Goal: Task Accomplishment & Management: Manage account settings

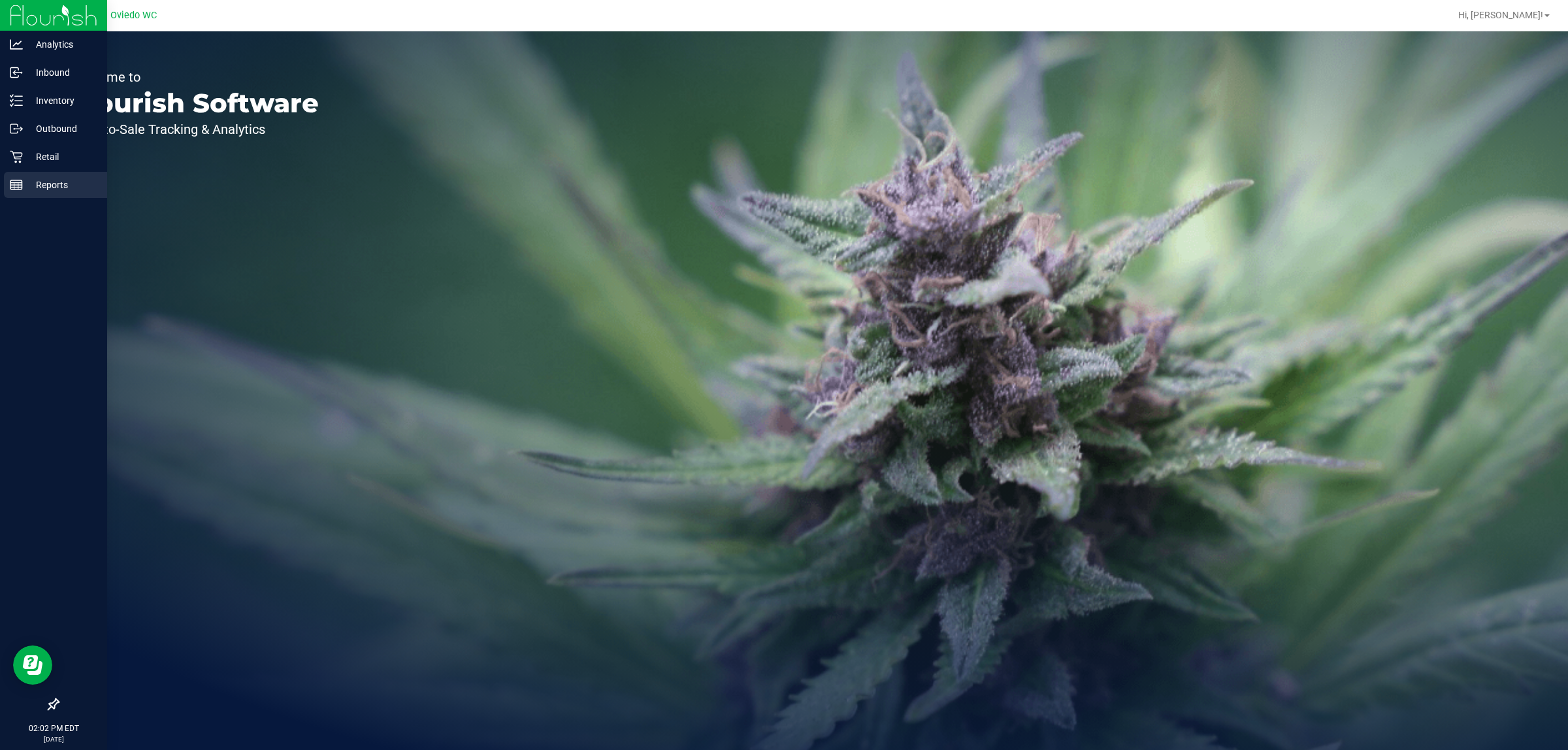
click at [15, 174] on div "Reports" at bounding box center [55, 185] width 103 height 26
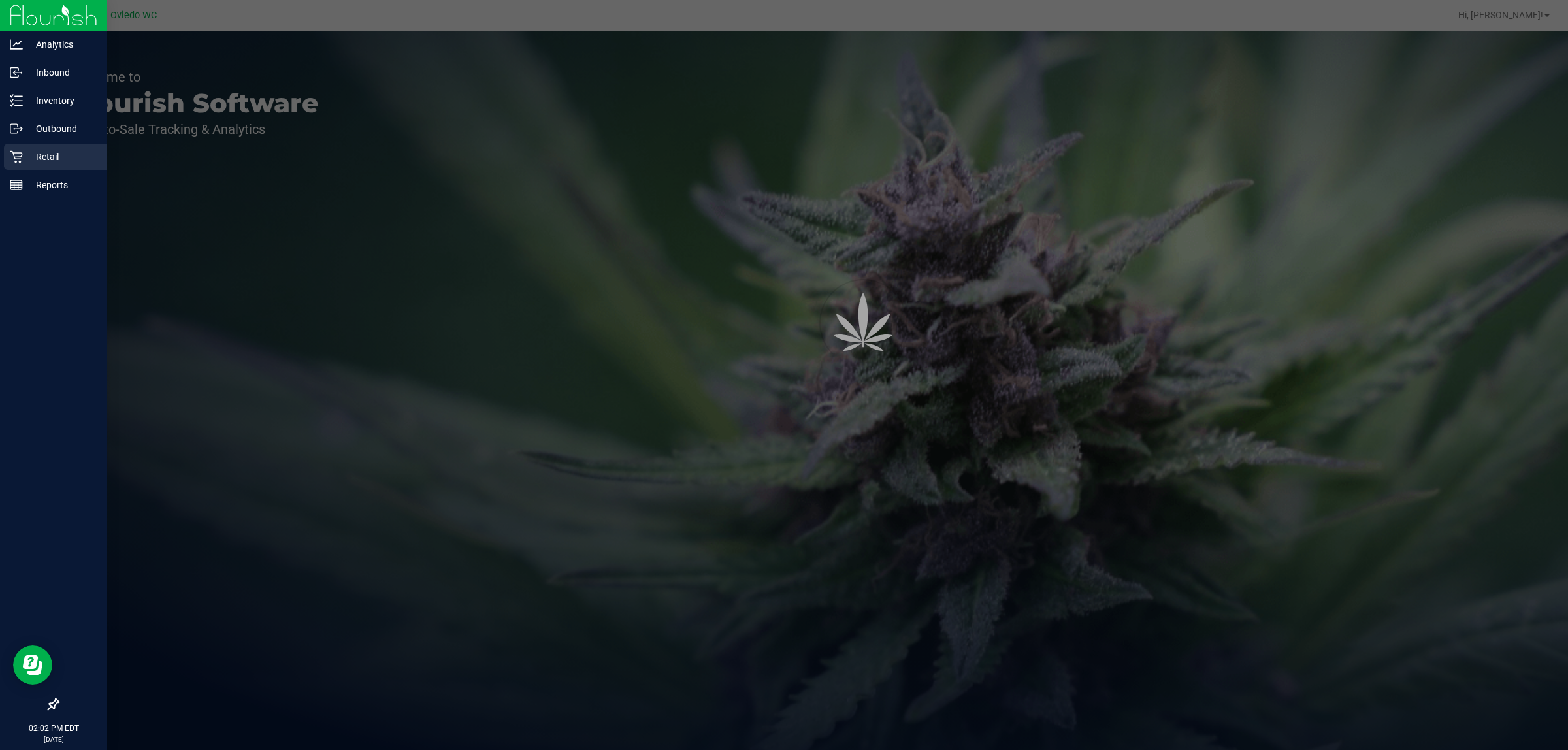
click at [14, 154] on icon at bounding box center [16, 157] width 13 height 13
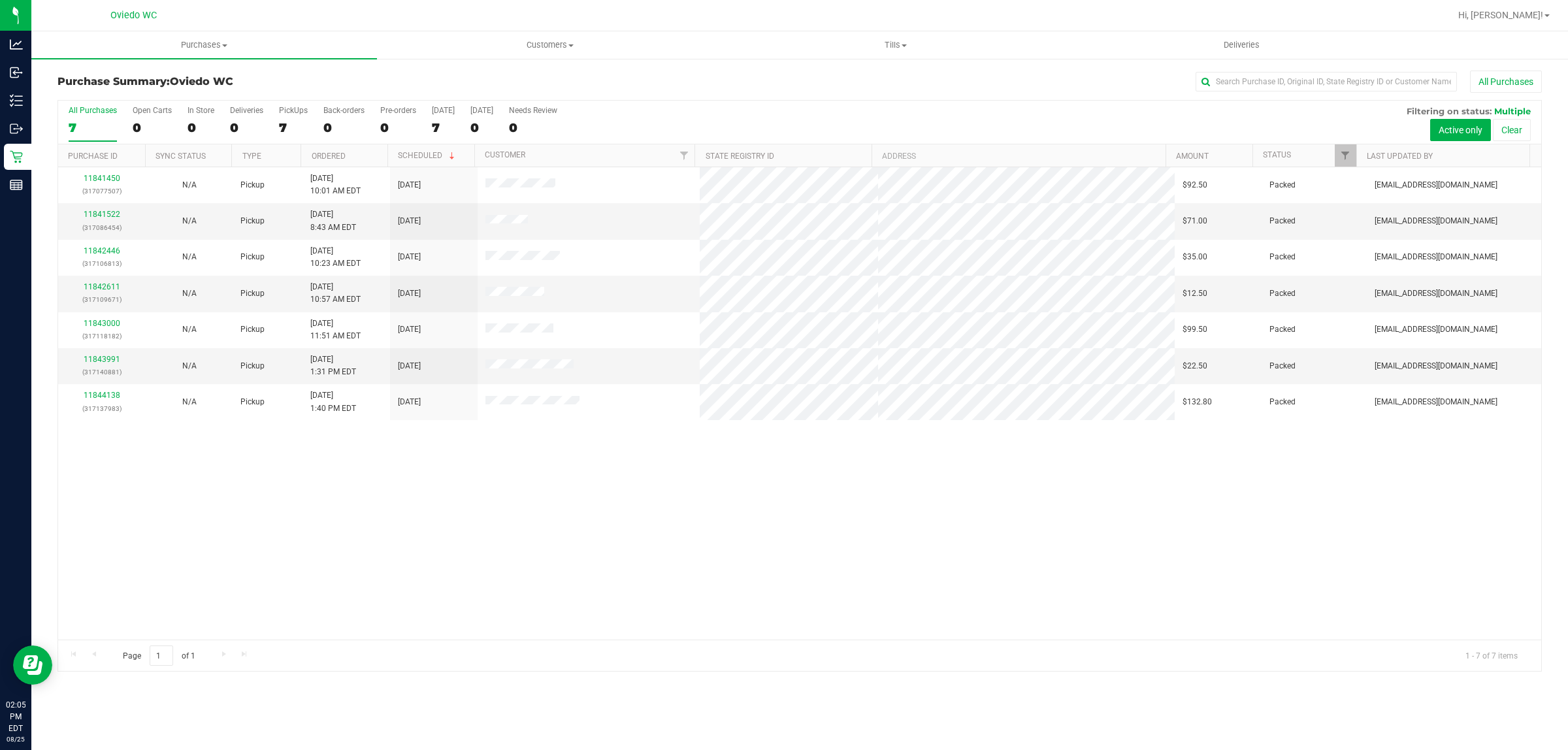
click at [612, 618] on div "11841450 (317077507) N/A Pickup [DATE] 10:01 AM EDT 8/25/2025 $92.50 Packed [EM…" at bounding box center [799, 404] width 1483 height 473
click at [840, 517] on div "11841522 (317086454) N/A Pickup [DATE] 8:43 AM EDT 8/25/2025 $71.00 Packed [EMA…" at bounding box center [799, 404] width 1483 height 473
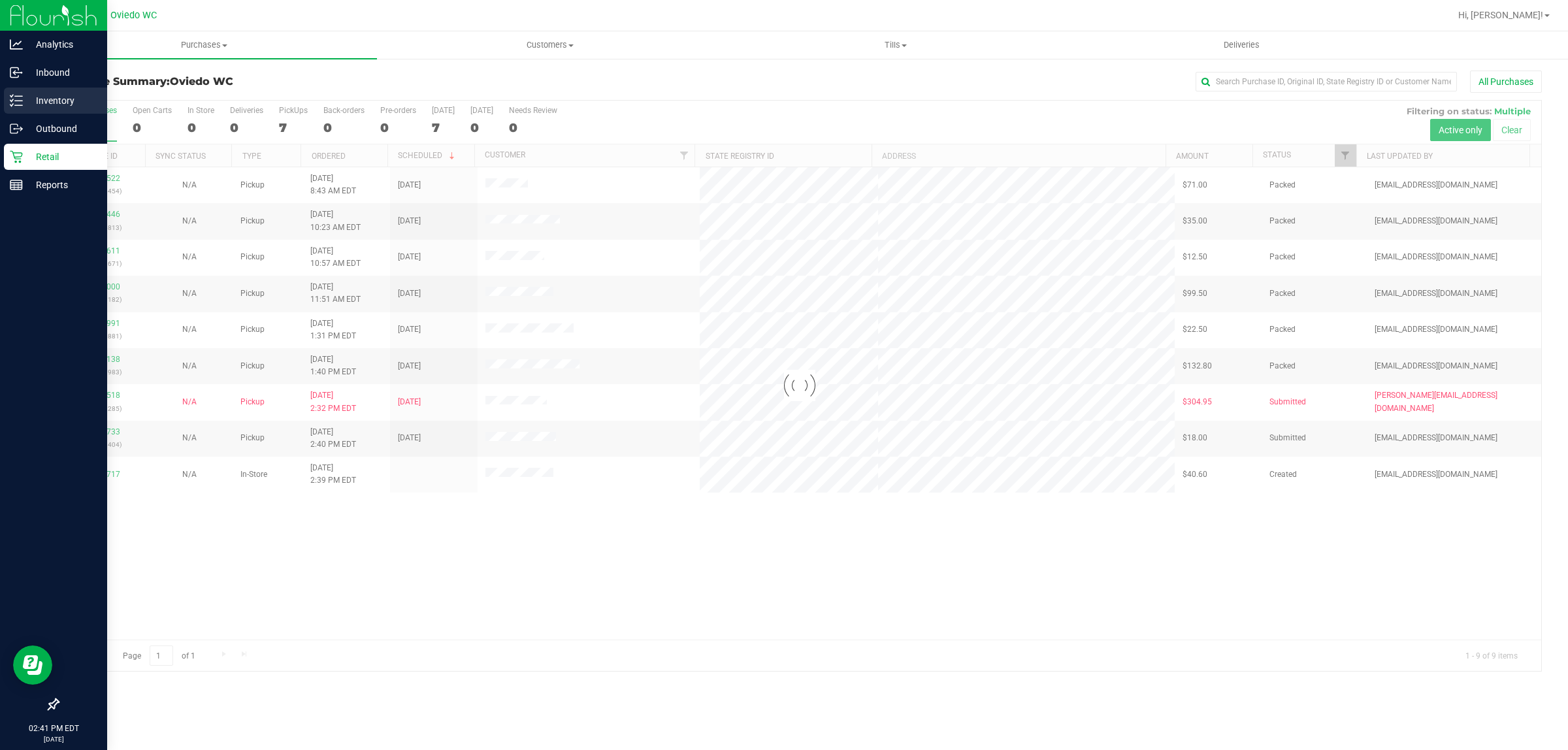
click at [20, 94] on icon at bounding box center [16, 100] width 13 height 13
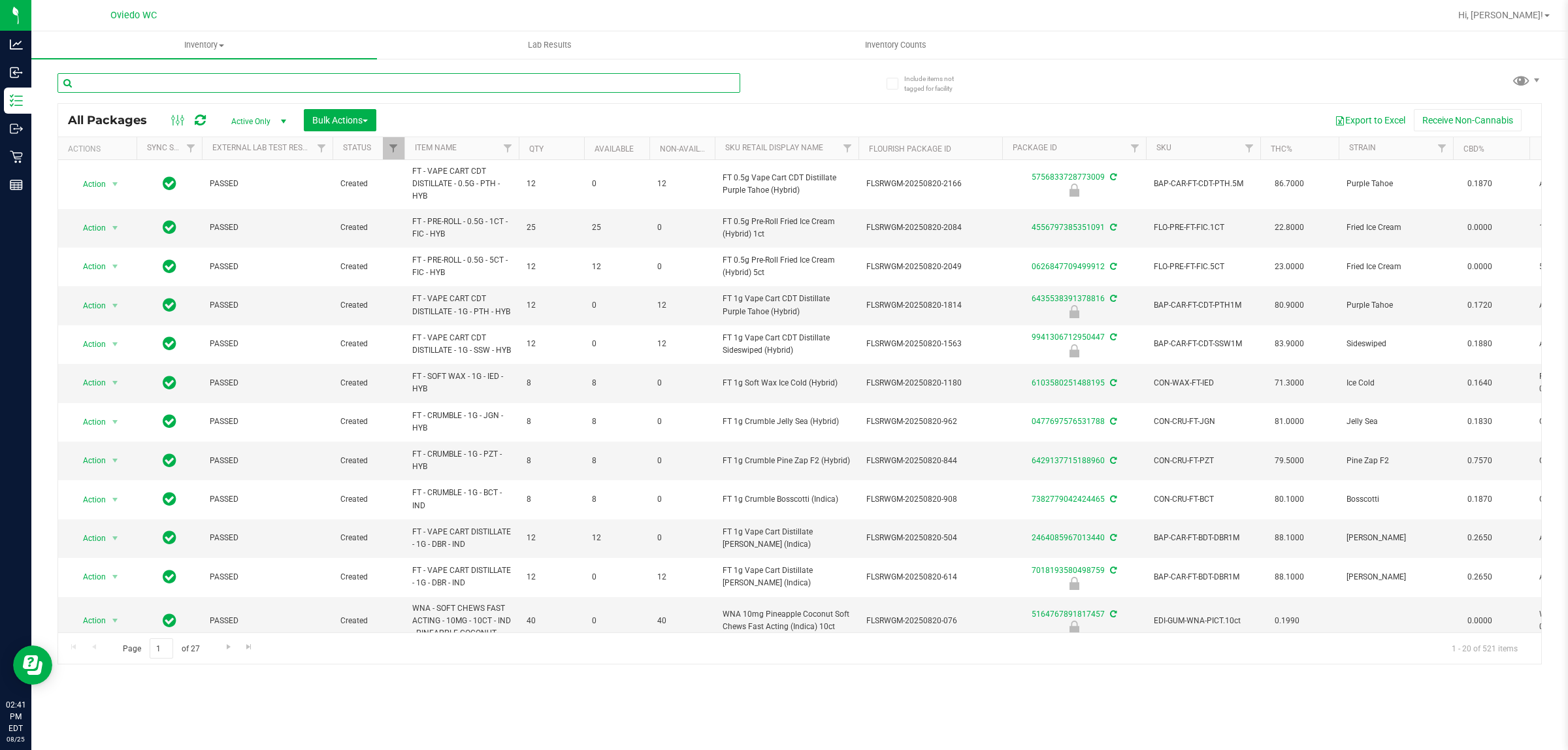
click at [201, 83] on input "text" at bounding box center [399, 83] width 683 height 20
paste input "FT 0.5g Pre-Roll The Stoke (Sativa) 5ct"
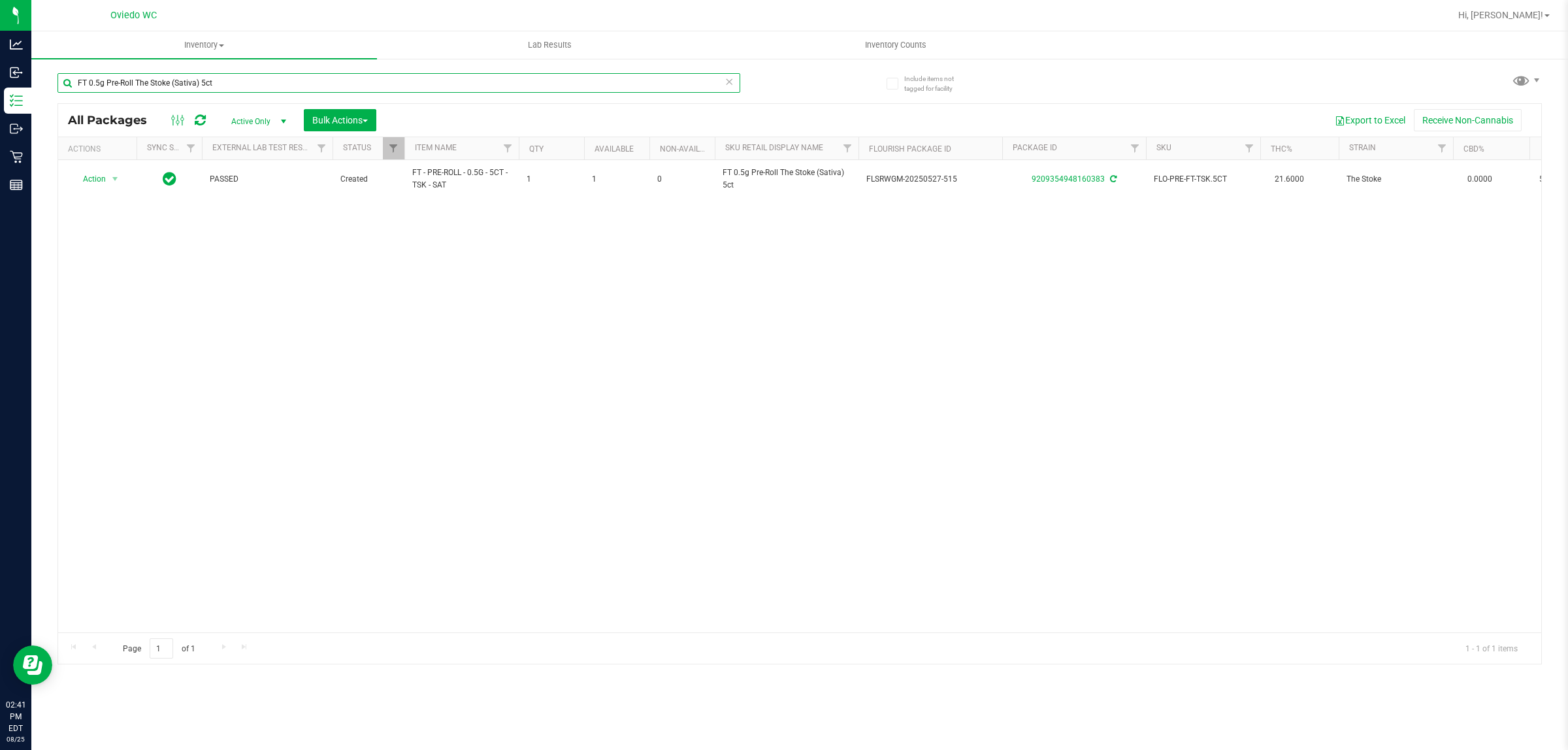
type input "FT 0.5g Pre-Roll The Stoke (Sativa) 5ct"
click at [217, 83] on input "FT 0.5g Pre-Roll The Stoke (Sativa) 5ct" at bounding box center [399, 83] width 683 height 20
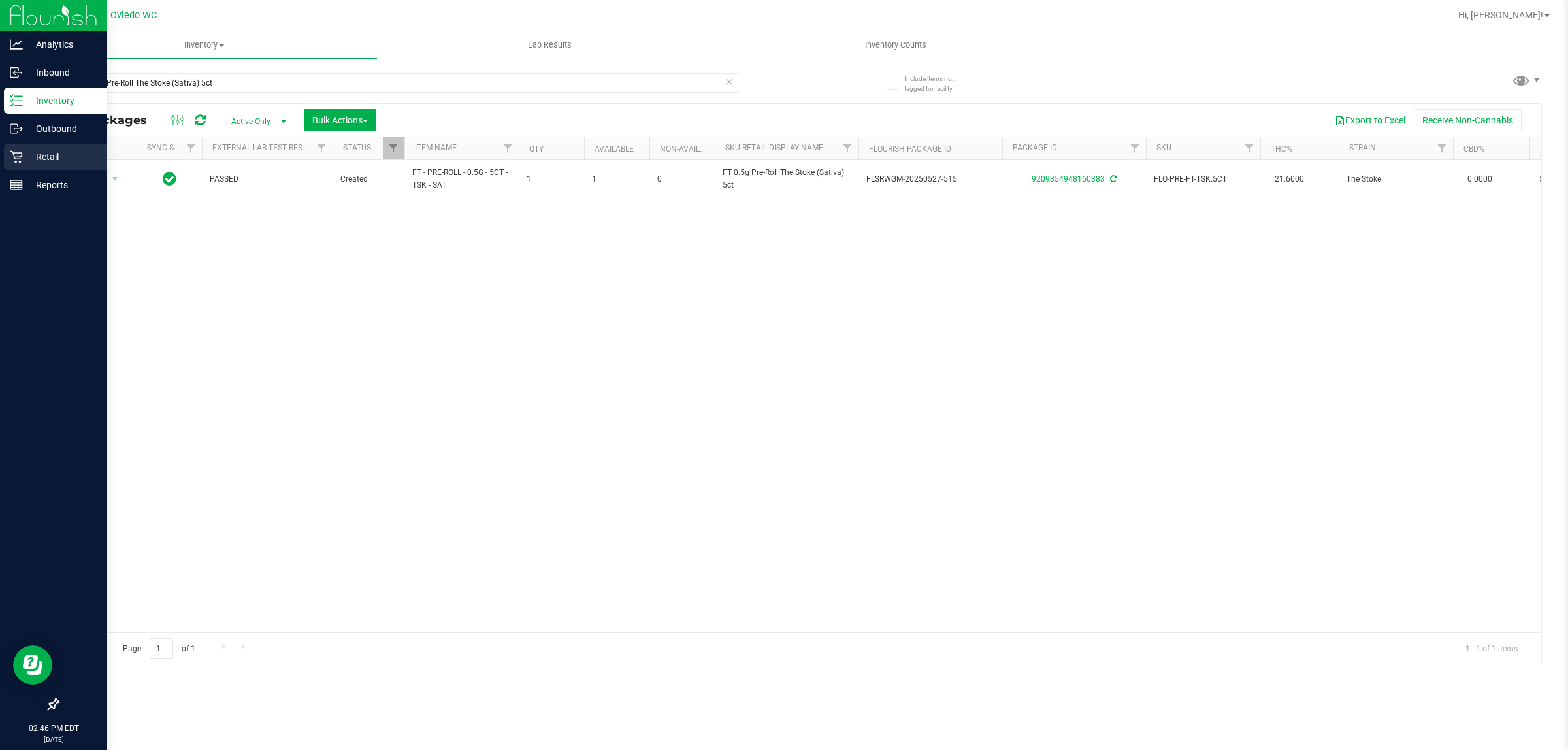
click at [31, 161] on p "Retail" at bounding box center [62, 156] width 78 height 16
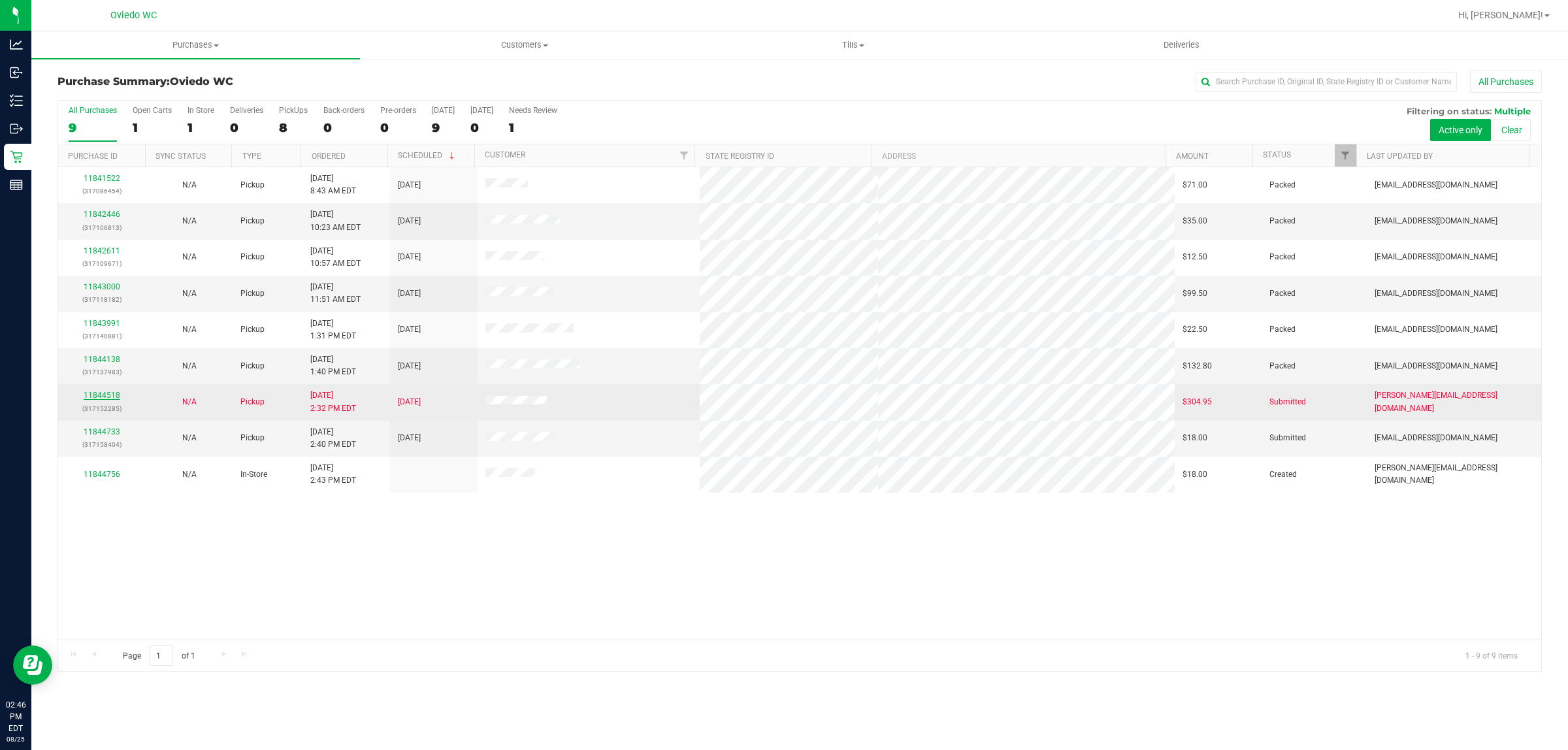
click at [101, 398] on link "11844518" at bounding box center [101, 395] width 37 height 9
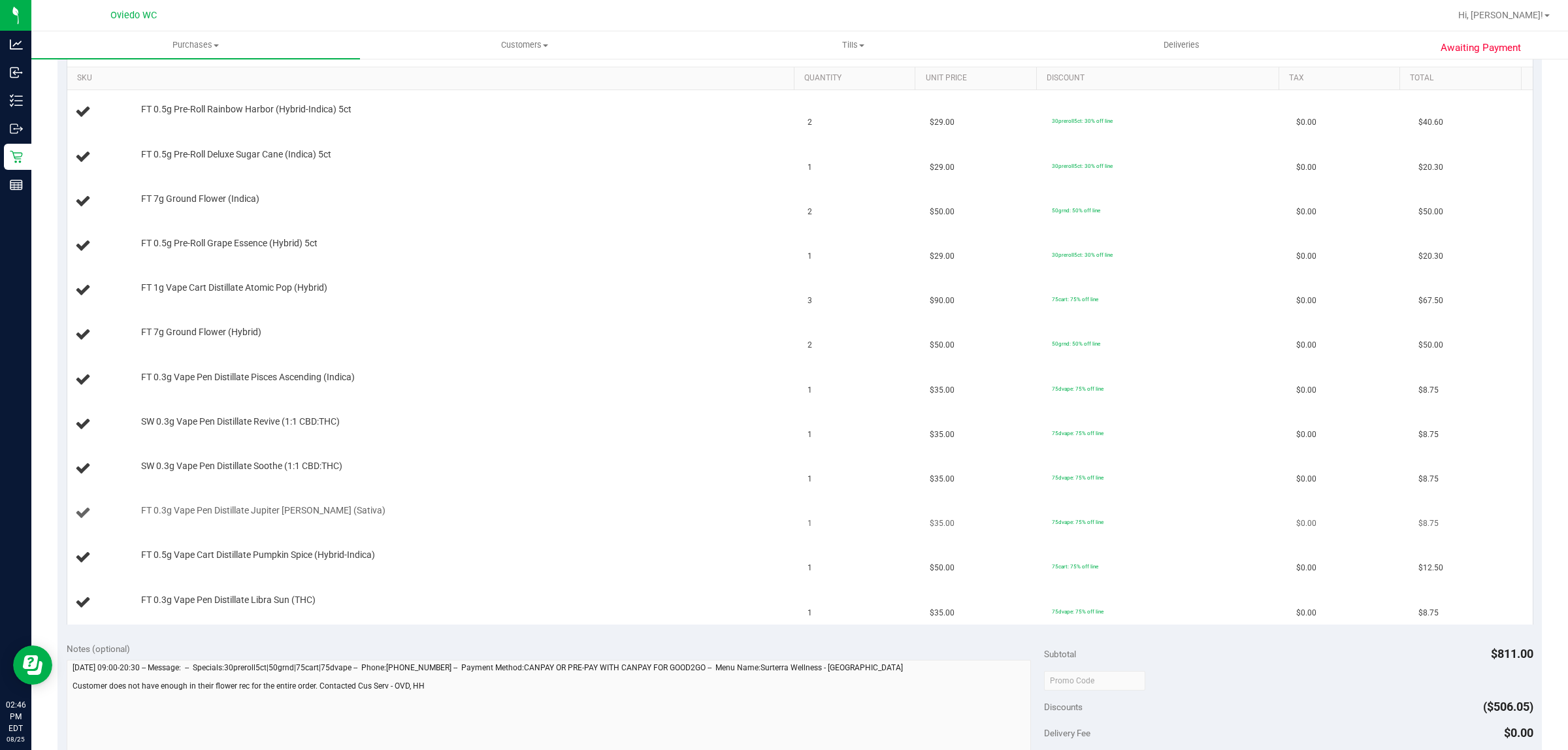
scroll to position [327, 0]
click at [355, 658] on div "Notes (optional)" at bounding box center [556, 650] width 978 height 13
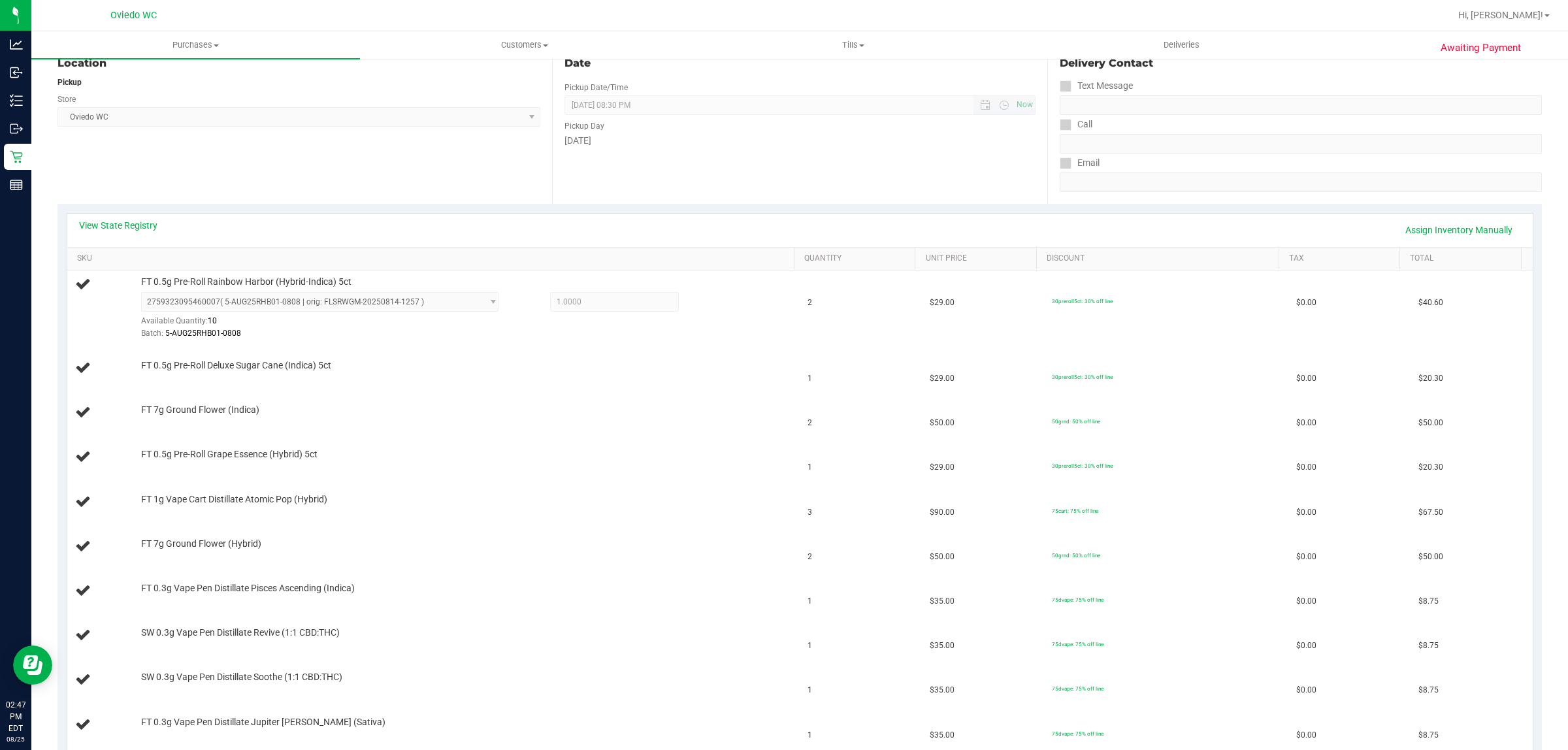
scroll to position [0, 0]
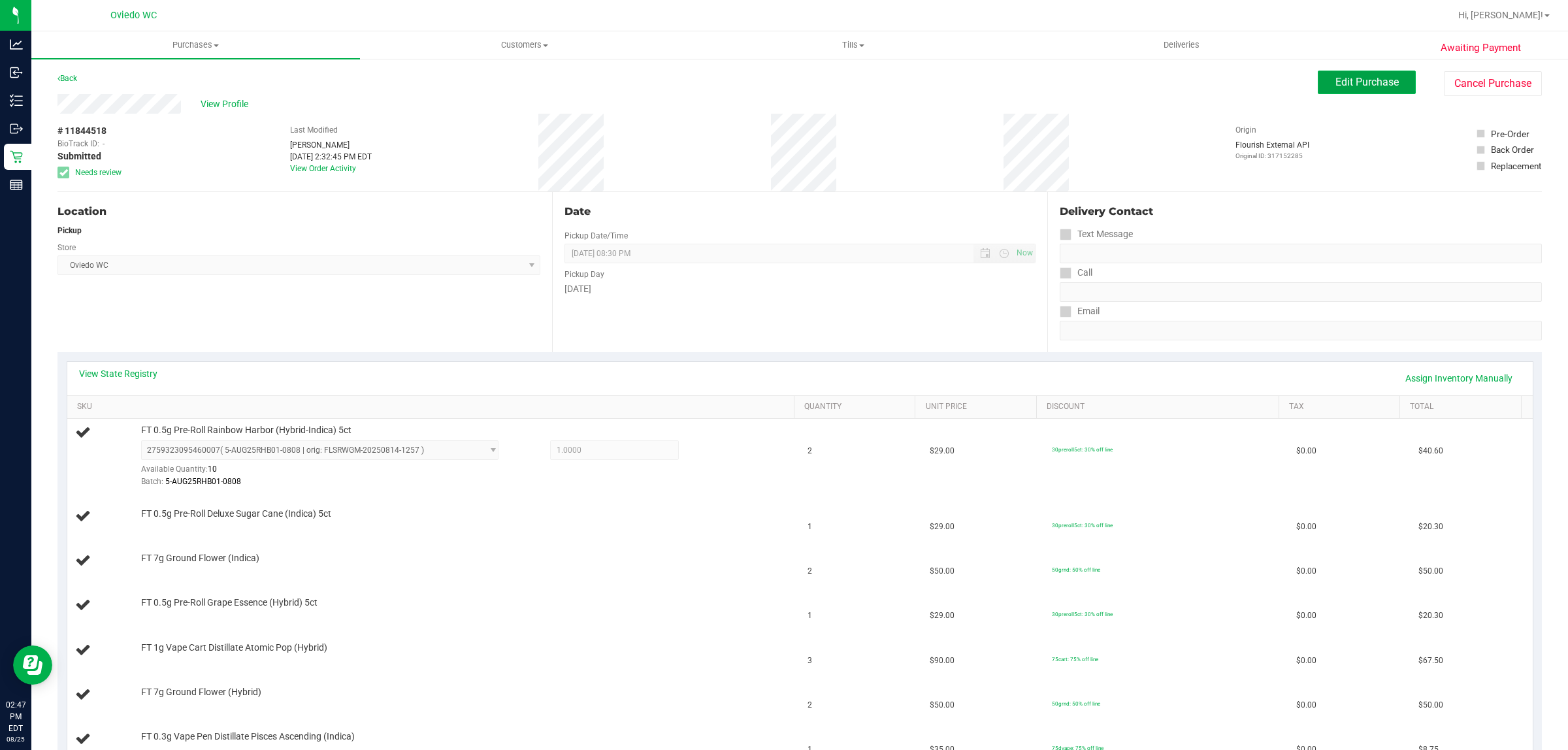
click at [1343, 83] on span "Edit Purchase" at bounding box center [1367, 82] width 63 height 13
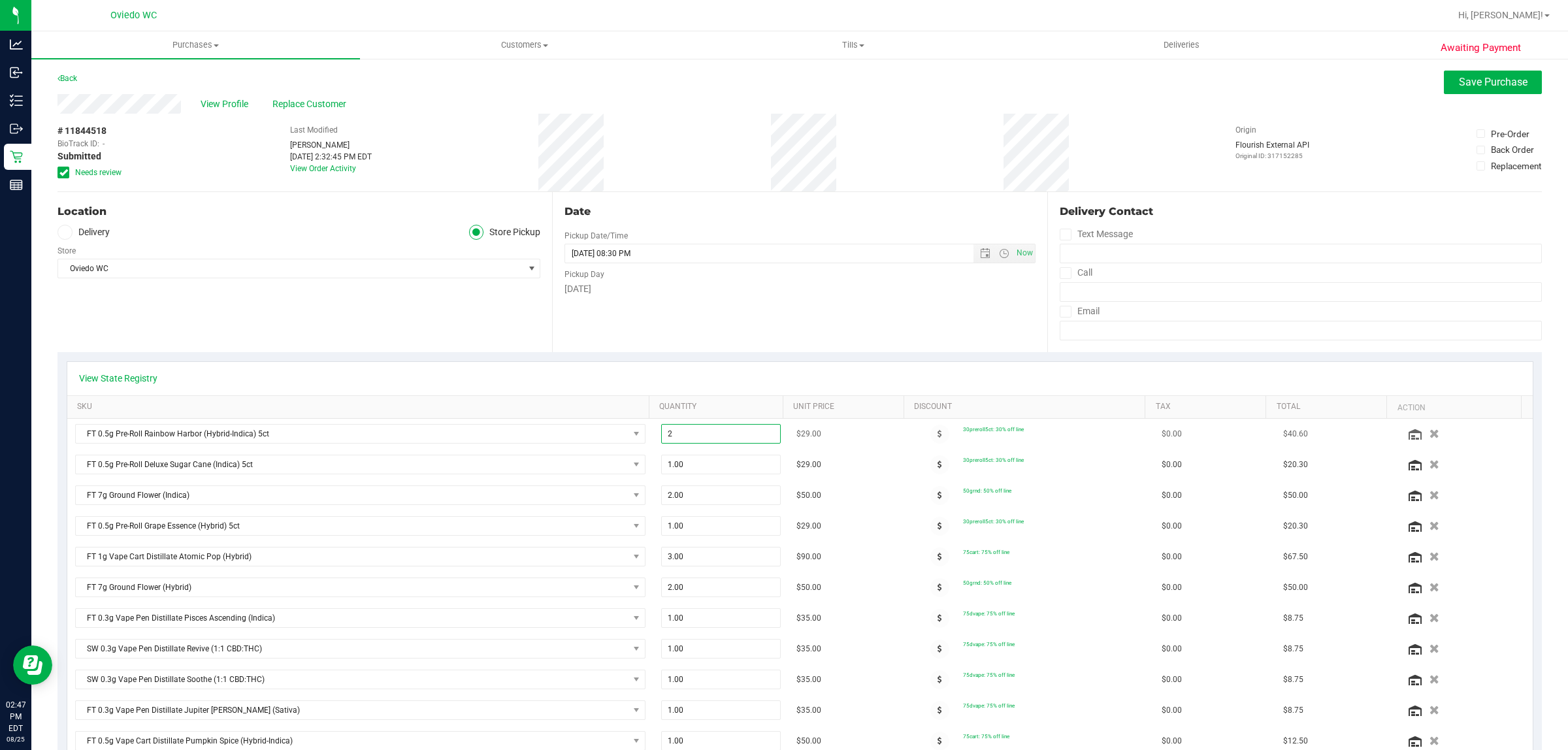
click at [730, 437] on span "2.00 2" at bounding box center [721, 434] width 119 height 20
click at [730, 437] on input "2" at bounding box center [721, 434] width 118 height 18
type input "1"
type input "1.00"
click at [813, 351] on div "Date Pickup Date/Time [DATE] Now [DATE] 08:30 PM Now Pickup Day [DATE]" at bounding box center [799, 272] width 494 height 160
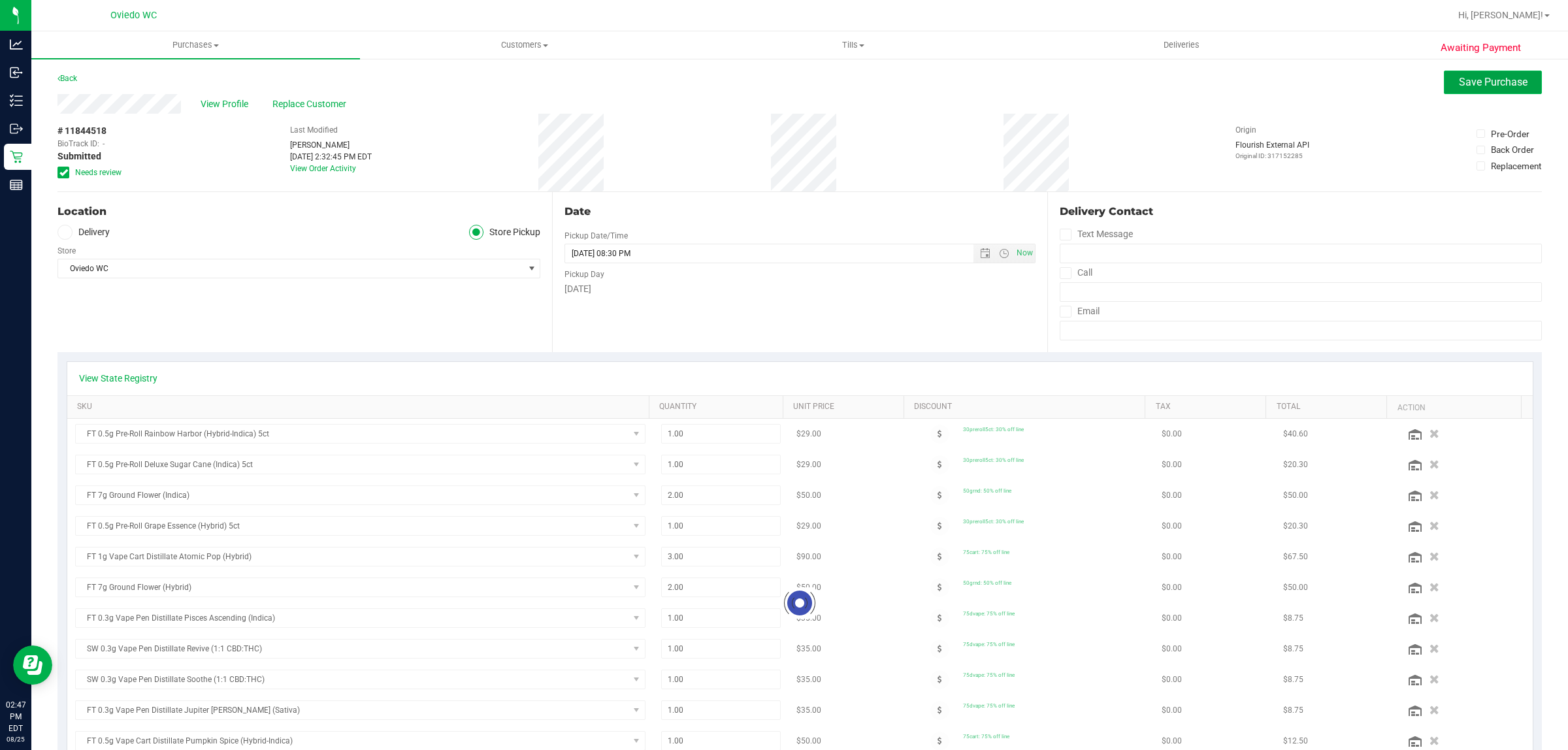
click at [1478, 83] on span "Save Purchase" at bounding box center [1492, 82] width 68 height 13
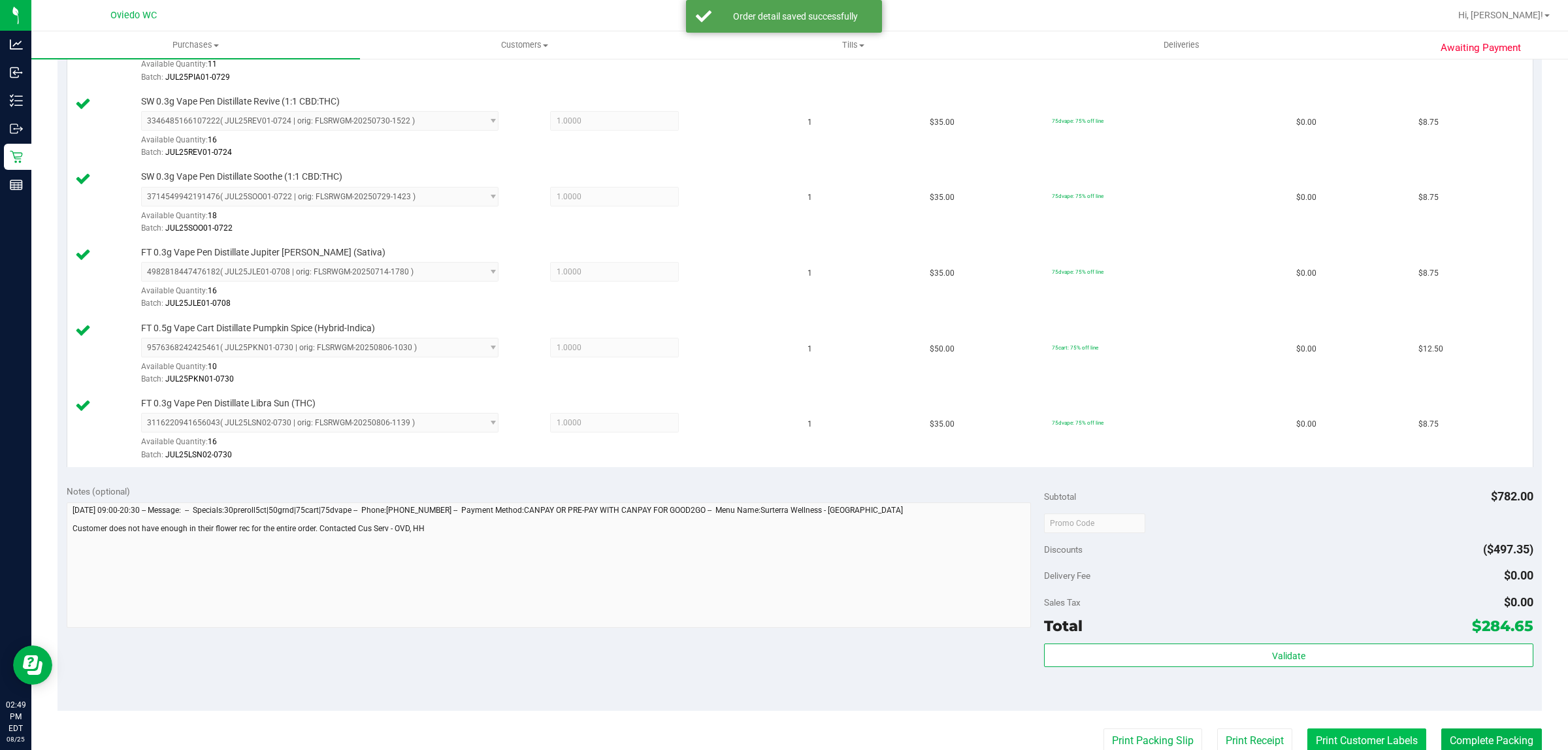
scroll to position [980, 0]
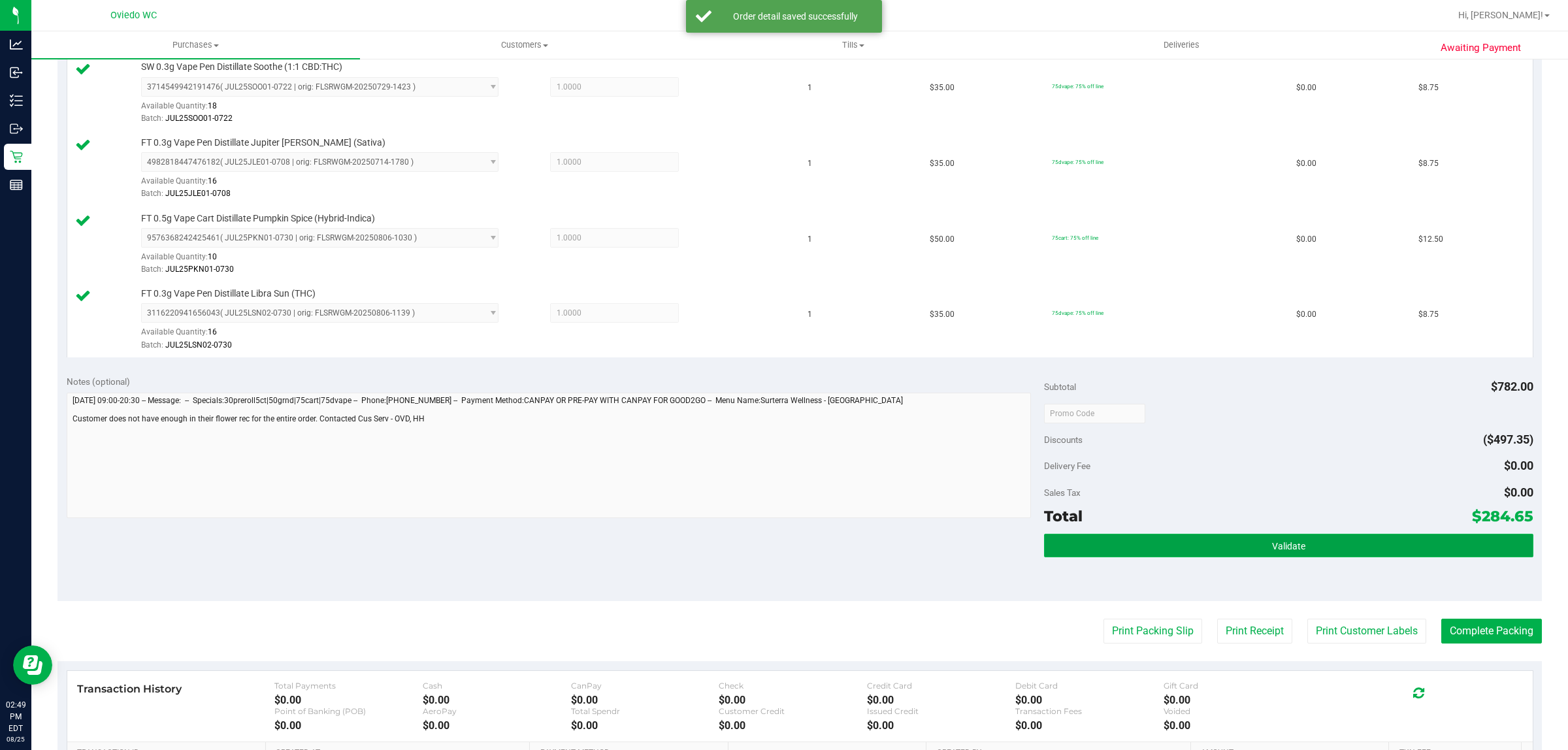
click at [1328, 558] on button "Validate" at bounding box center [1288, 545] width 488 height 23
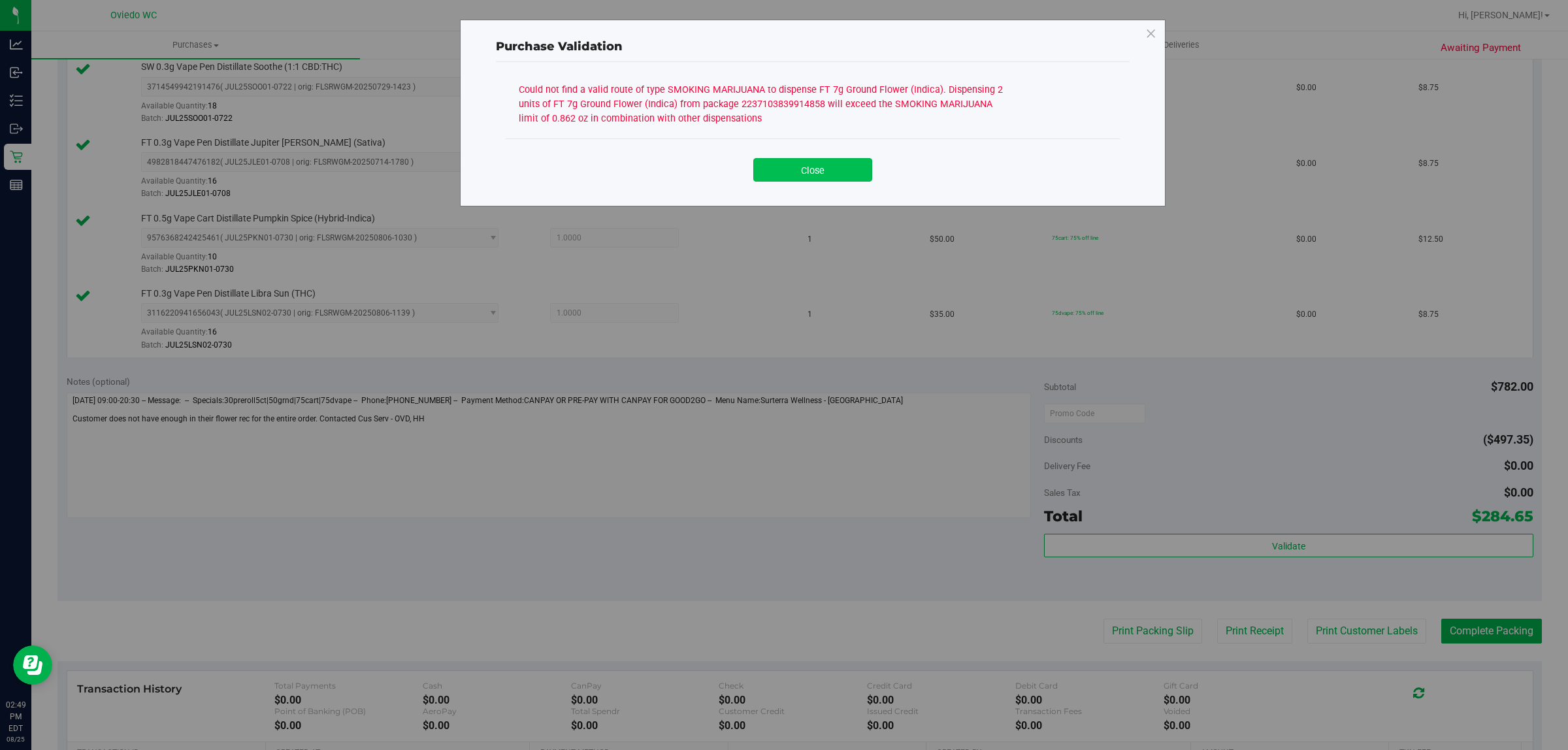
click at [843, 175] on button "Close" at bounding box center [812, 169] width 119 height 23
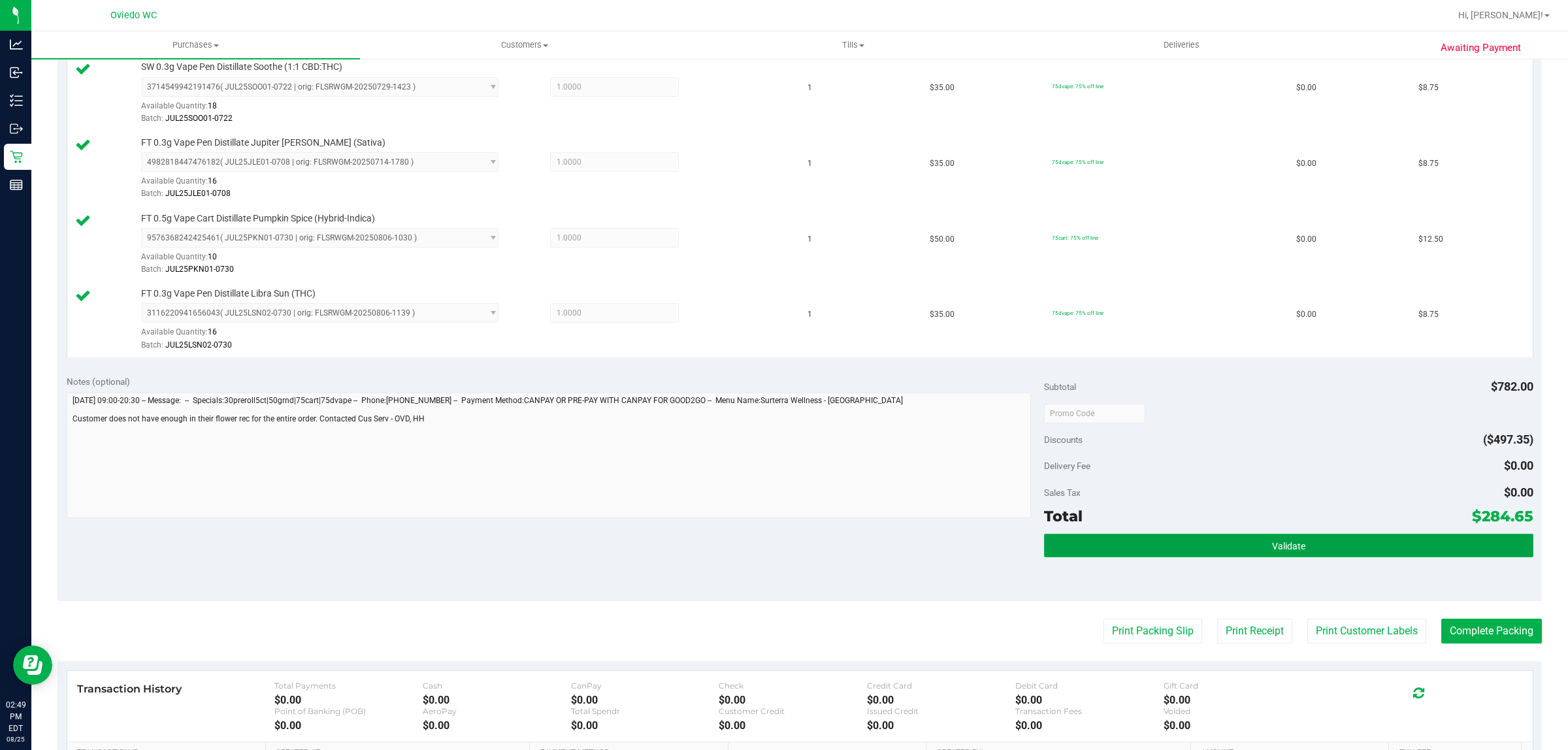
click at [1261, 539] on button "Validate" at bounding box center [1288, 545] width 488 height 23
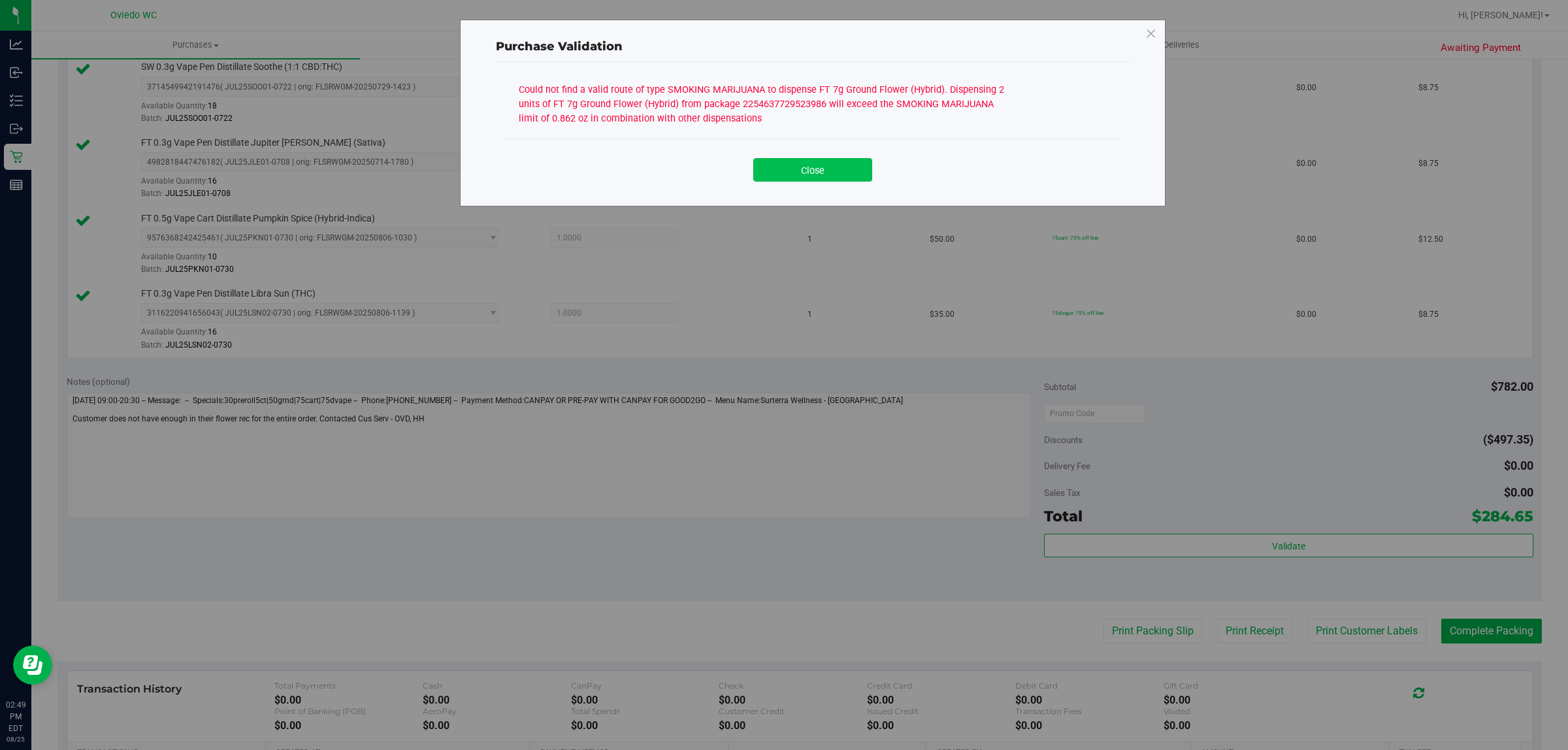
click at [833, 168] on button "Close" at bounding box center [812, 169] width 119 height 23
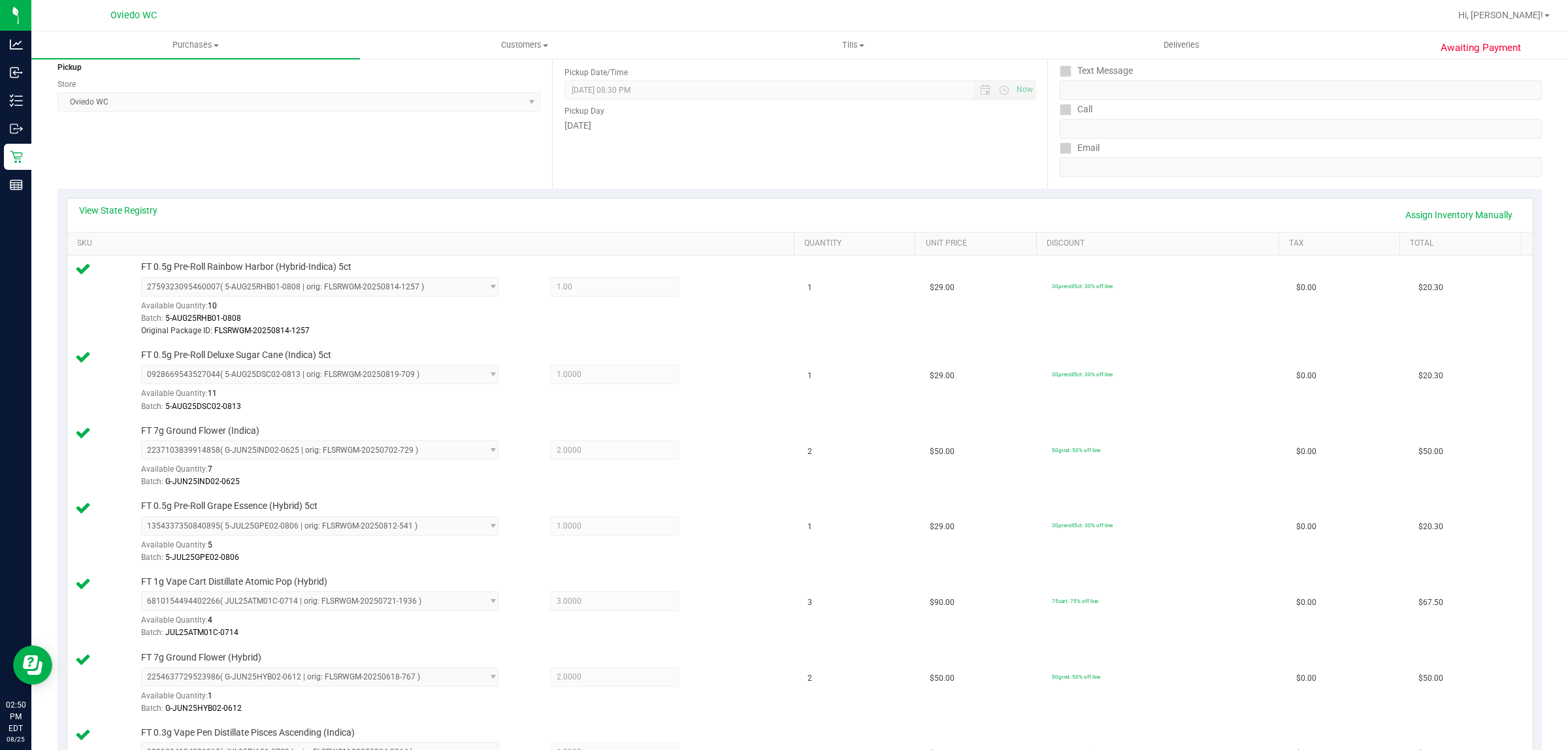
scroll to position [0, 0]
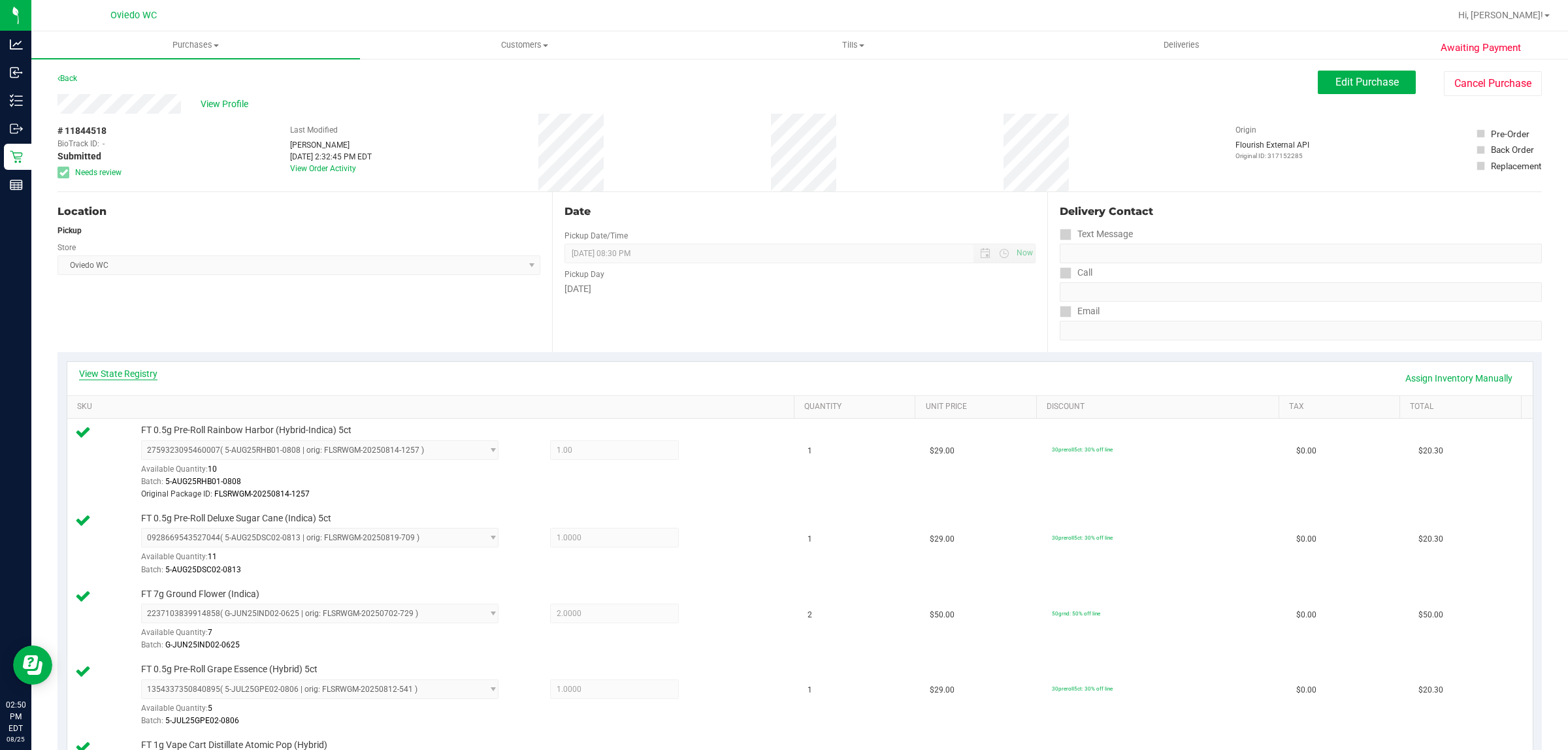
click at [155, 378] on link "View State Registry" at bounding box center [118, 373] width 78 height 13
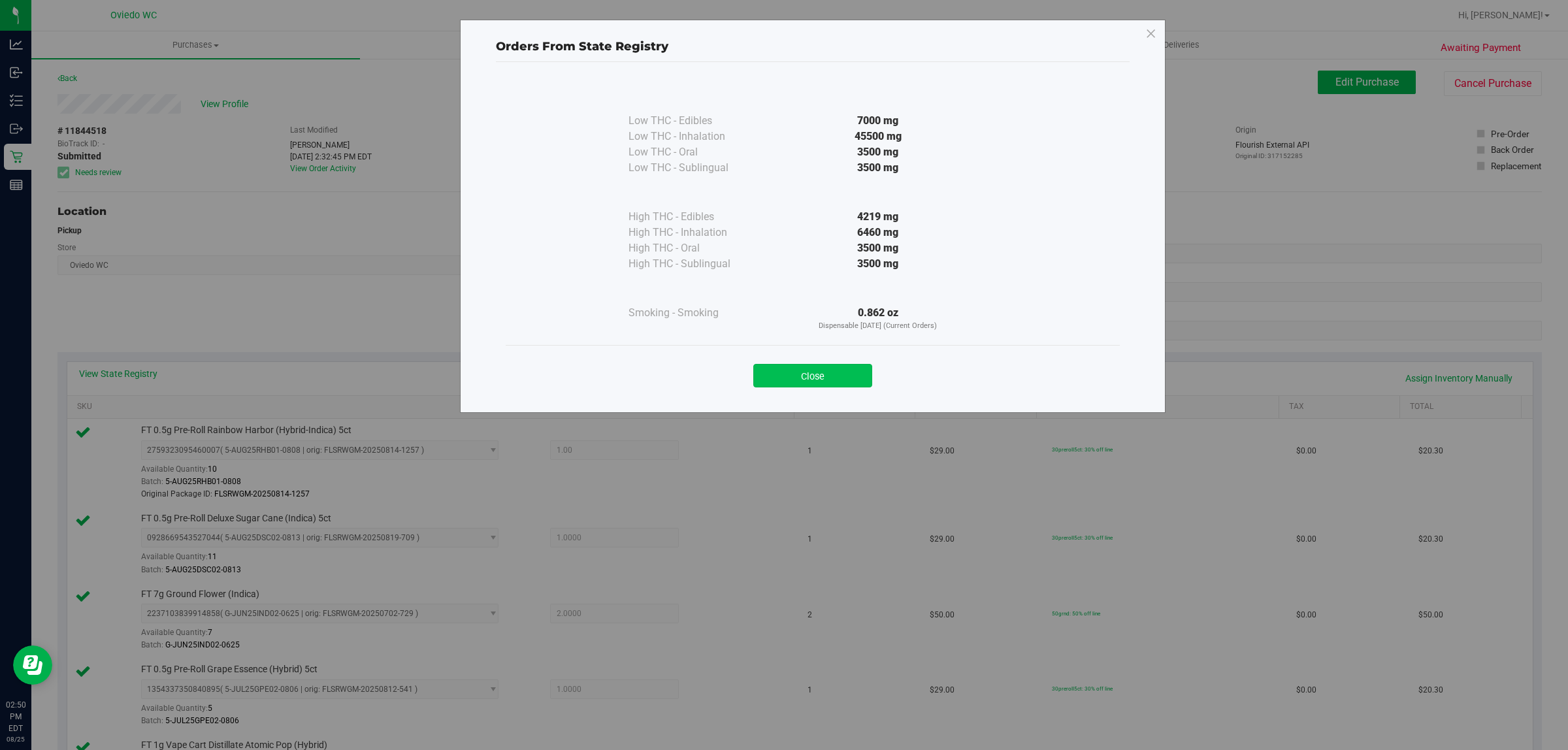
click at [804, 369] on button "Close" at bounding box center [812, 375] width 119 height 23
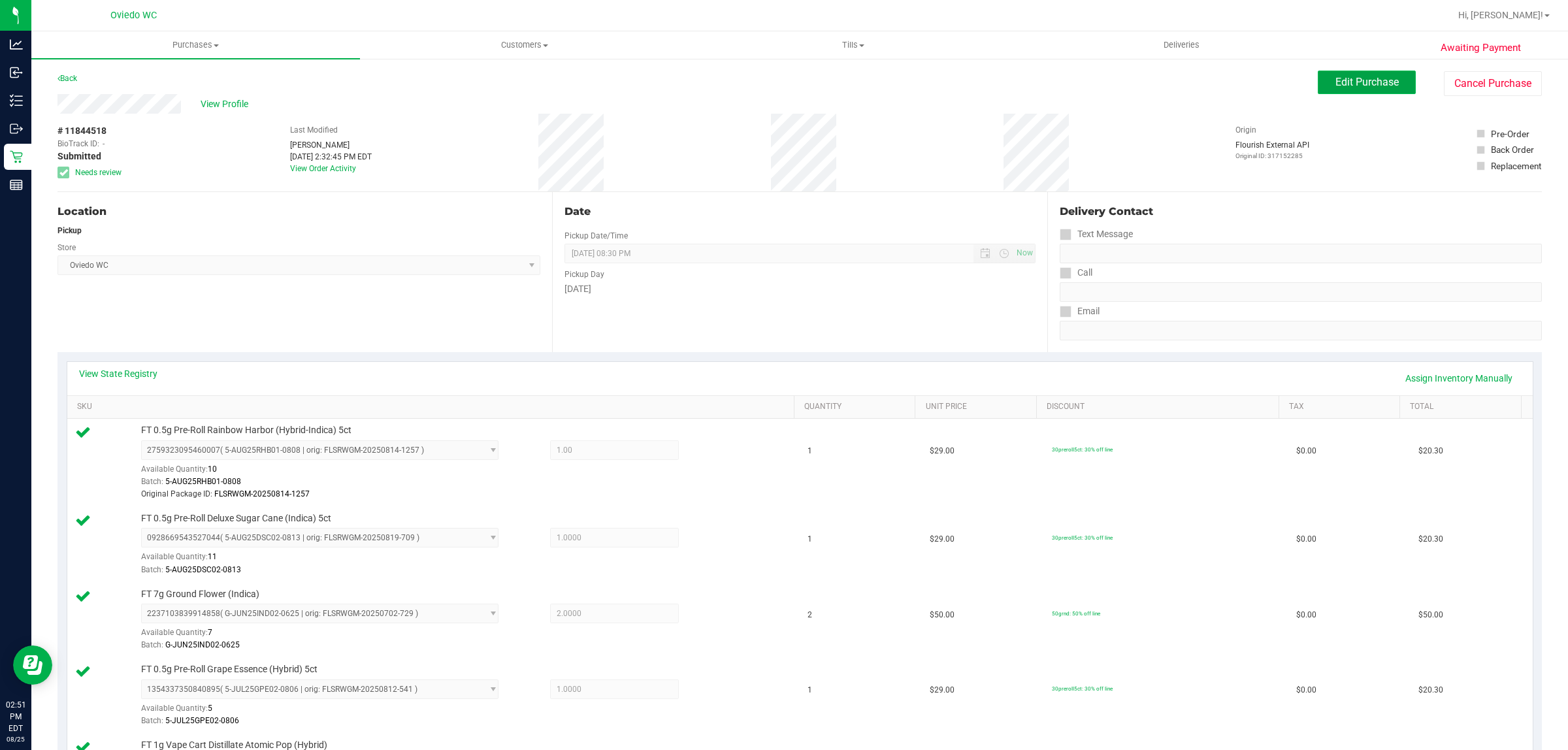
click at [1367, 89] on button "Edit Purchase" at bounding box center [1367, 82] width 98 height 23
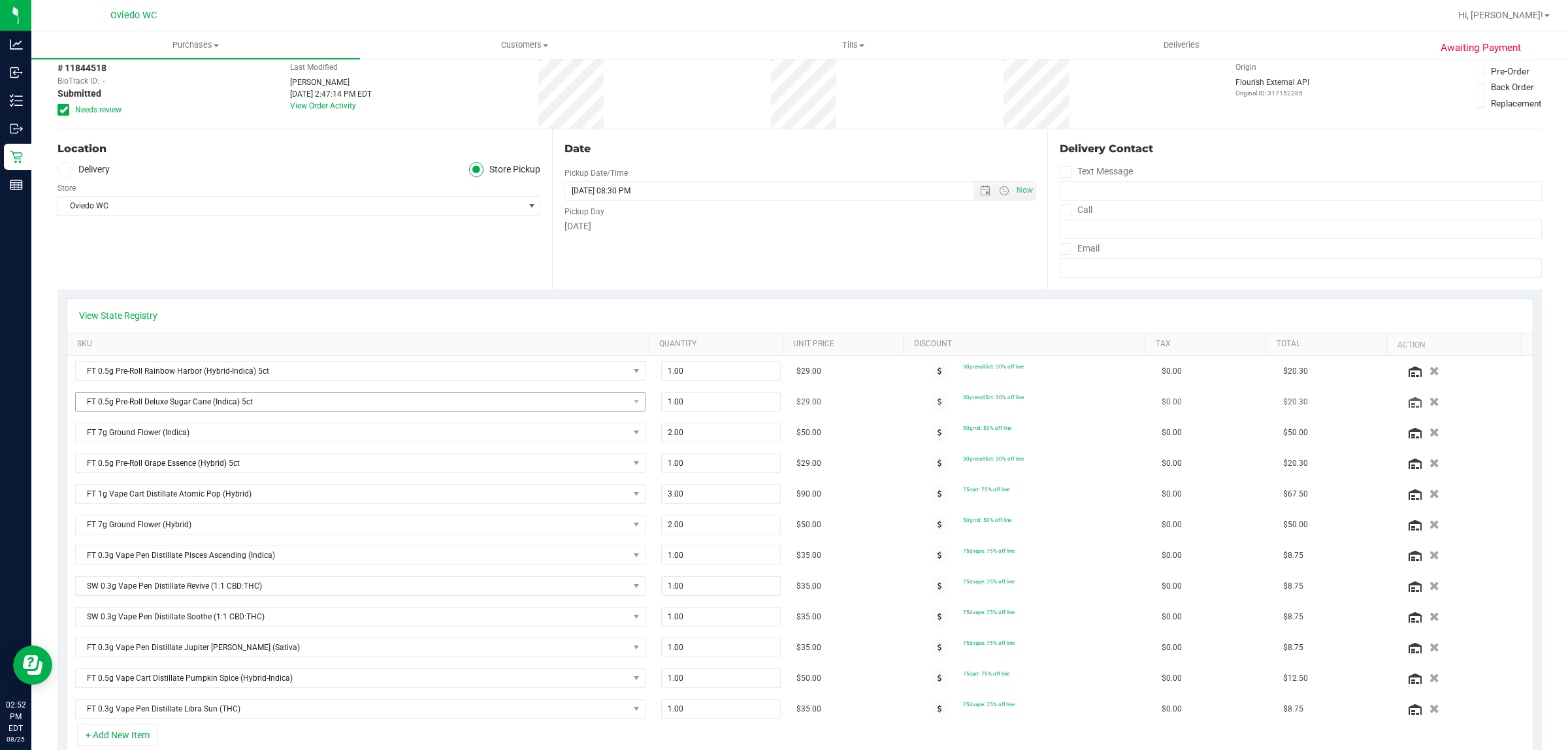
scroll to position [245, 0]
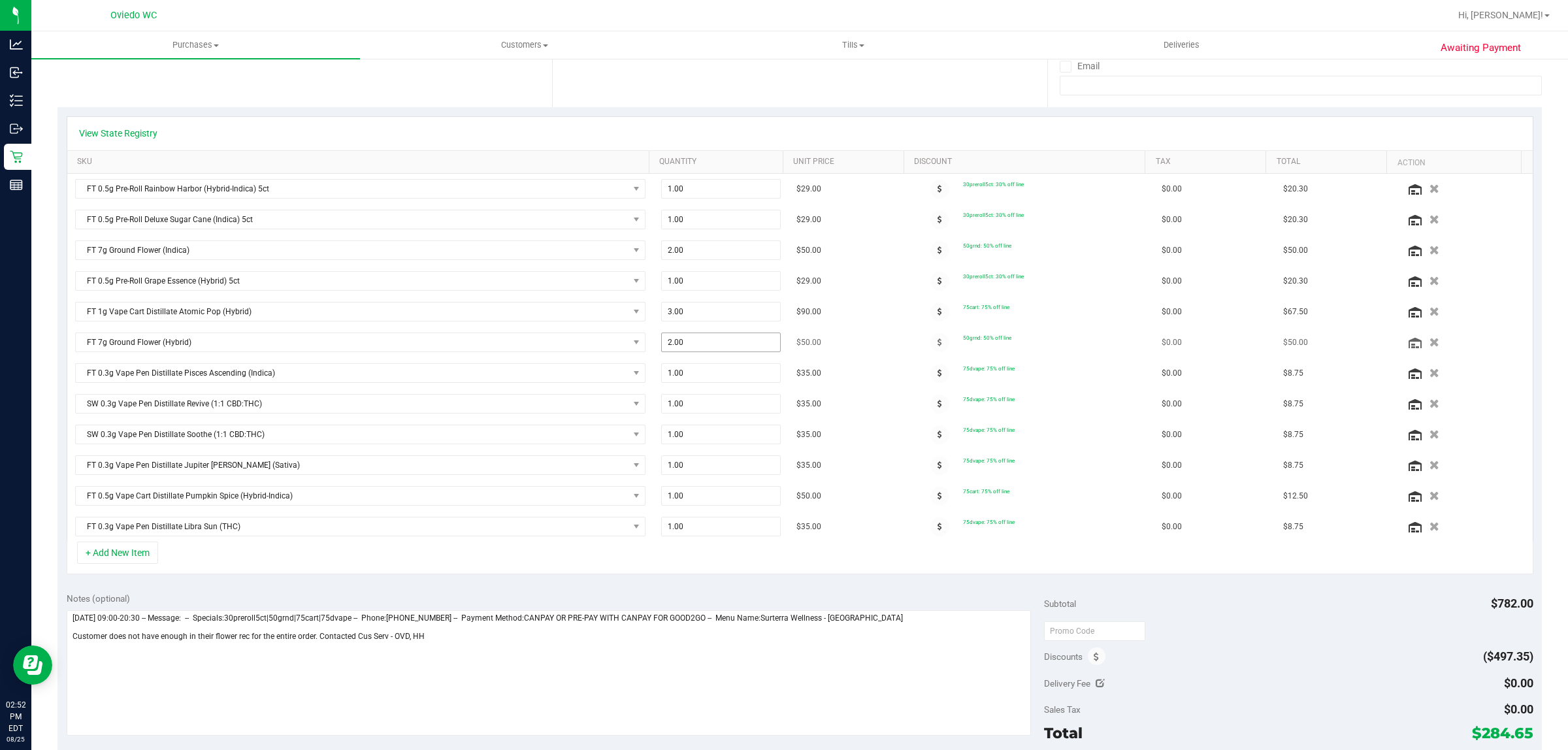
click at [696, 346] on span "2.00 2" at bounding box center [721, 343] width 119 height 20
click at [0, 0] on input "2" at bounding box center [0, 0] width 0 height 0
type input "1"
type input "2.00"
click at [810, 595] on div "Notes (optional) Subtotal $782.00 Discounts ($497.35) Delivery Fee $0.00 Sales …" at bounding box center [799, 700] width 1484 height 235
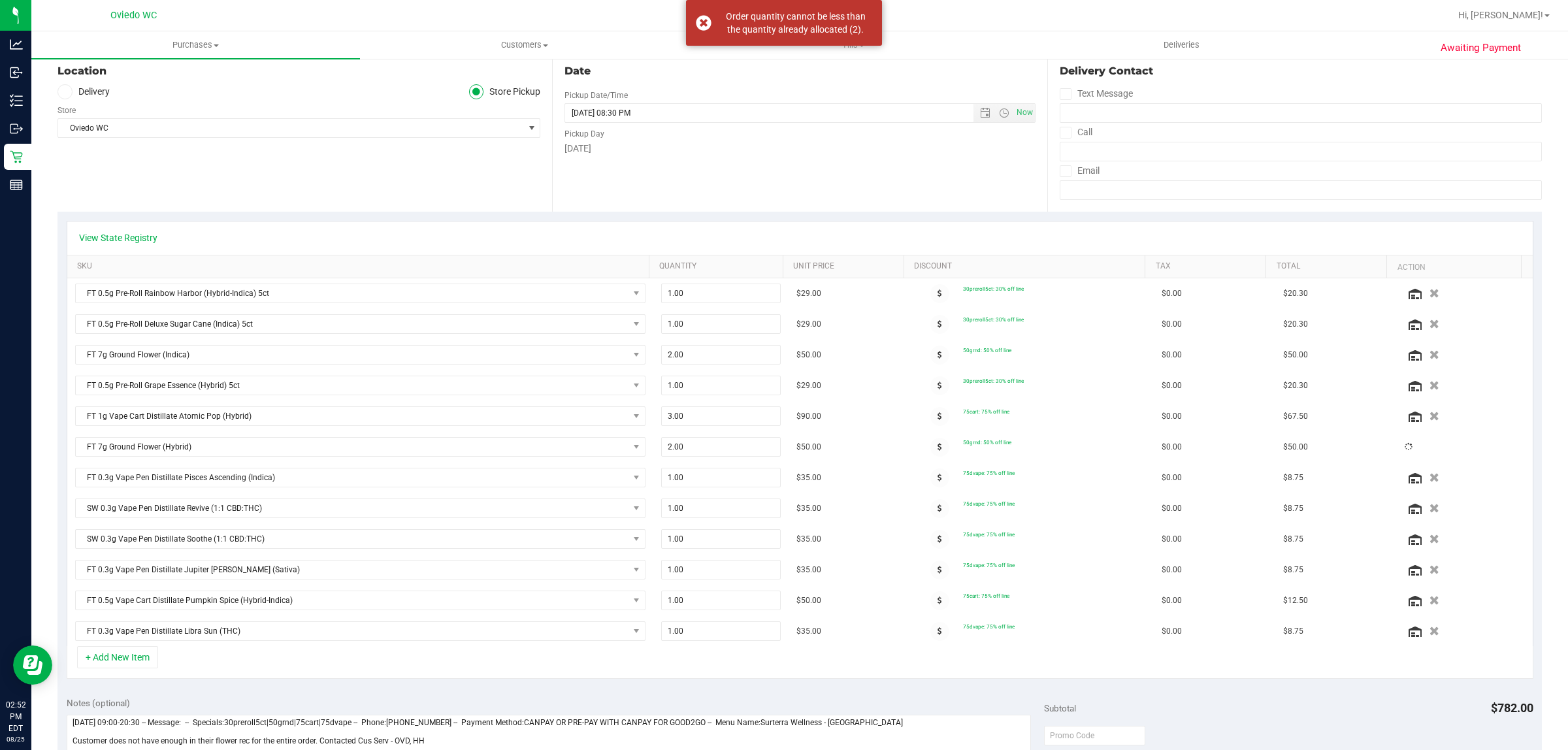
scroll to position [0, 0]
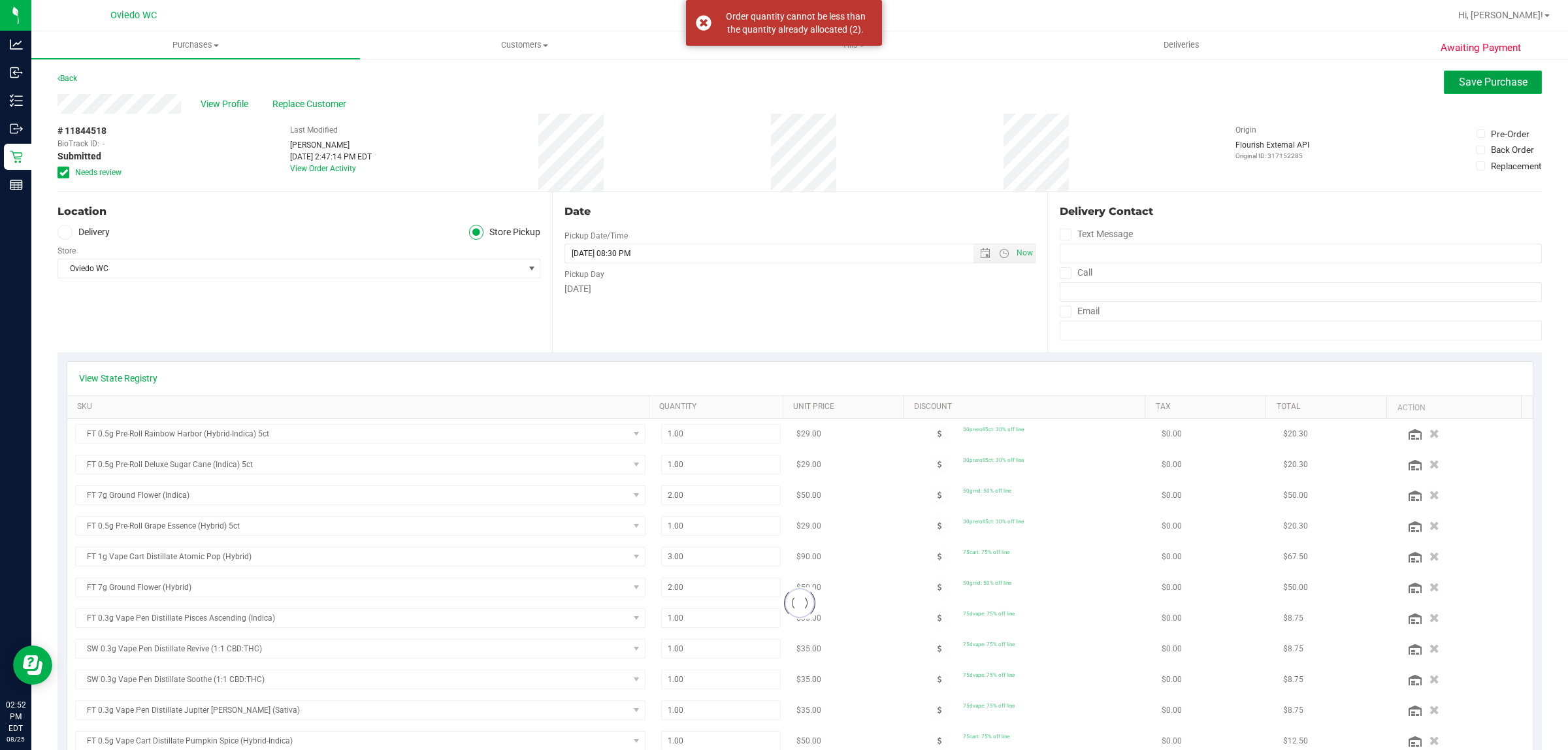
click at [1521, 77] on button "Save Purchase" at bounding box center [1492, 82] width 98 height 23
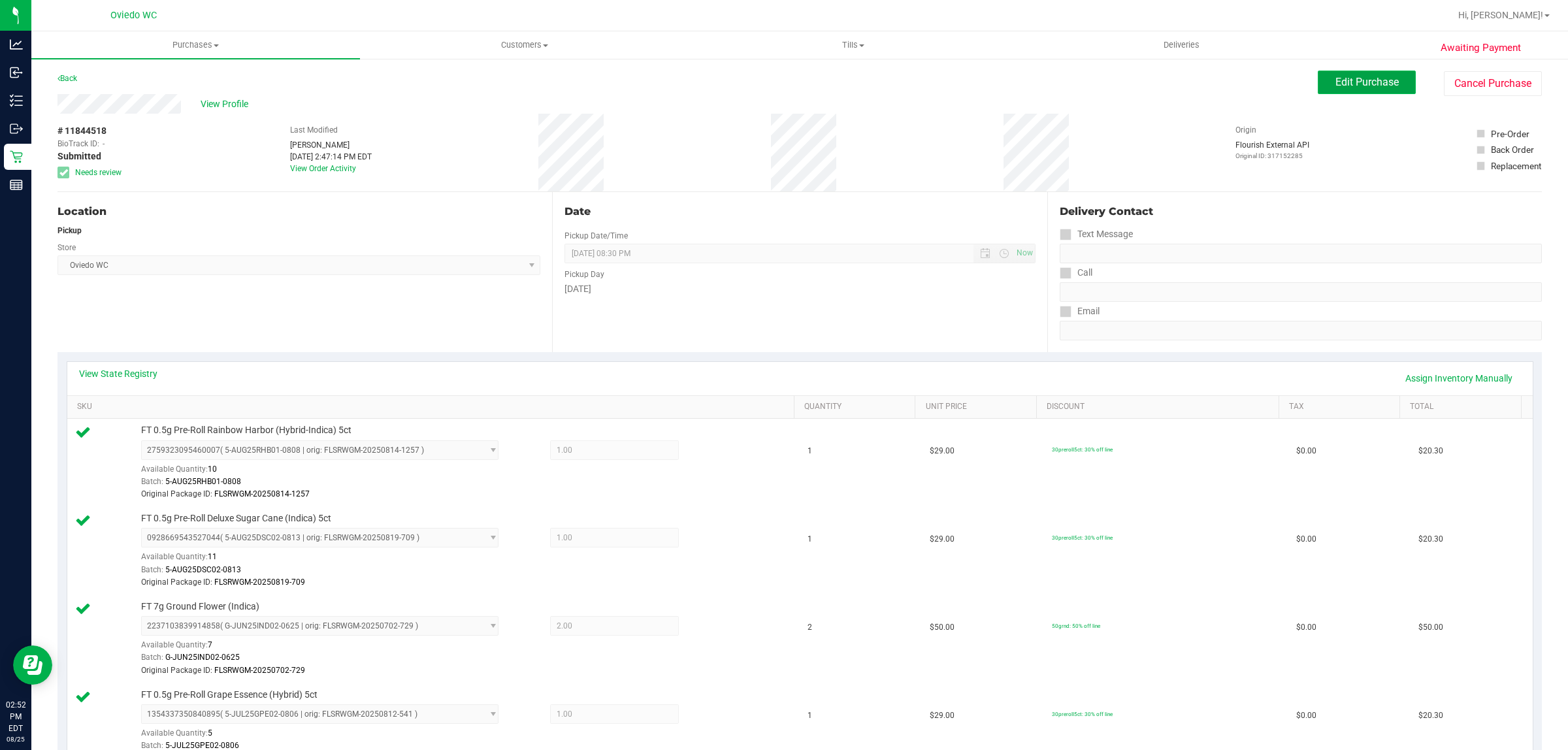
click at [1335, 80] on span "Edit Purchase" at bounding box center [1367, 82] width 63 height 13
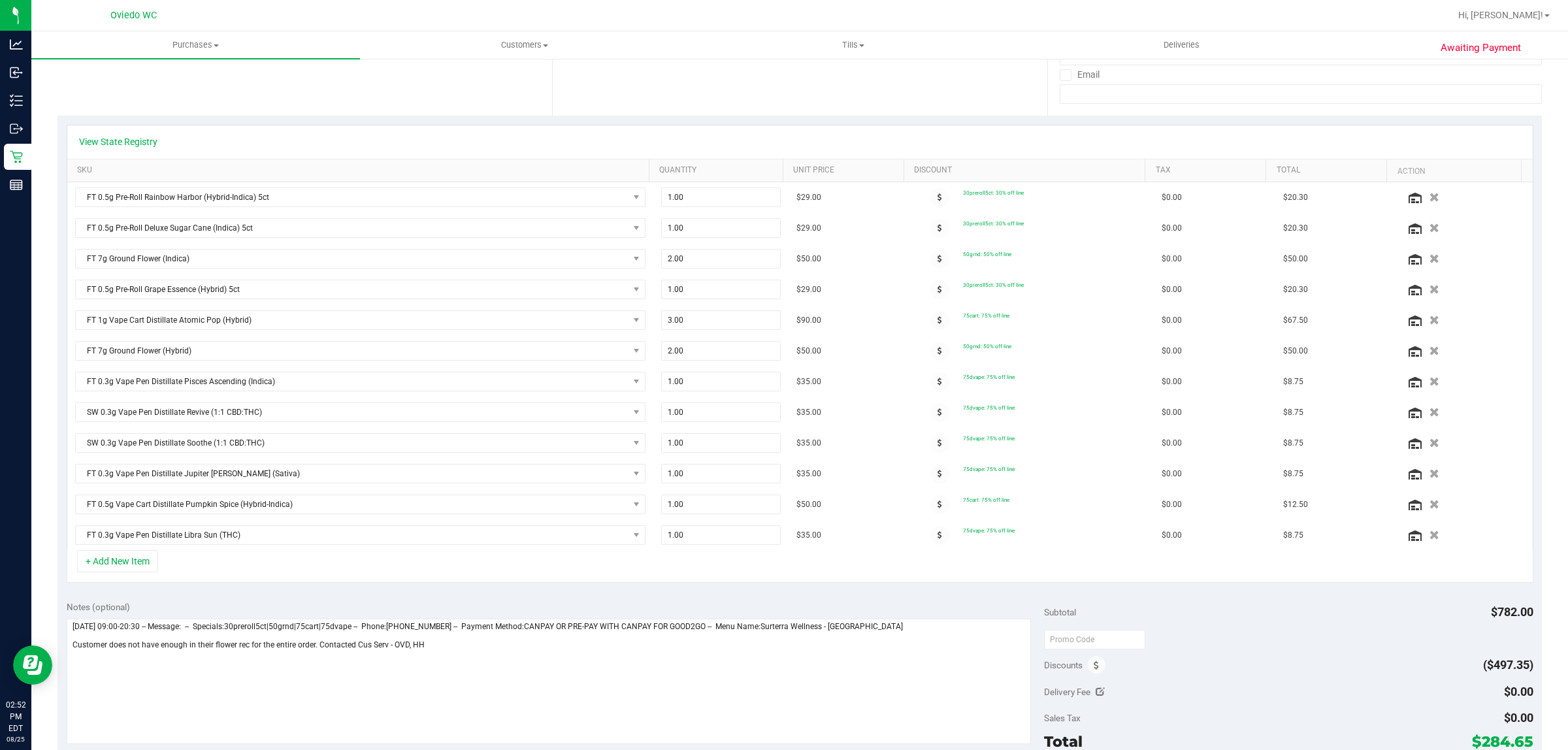
scroll to position [245, 0]
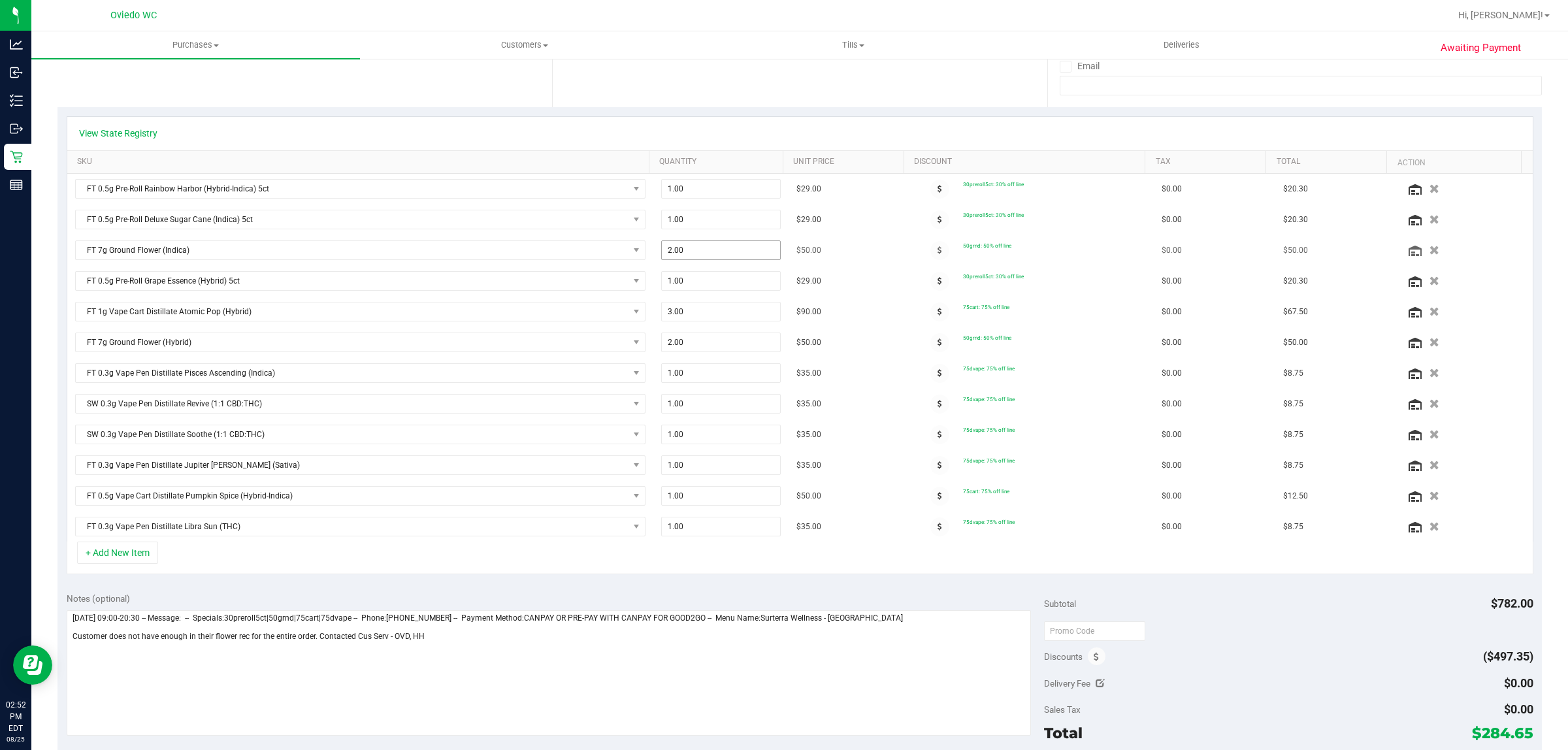
click at [719, 253] on span "2.00 2" at bounding box center [721, 250] width 119 height 20
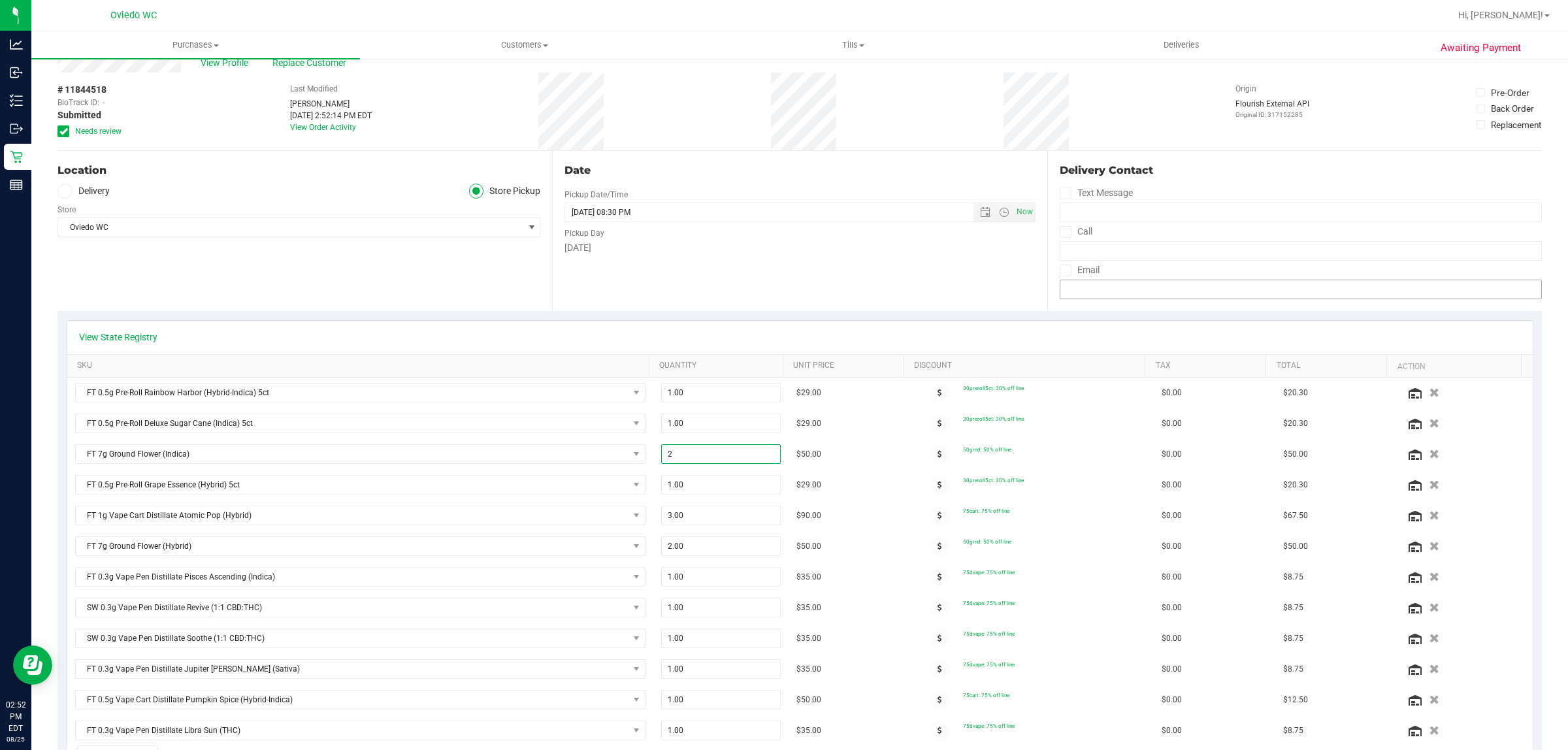
scroll to position [0, 0]
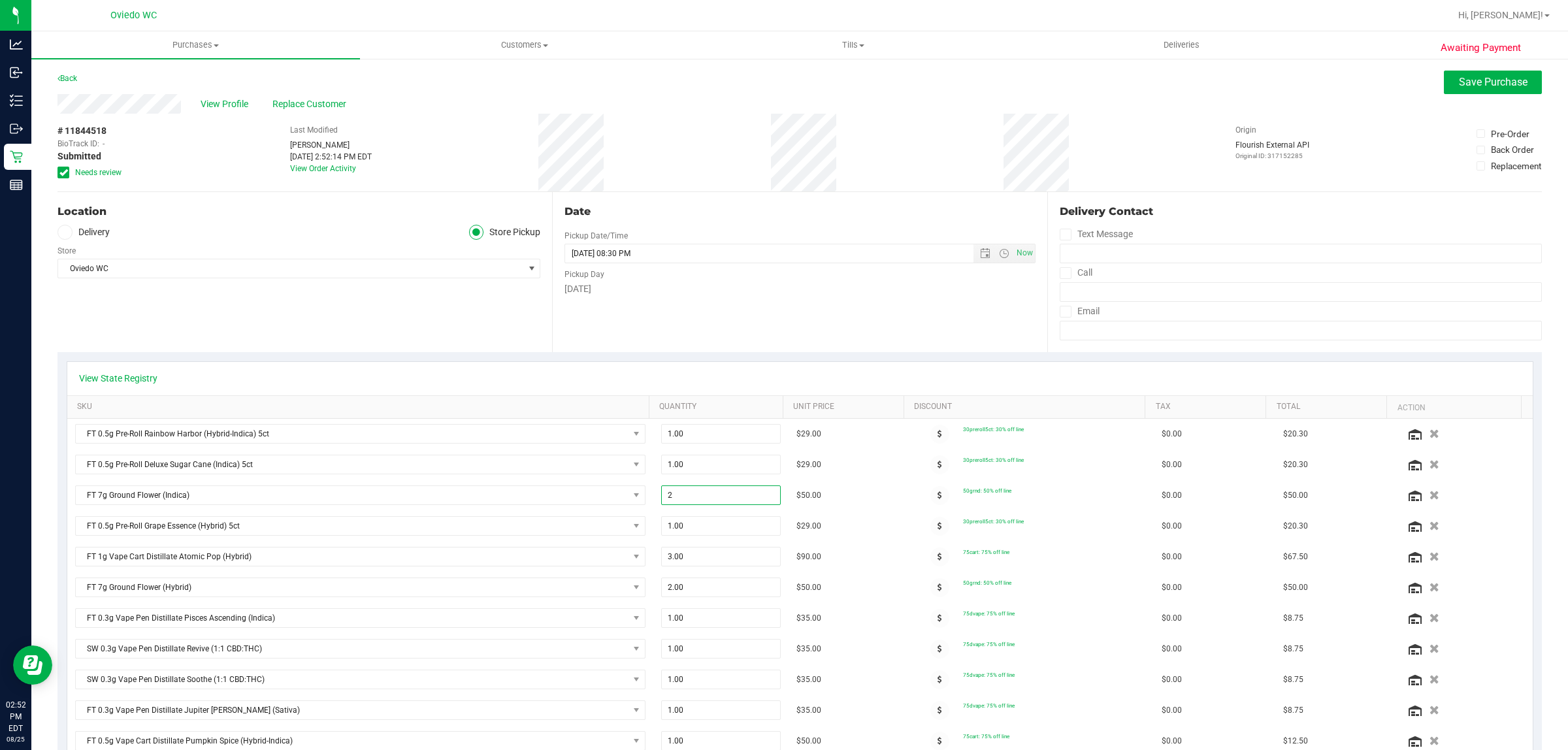
click at [1461, 99] on div "View Profile Replace Customer" at bounding box center [799, 104] width 1484 height 20
click at [1464, 83] on span "Save Purchase" at bounding box center [1492, 82] width 68 height 13
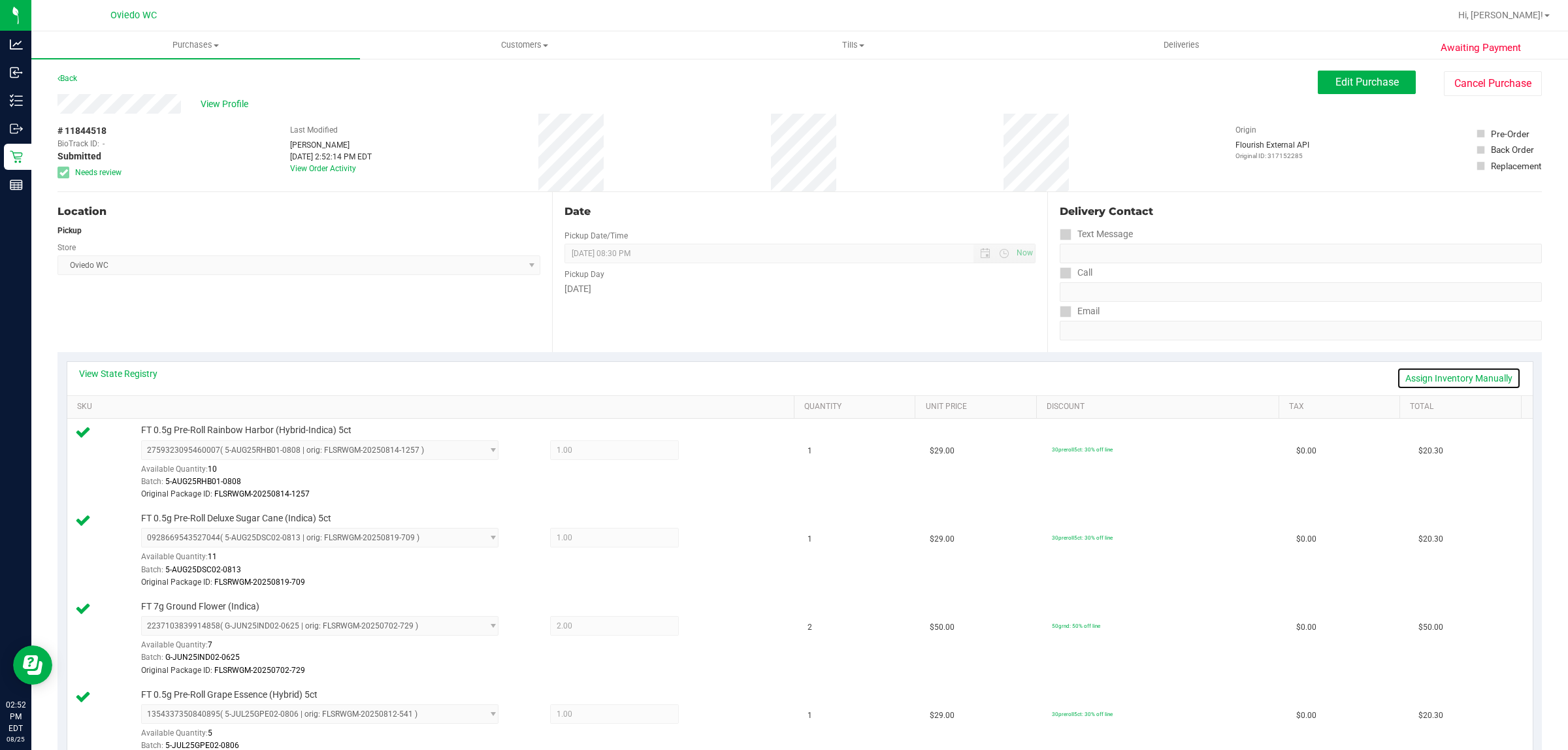
click at [1419, 378] on link "Assign Inventory Manually" at bounding box center [1458, 379] width 124 height 23
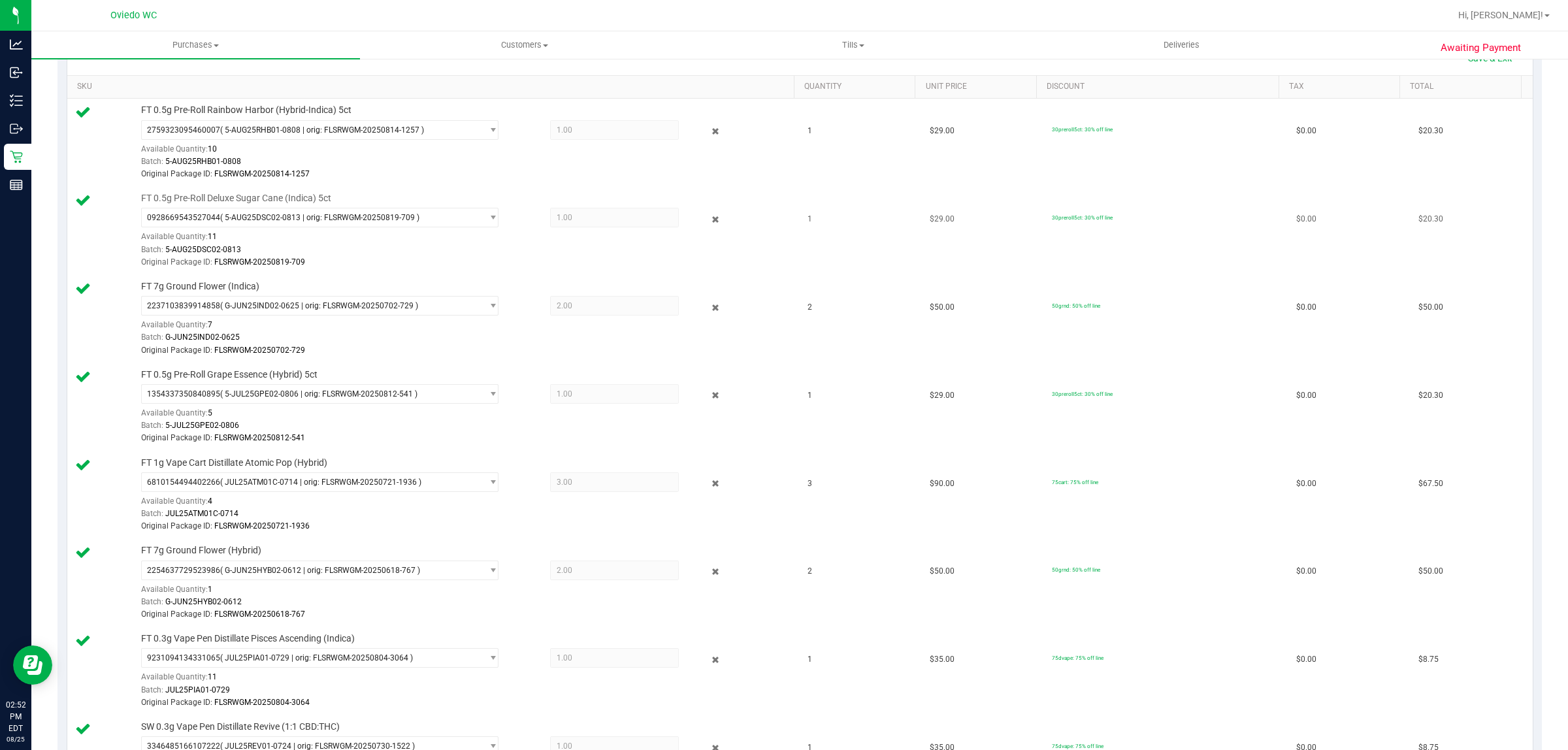
scroll to position [327, 0]
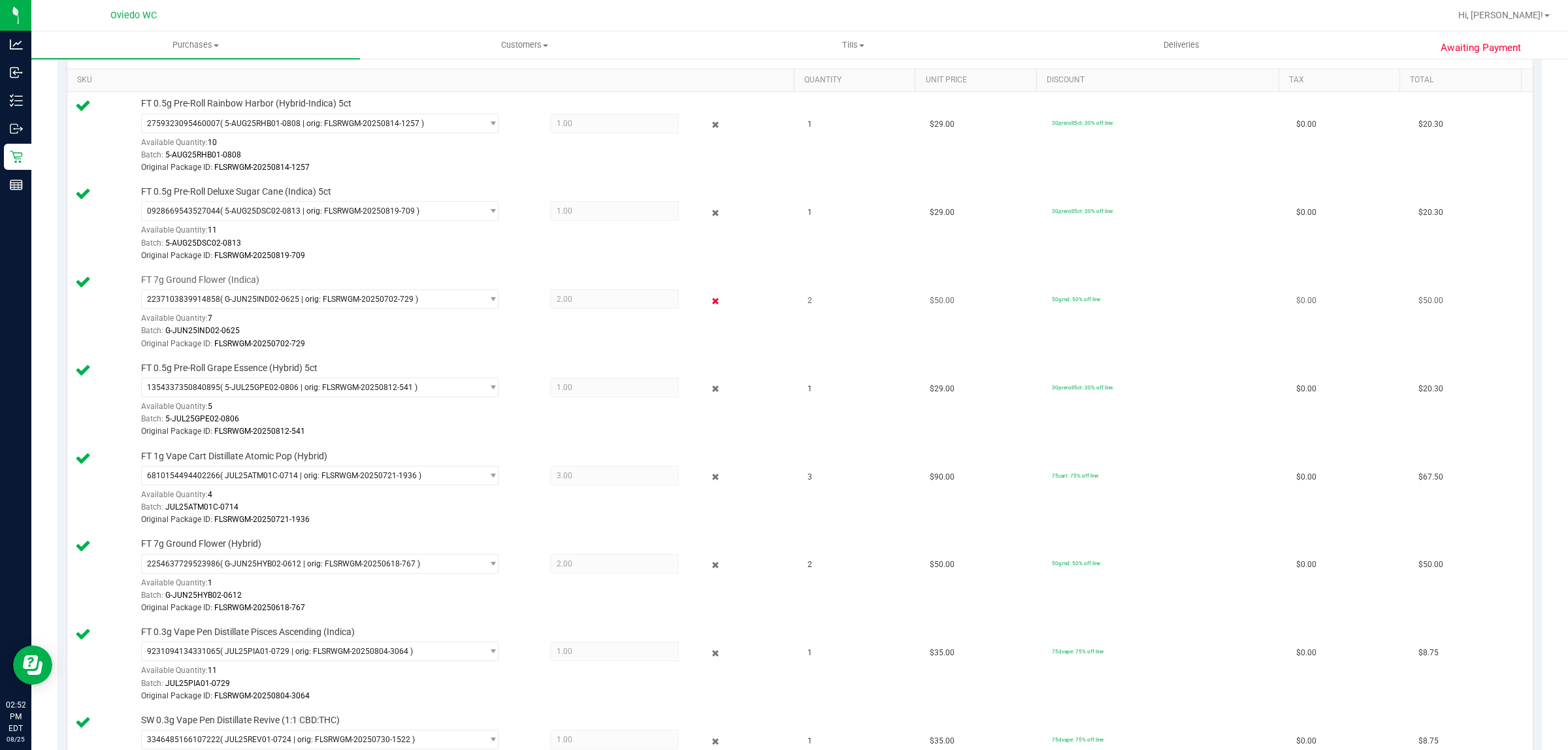
click at [708, 299] on icon at bounding box center [715, 301] width 14 height 15
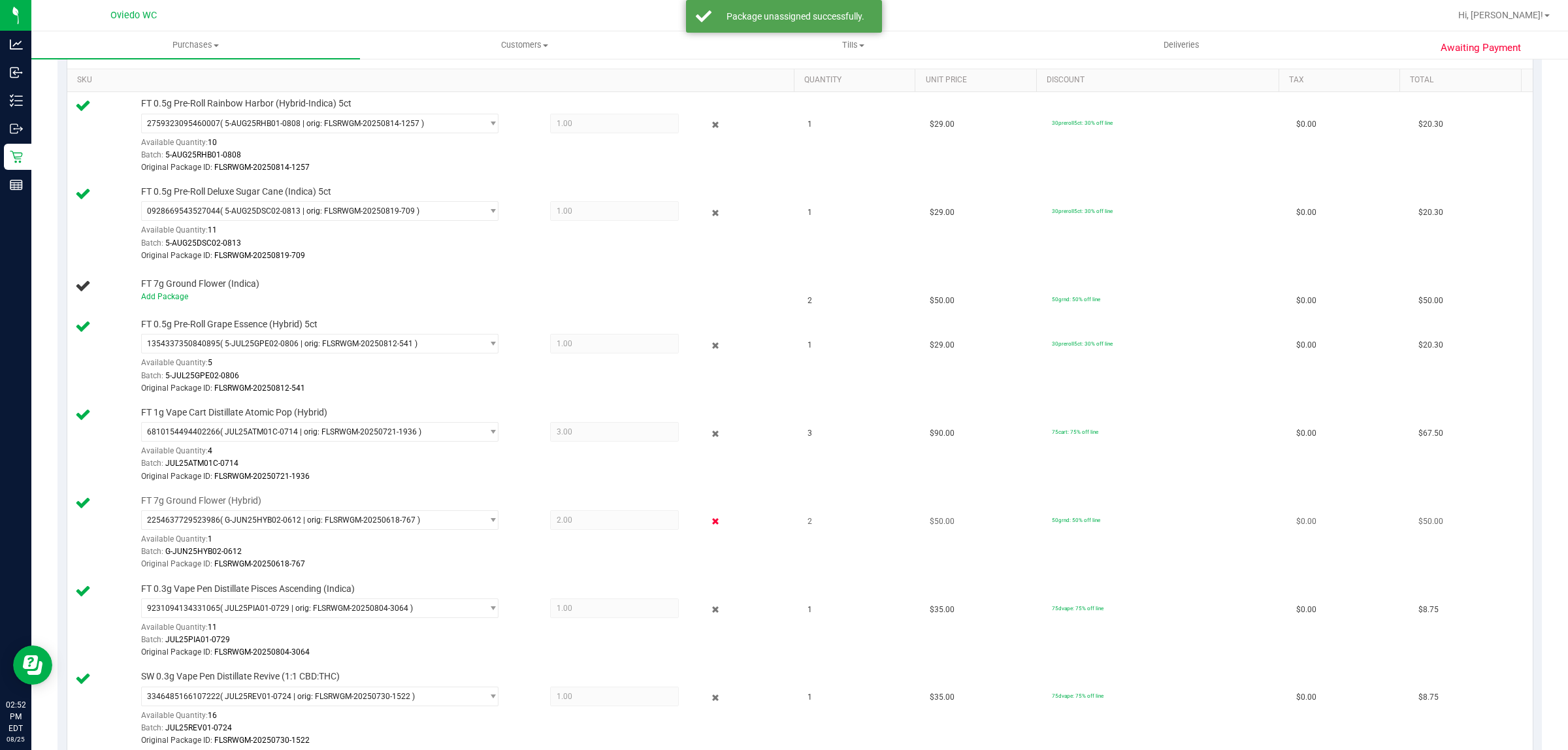
click at [708, 525] on icon at bounding box center [715, 522] width 14 height 15
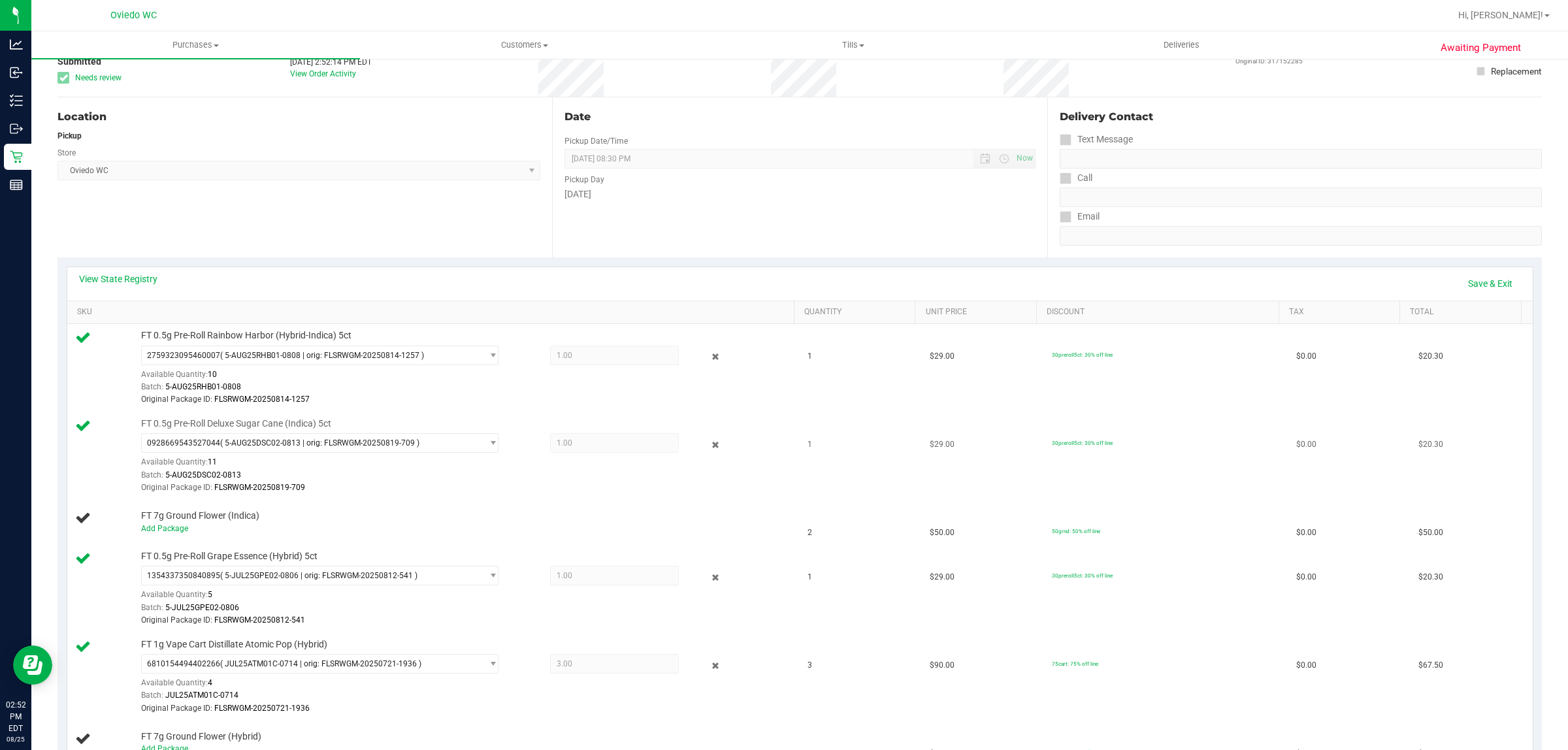
scroll to position [82, 0]
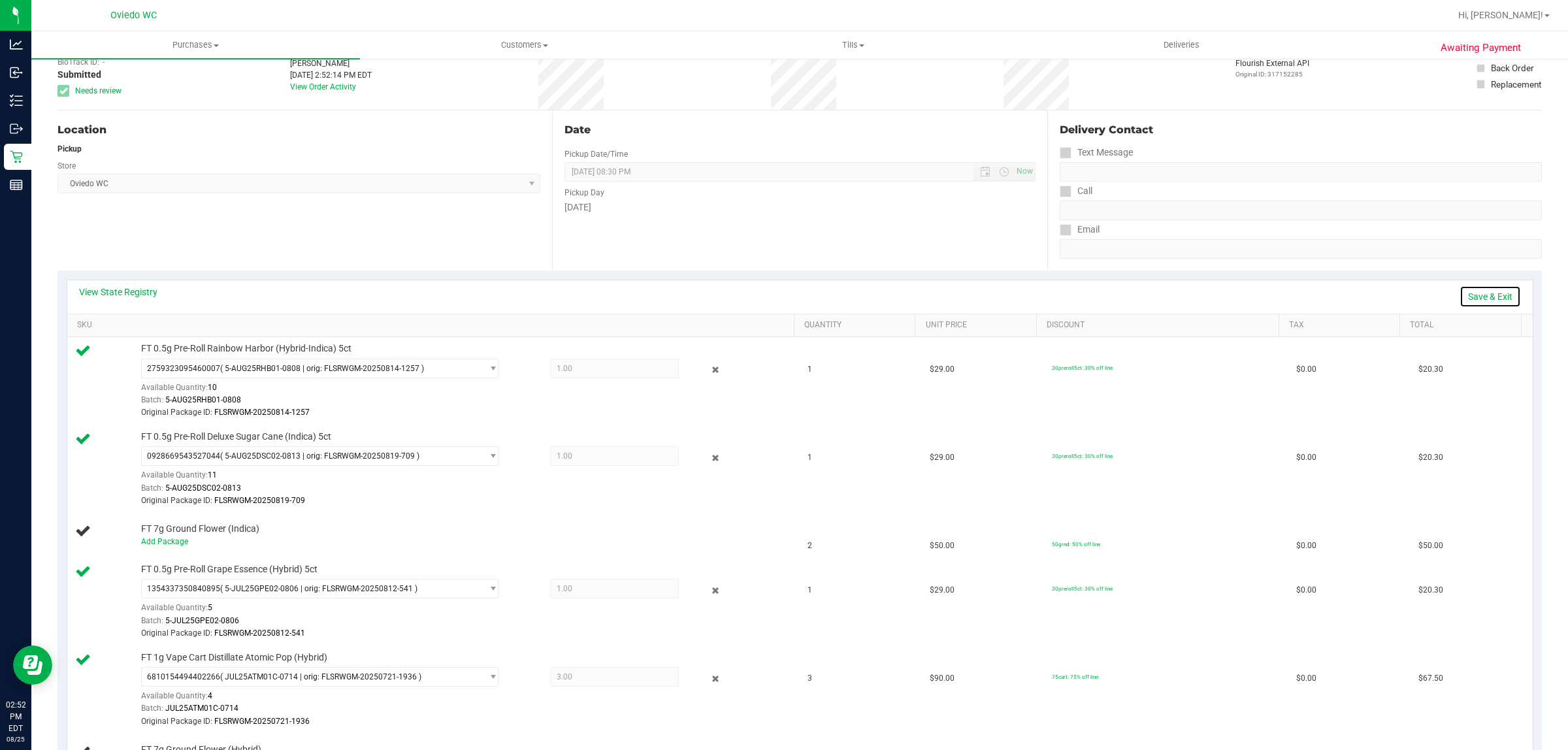
click at [1474, 292] on link "Save & Exit" at bounding box center [1490, 297] width 62 height 23
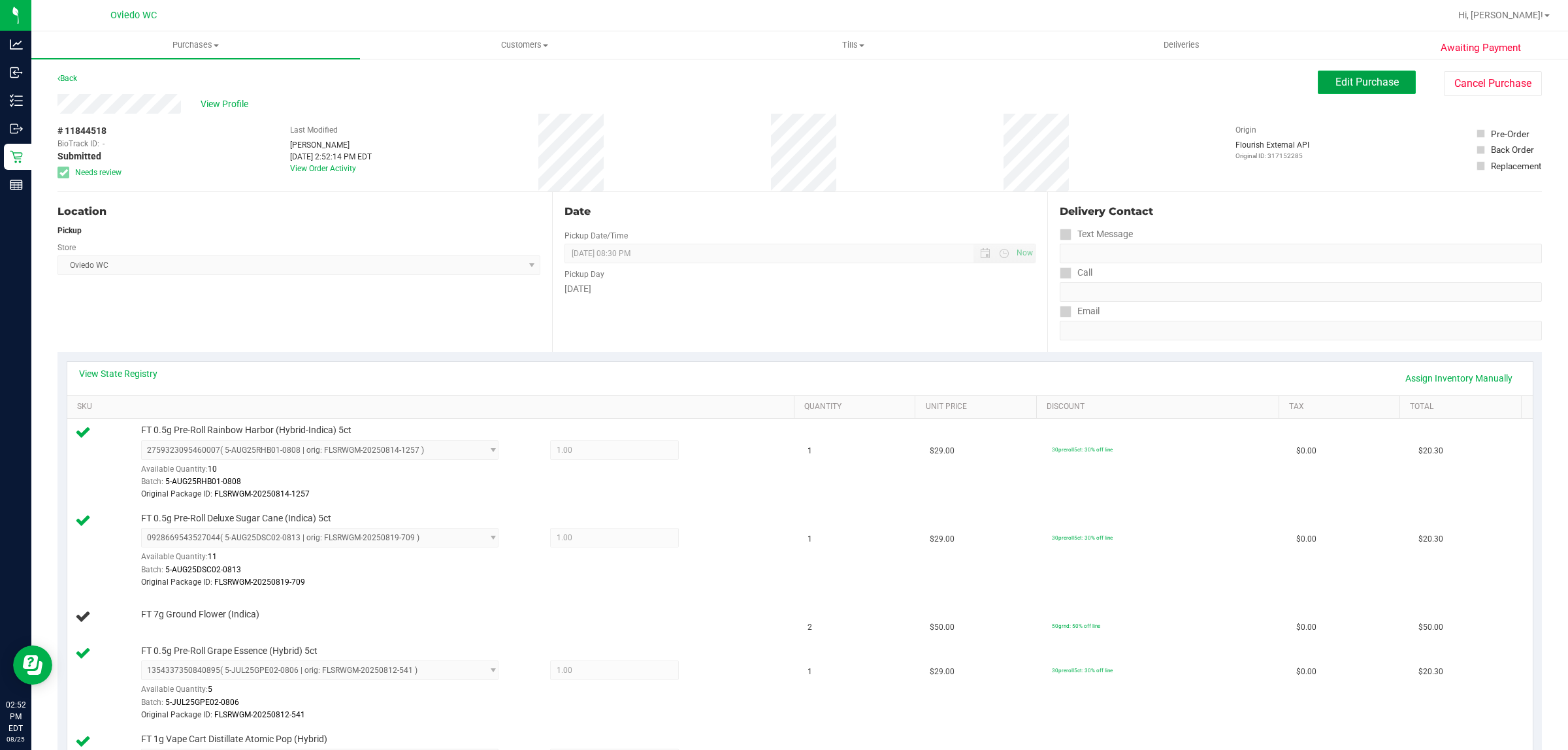
click at [1349, 80] on span "Edit Purchase" at bounding box center [1367, 82] width 63 height 13
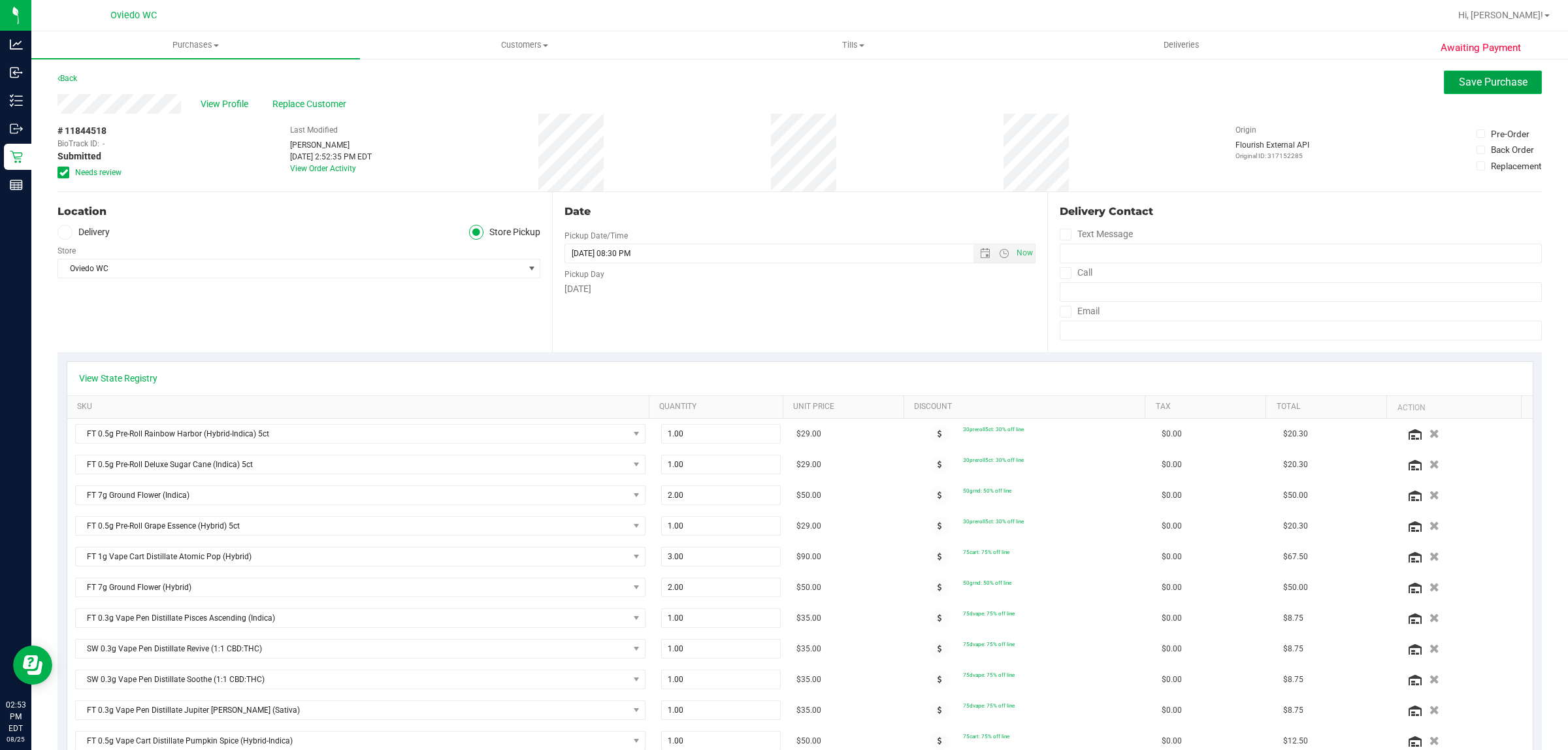
click at [1490, 80] on span "Save Purchase" at bounding box center [1492, 82] width 68 height 13
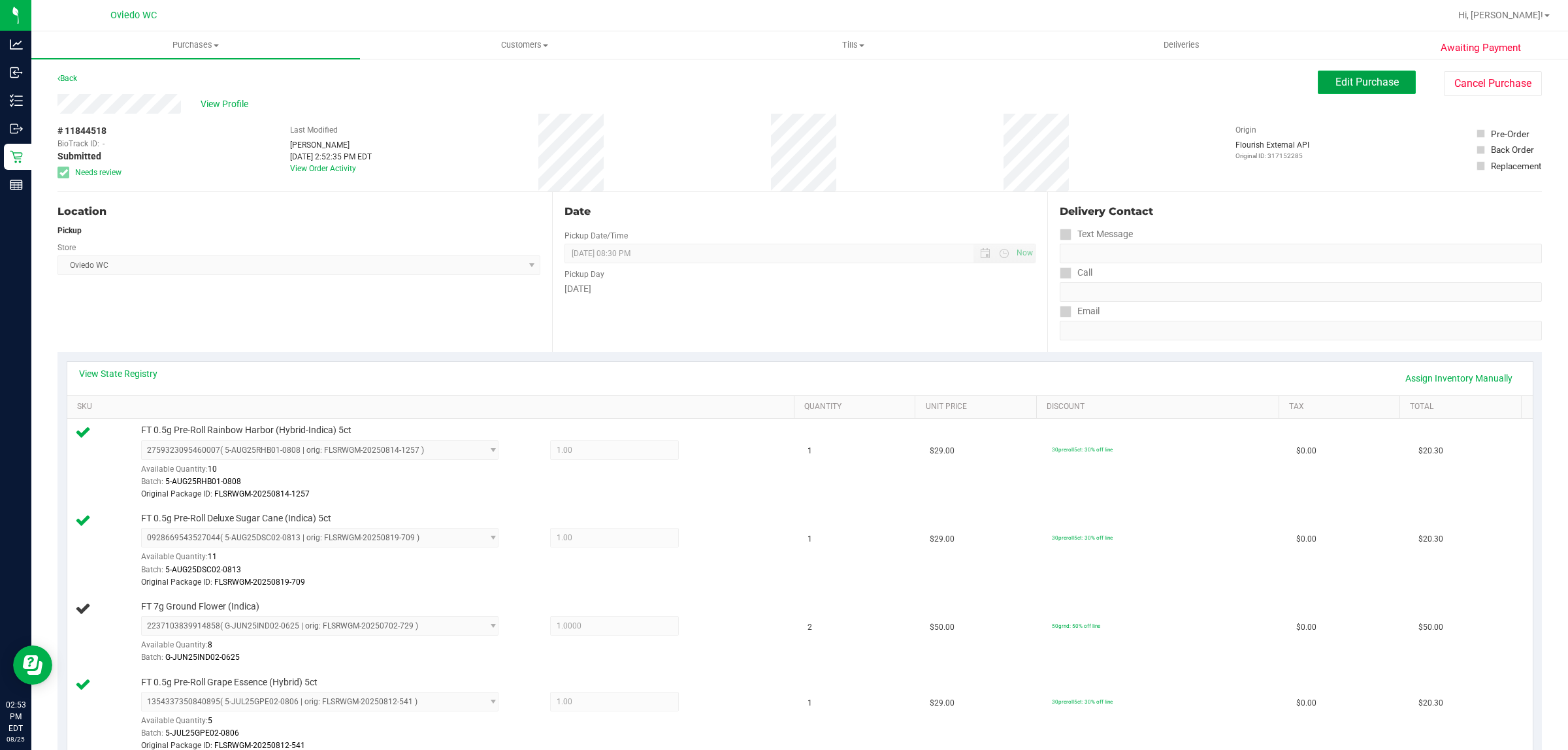
click at [1378, 89] on button "Edit Purchase" at bounding box center [1367, 82] width 98 height 23
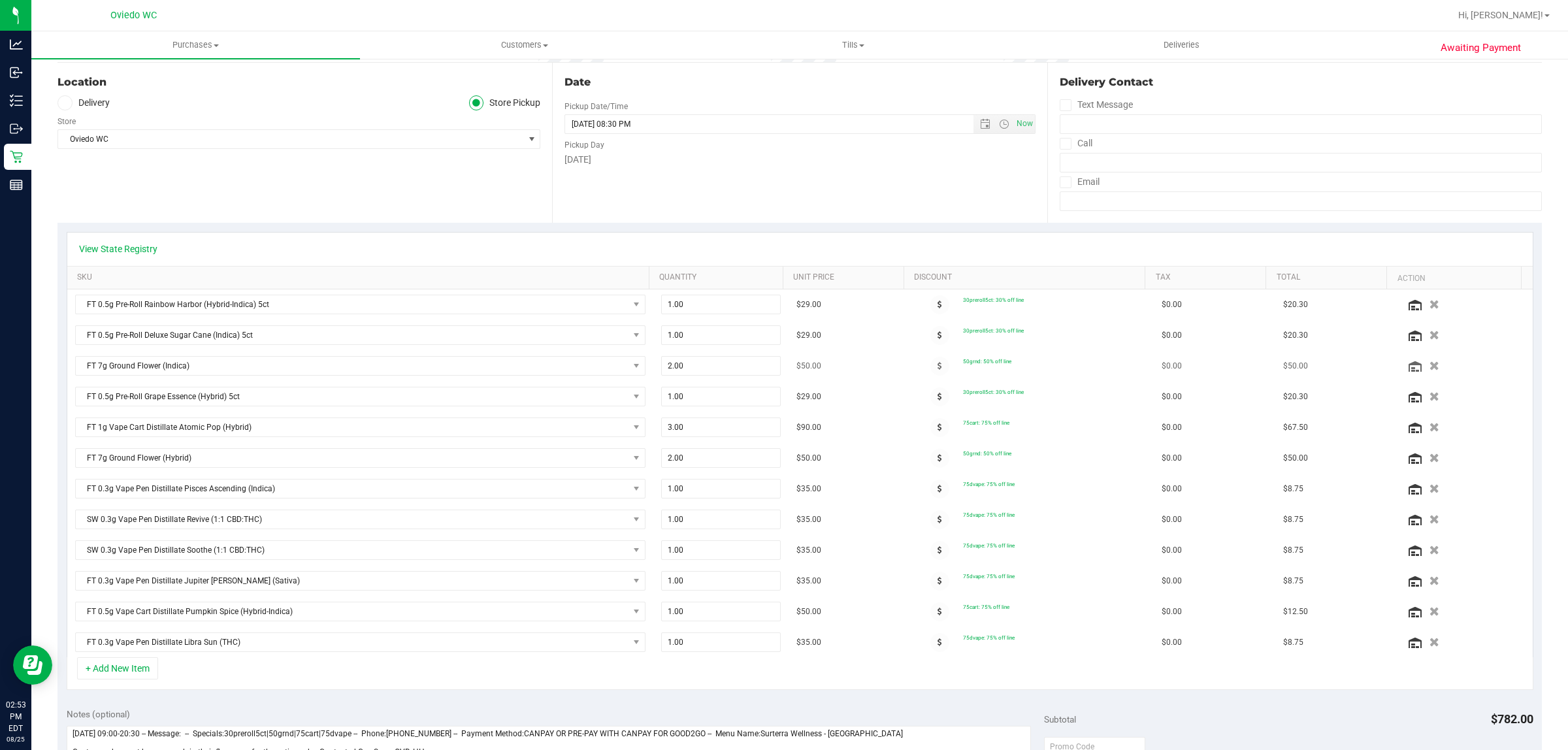
scroll to position [163, 0]
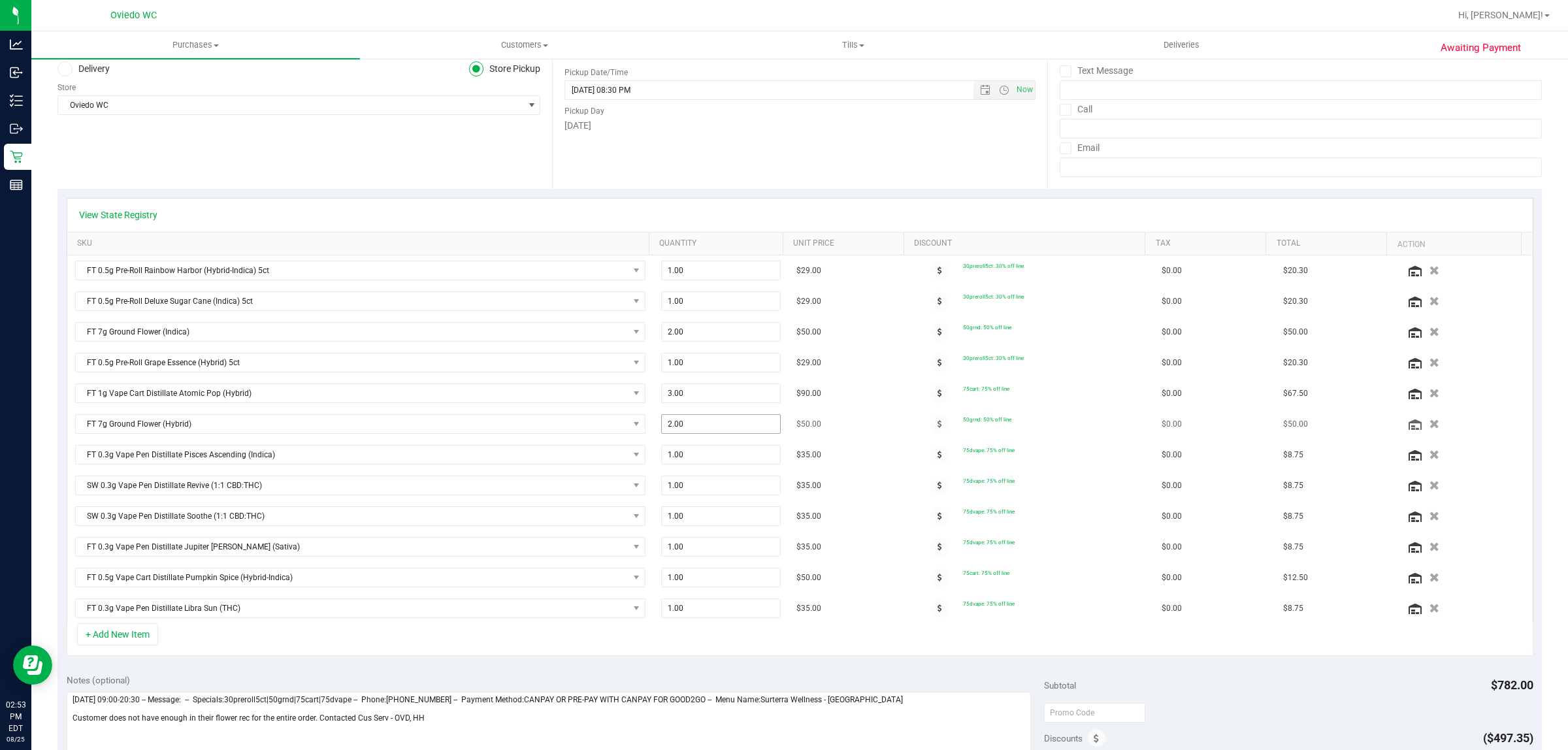
click at [711, 426] on span "2.00 2" at bounding box center [721, 424] width 119 height 20
click at [711, 426] on input "2" at bounding box center [721, 424] width 118 height 18
type input "1"
type input "1.00"
click at [825, 426] on td "$50.00" at bounding box center [849, 424] width 122 height 31
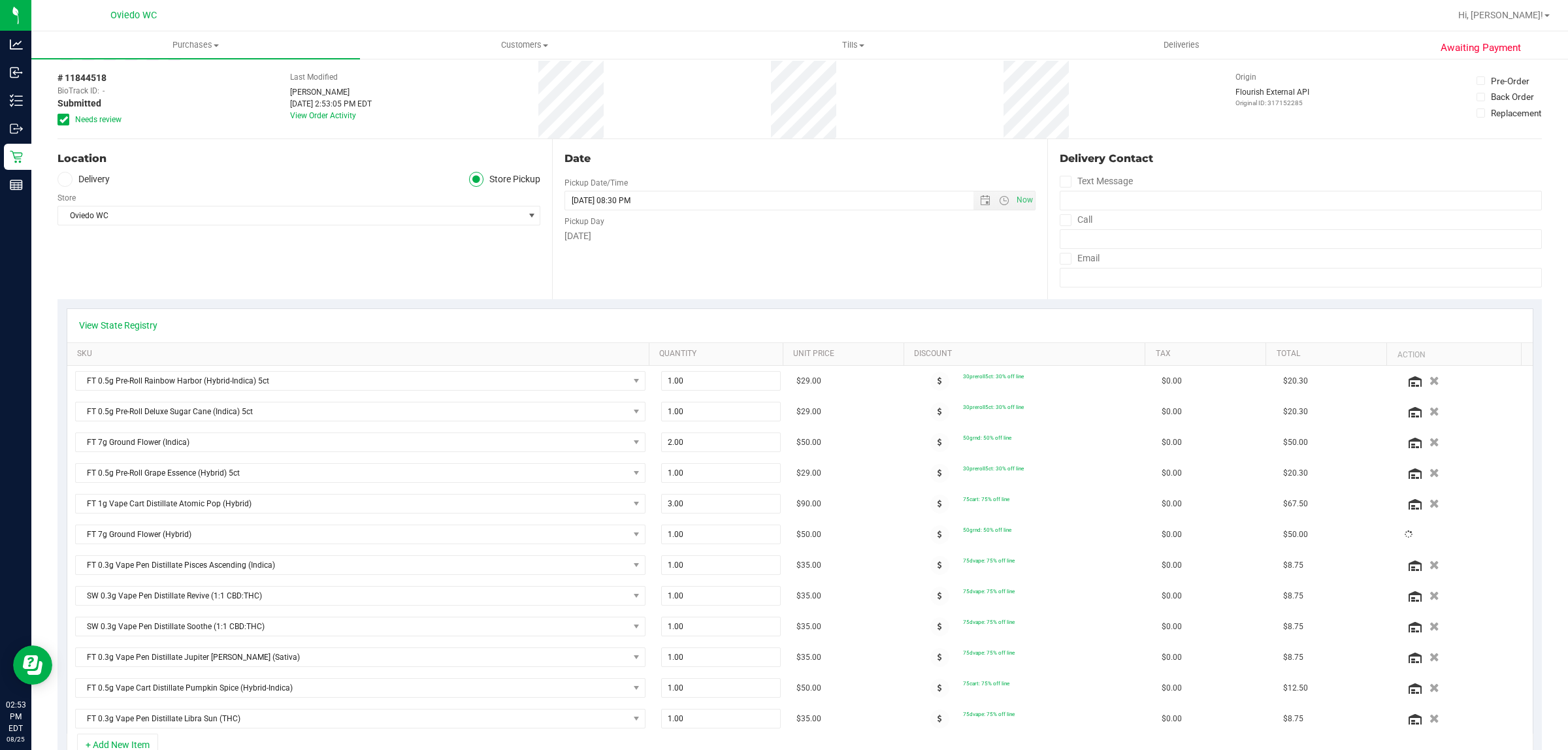
scroll to position [0, 0]
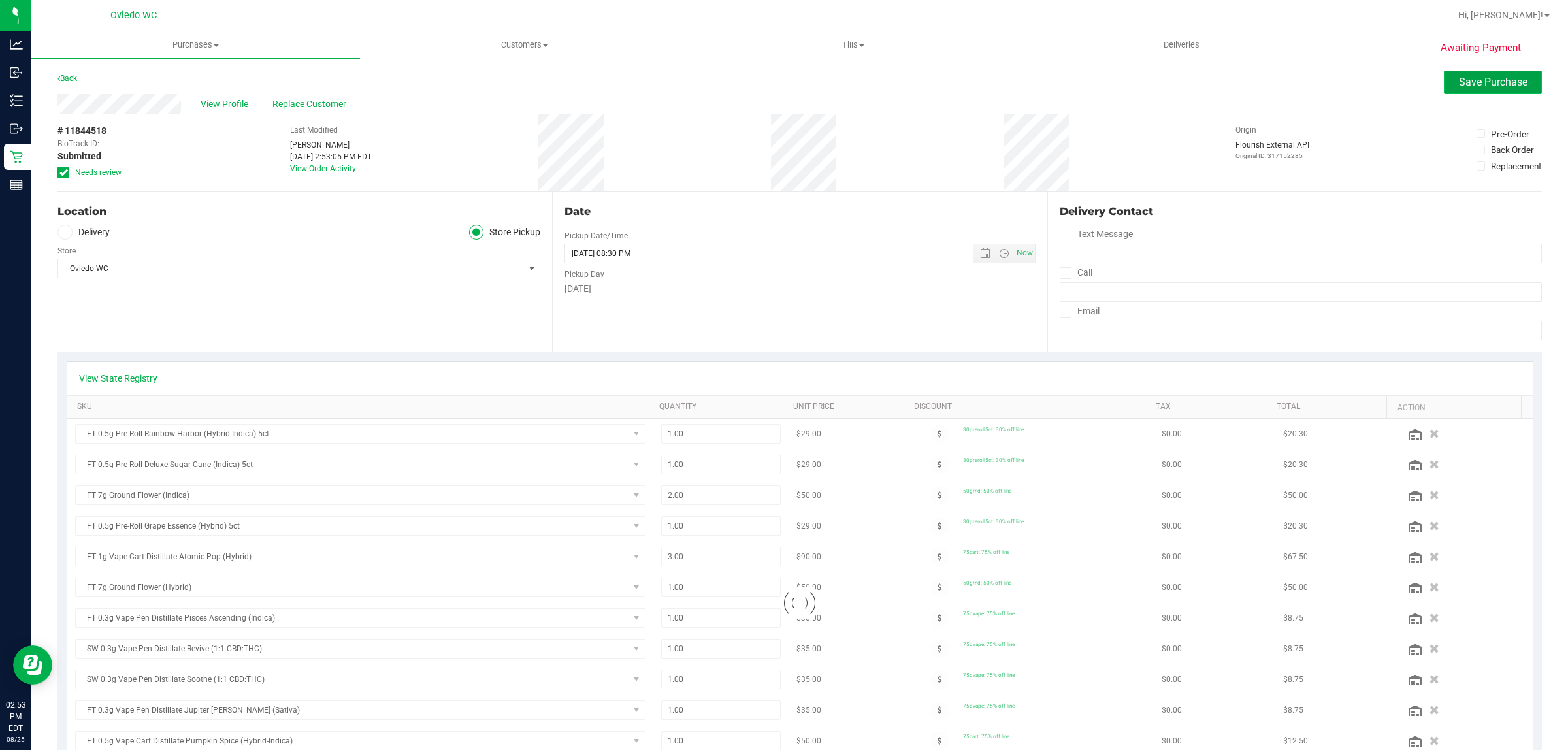
click at [1458, 80] on span "Save Purchase" at bounding box center [1492, 82] width 68 height 13
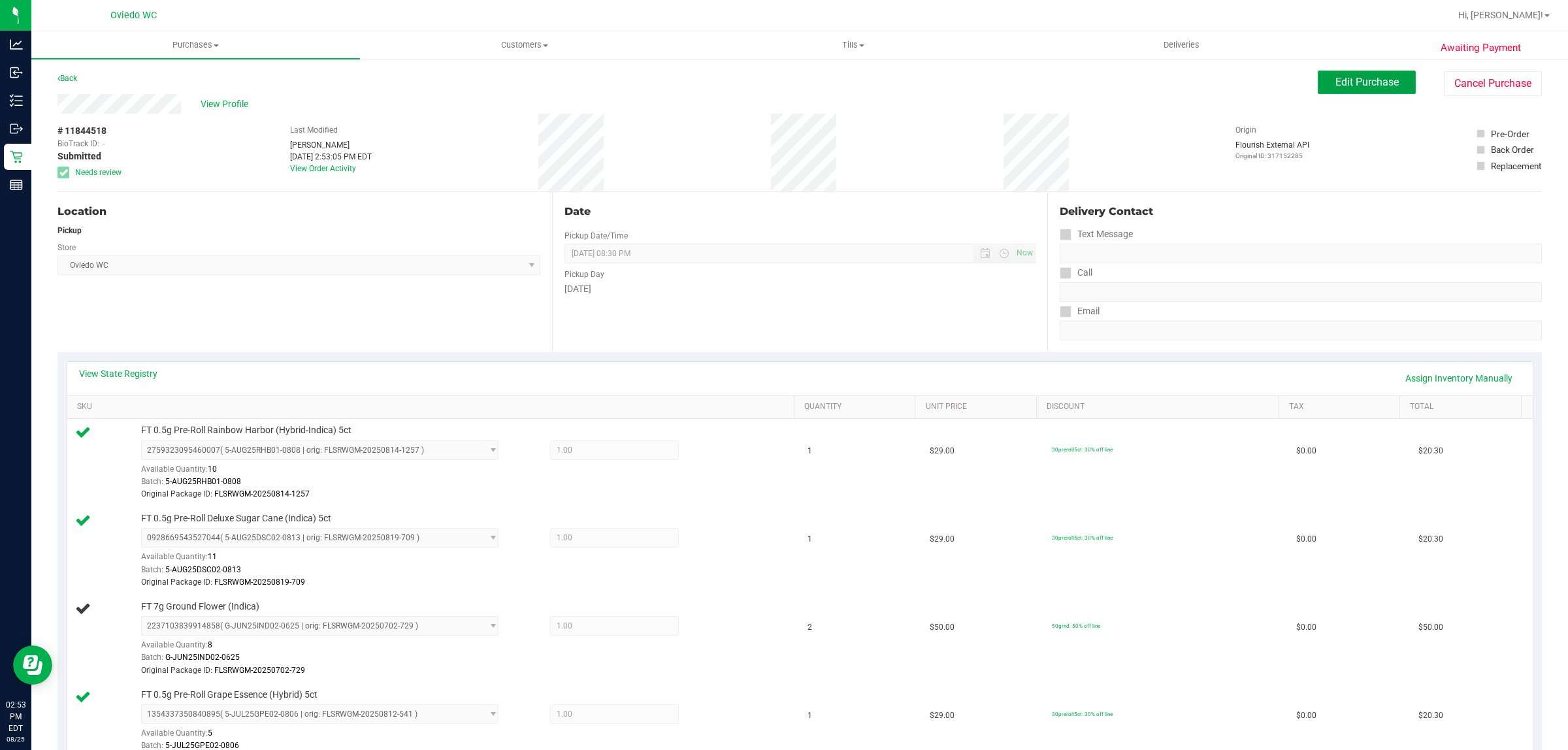
click at [1339, 86] on span "Edit Purchase" at bounding box center [1367, 82] width 63 height 13
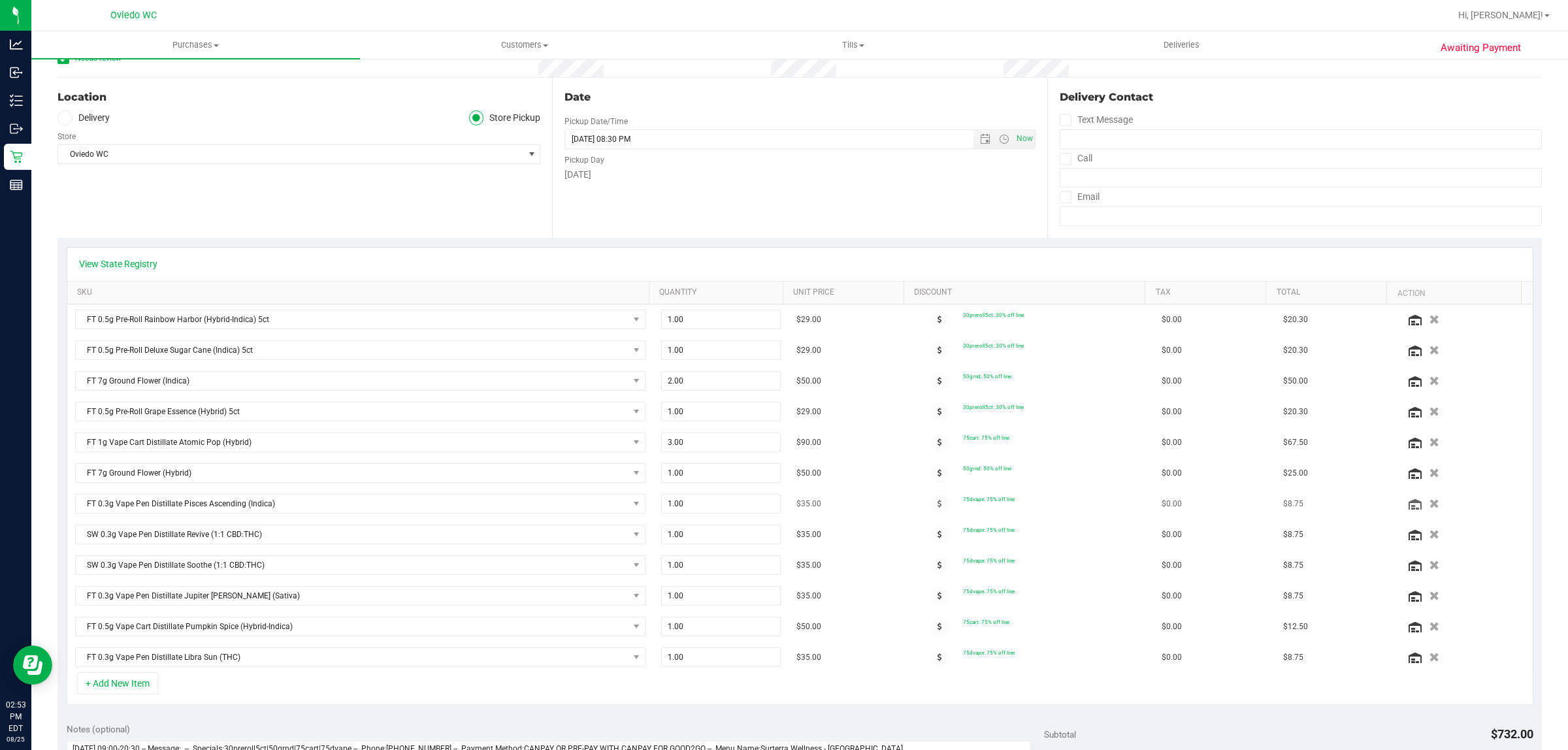
scroll to position [163, 0]
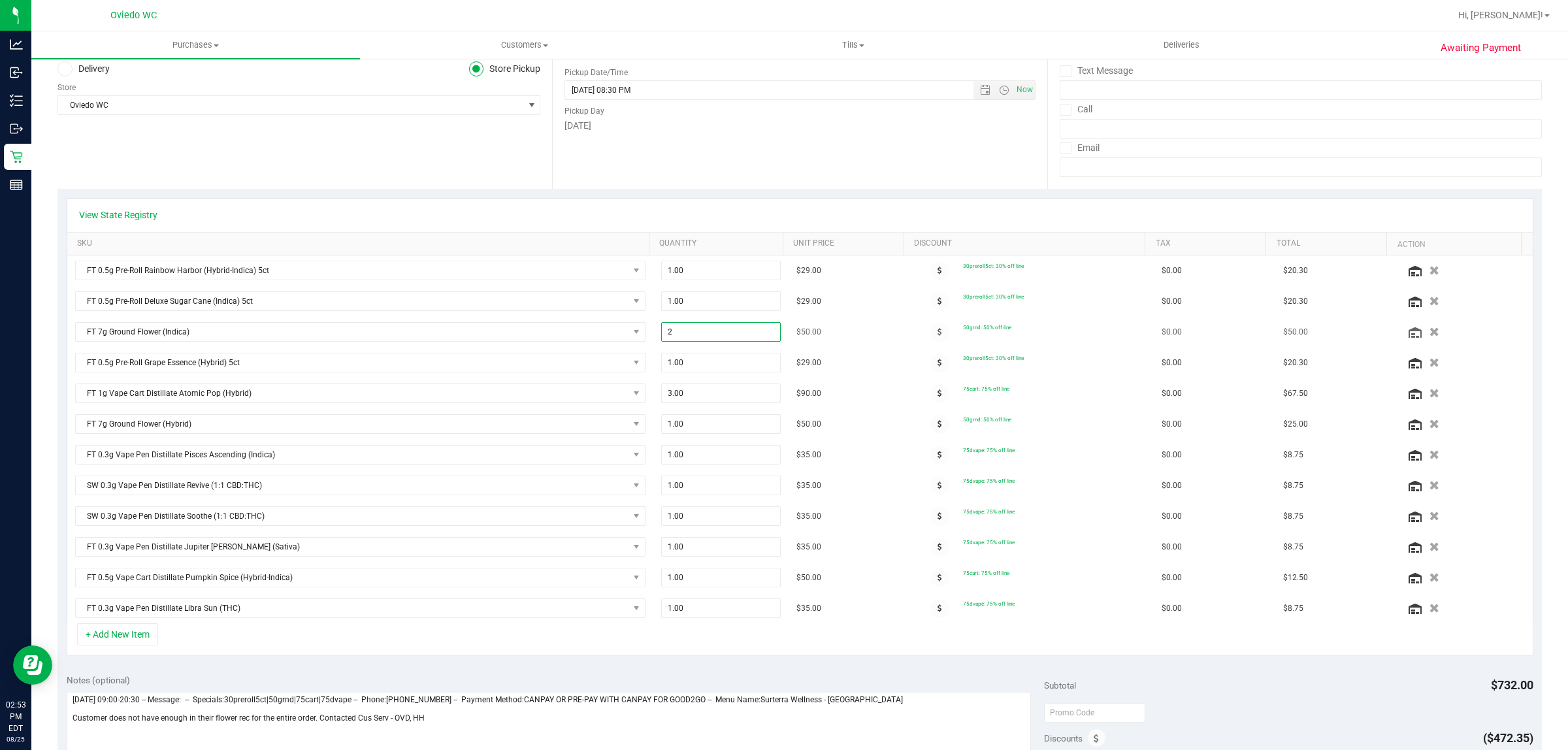
click at [718, 328] on span "2.00 2" at bounding box center [721, 332] width 119 height 20
click at [718, 328] on input "2" at bounding box center [721, 331] width 118 height 18
type input "1"
type input "1.00"
click at [736, 191] on div "View State Registry SKU Quantity Unit Price Discount Tax Total Action FT 0.5g P…" at bounding box center [799, 427] width 1484 height 476
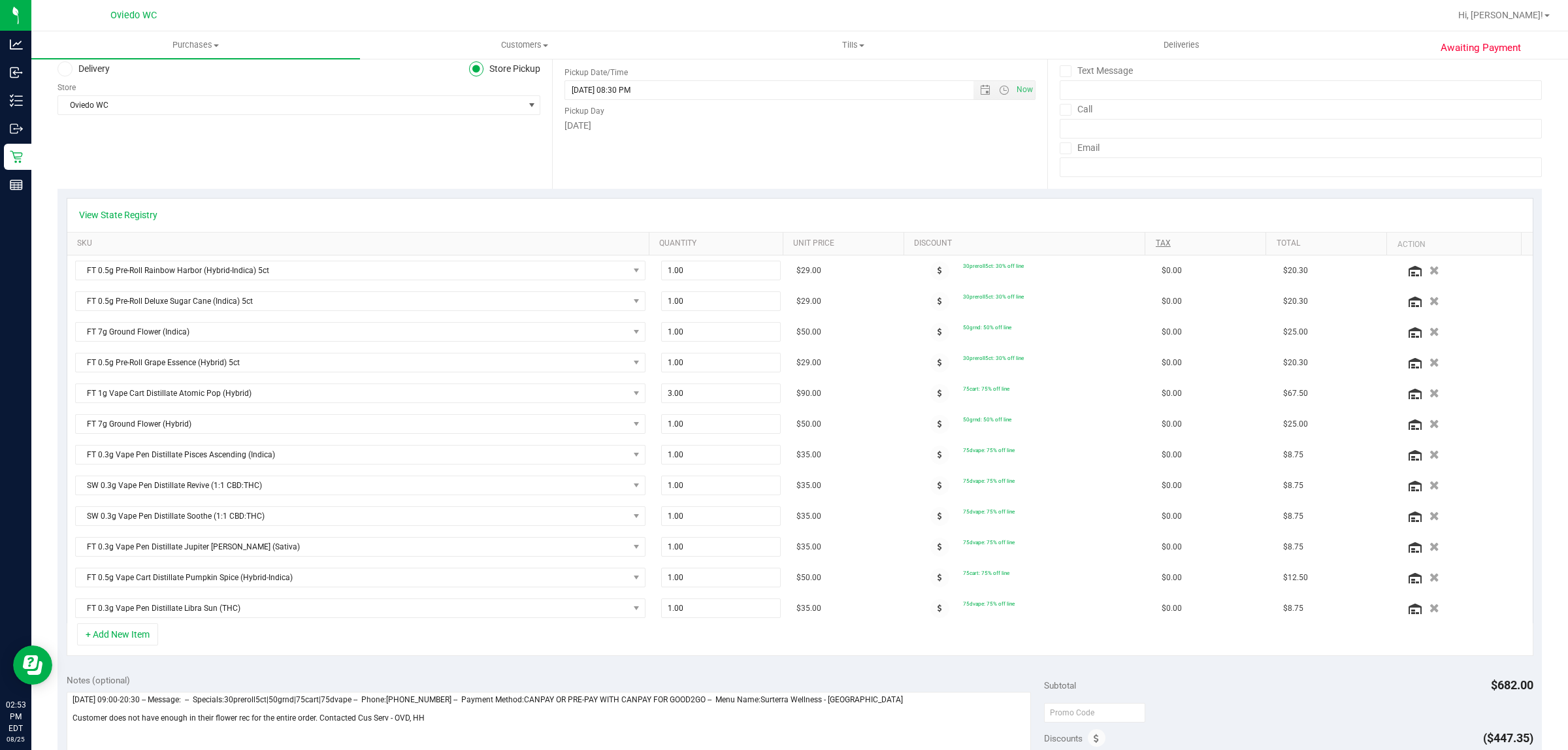
scroll to position [0, 0]
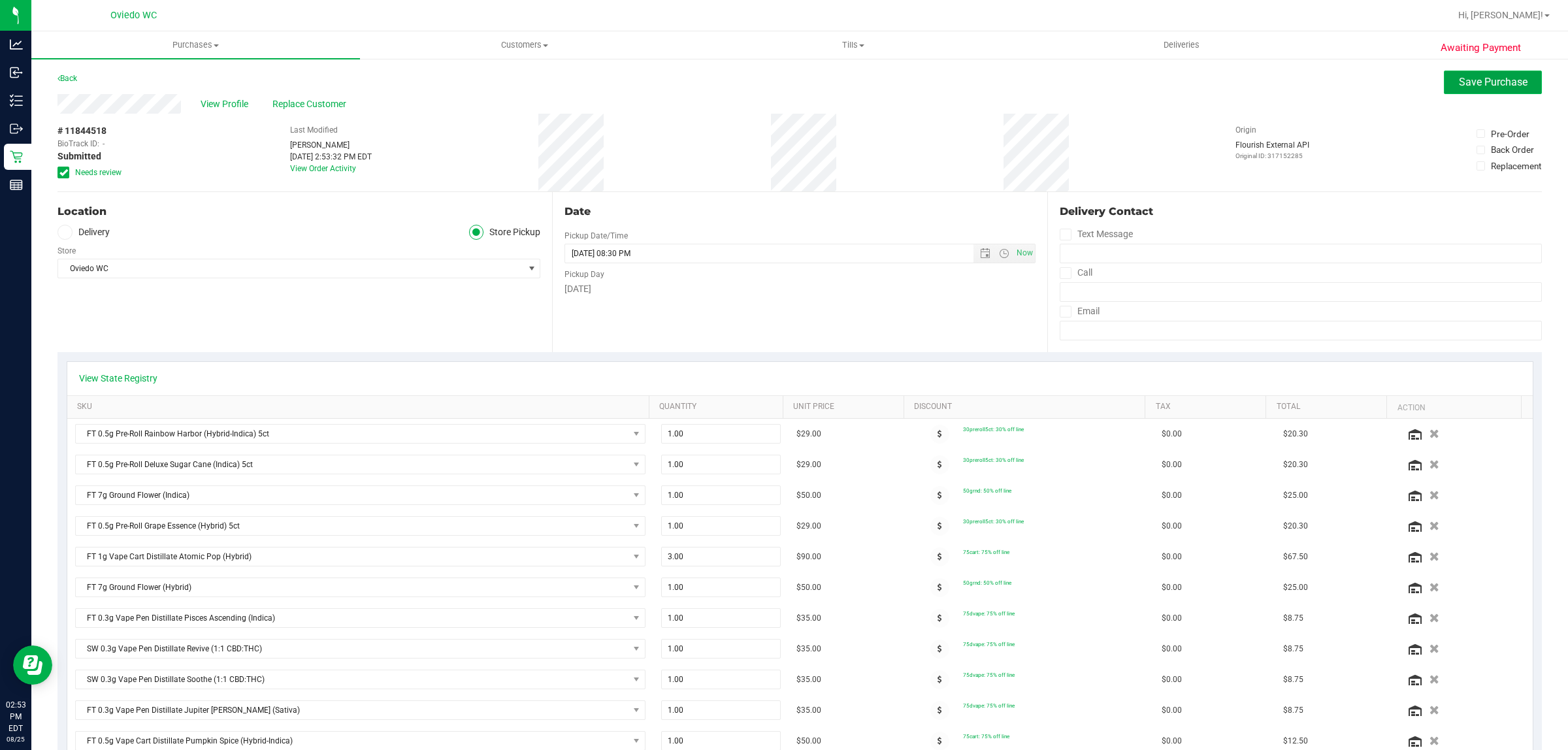
click at [1443, 80] on button "Save Purchase" at bounding box center [1492, 82] width 98 height 23
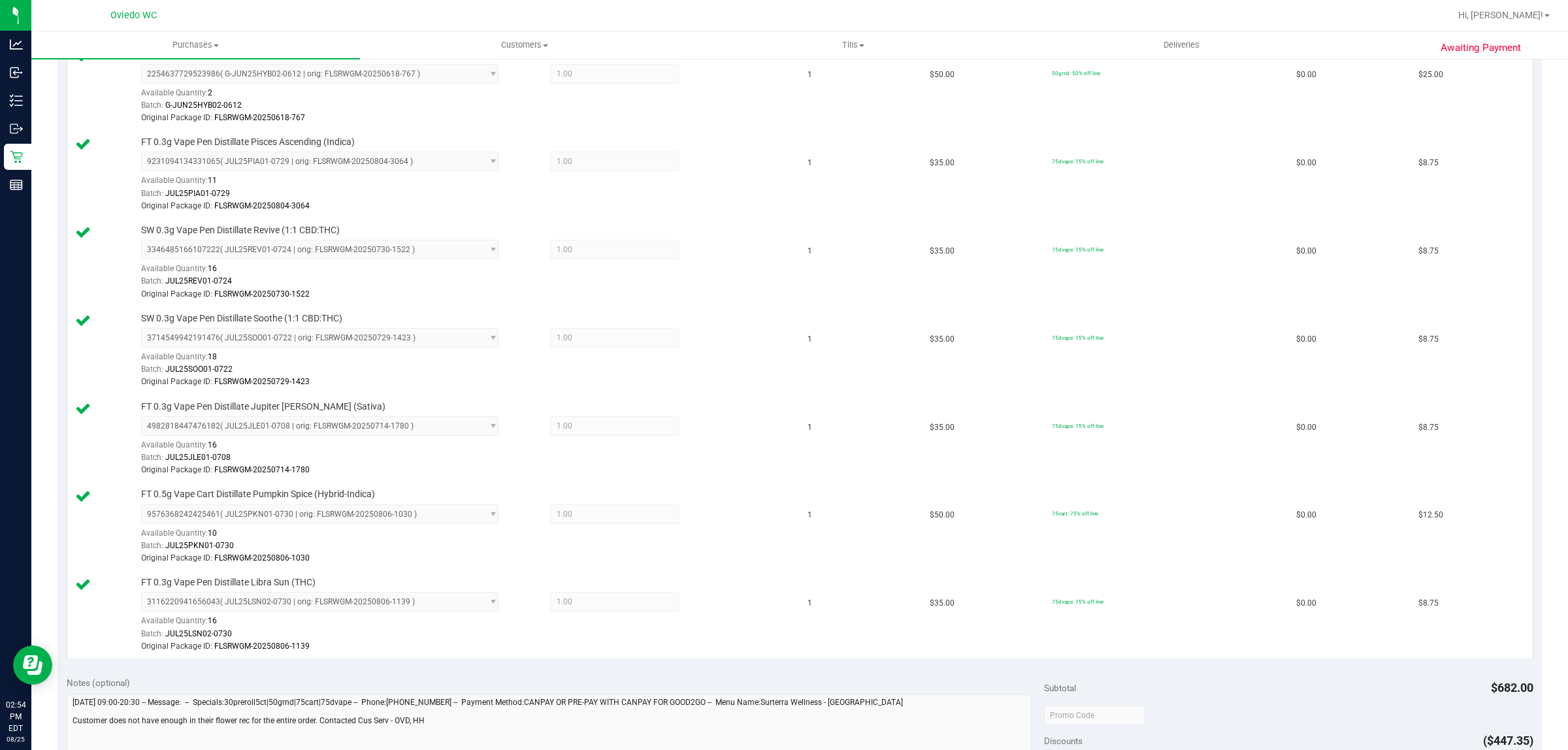
scroll to position [1062, 0]
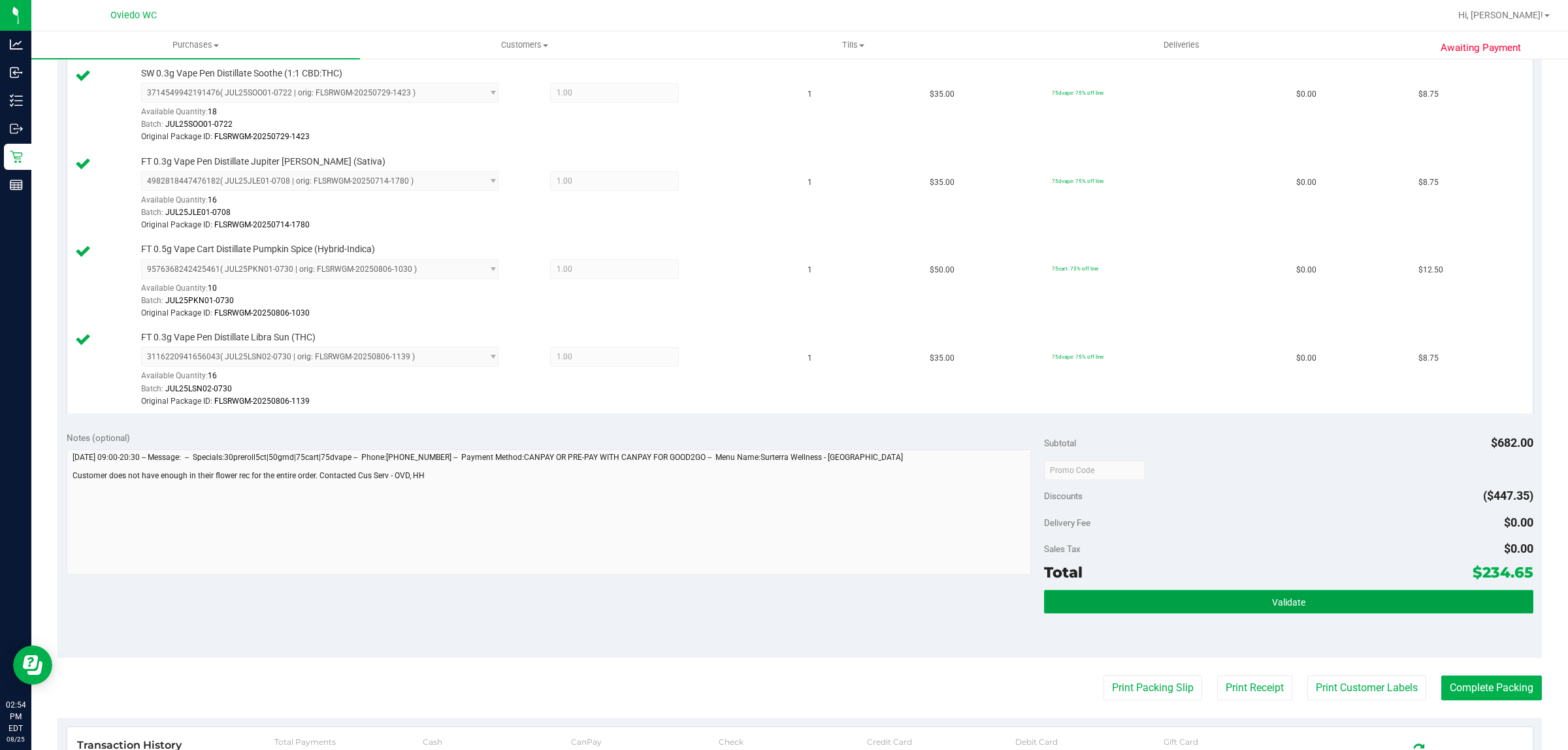
click at [1297, 608] on button "Validate" at bounding box center [1288, 601] width 488 height 23
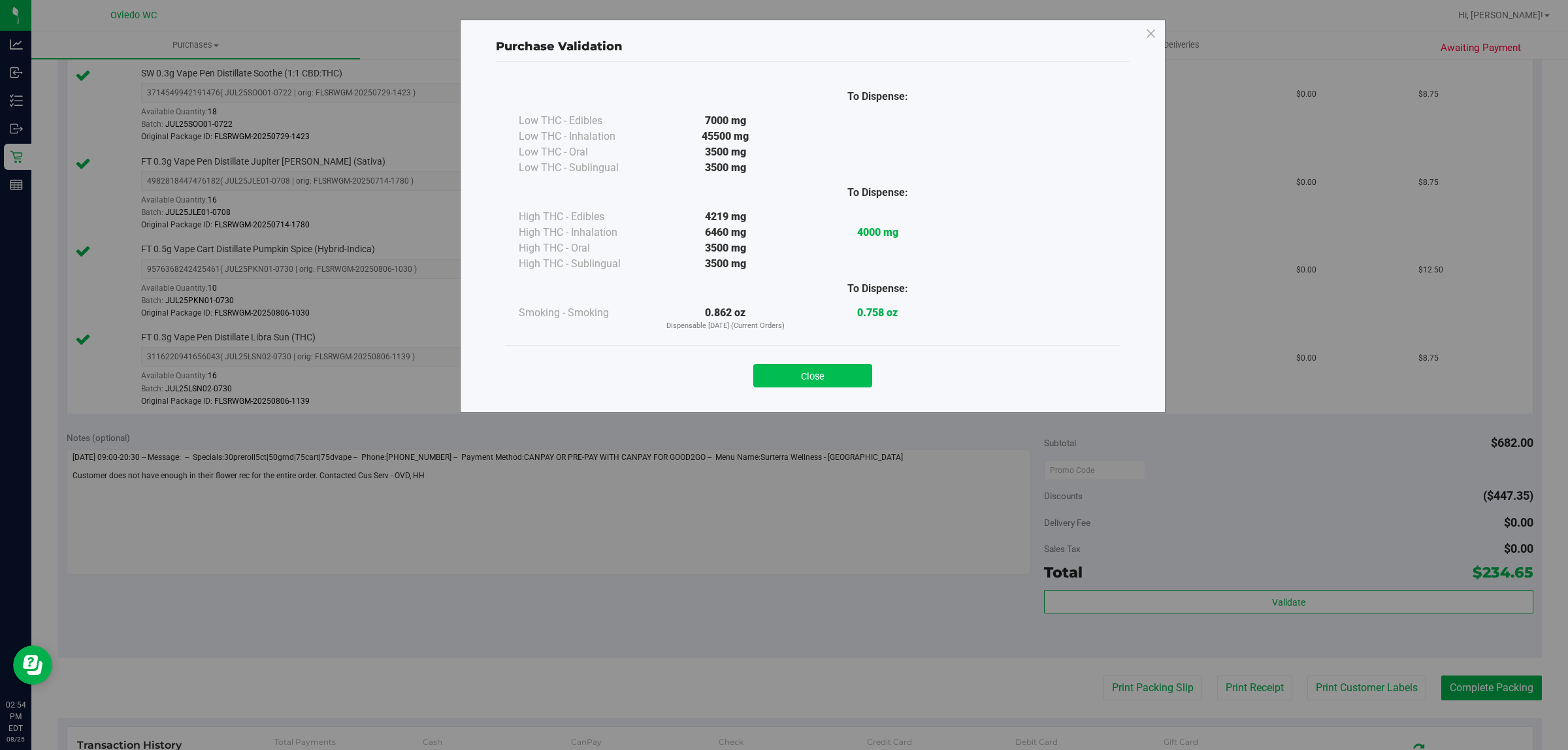
click at [817, 373] on button "Close" at bounding box center [812, 375] width 119 height 23
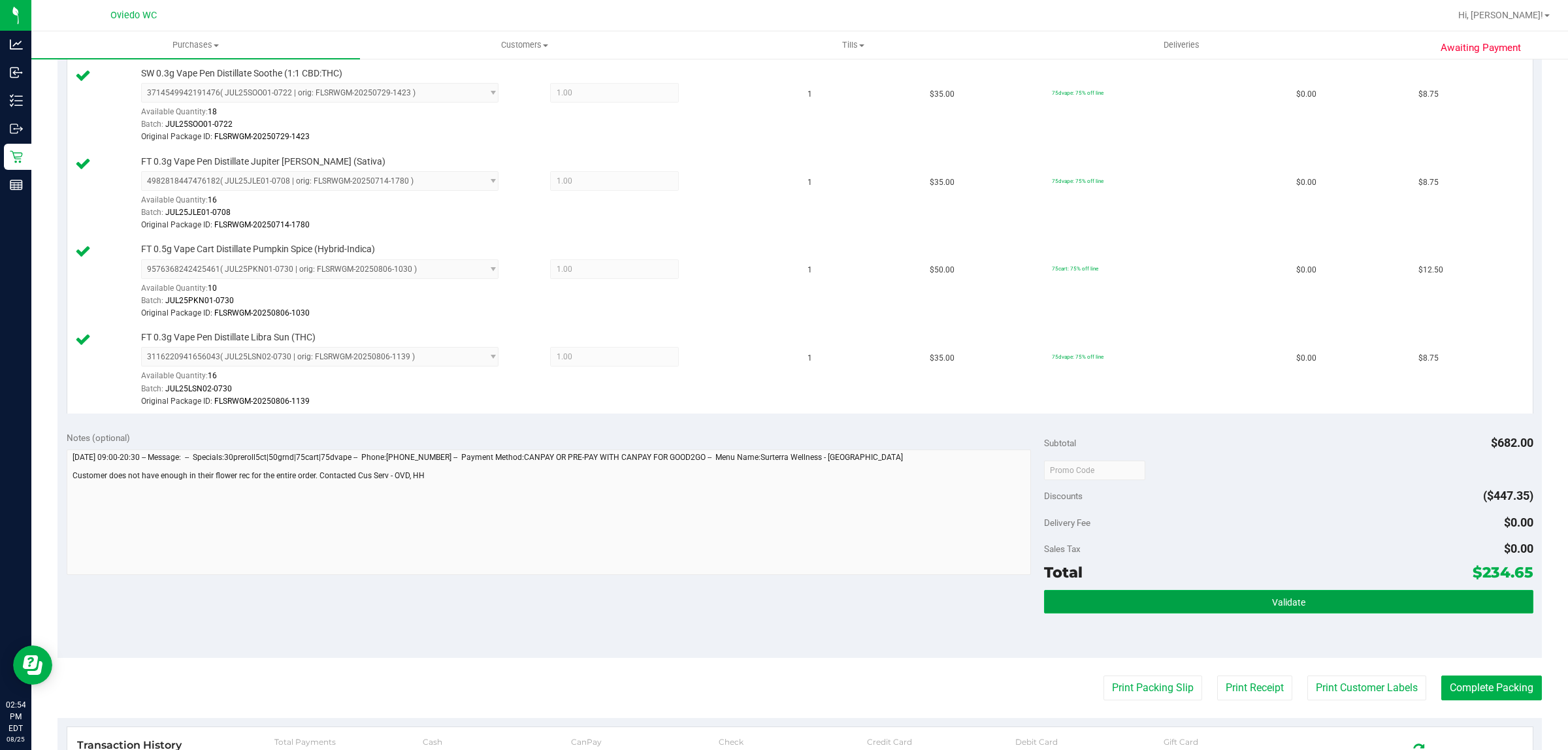
click at [1313, 600] on button "Validate" at bounding box center [1288, 601] width 488 height 23
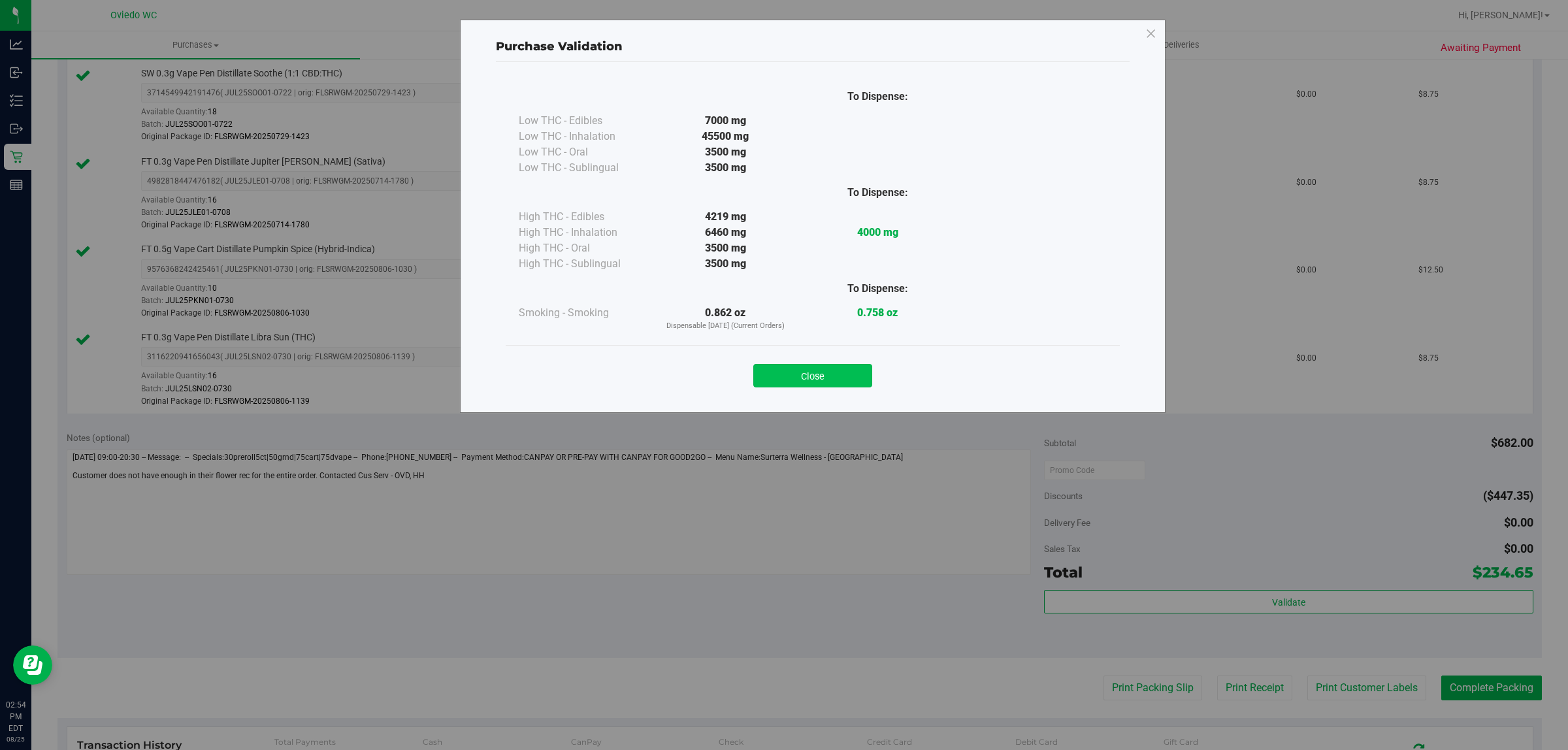
click at [812, 367] on button "Close" at bounding box center [812, 375] width 119 height 23
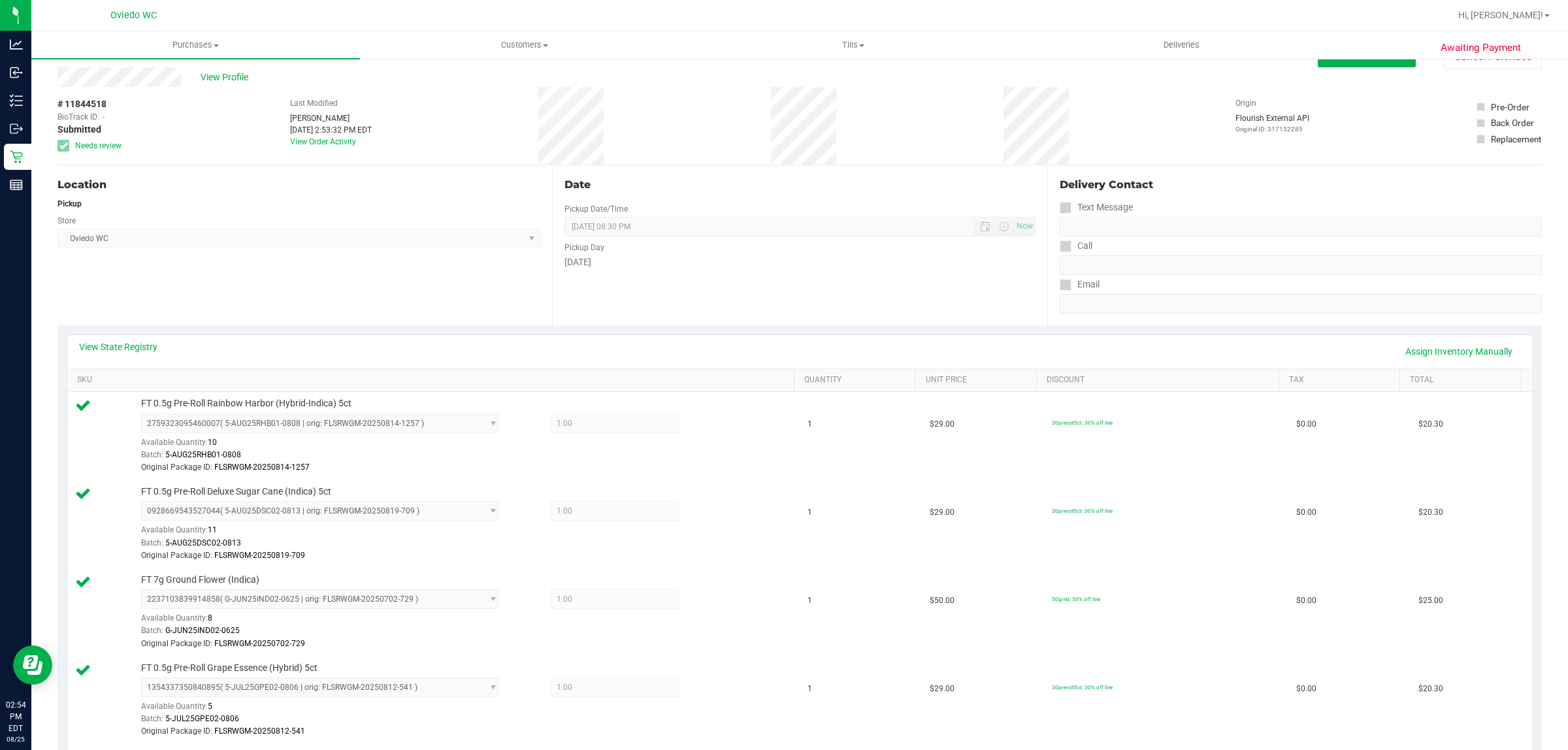
scroll to position [0, 0]
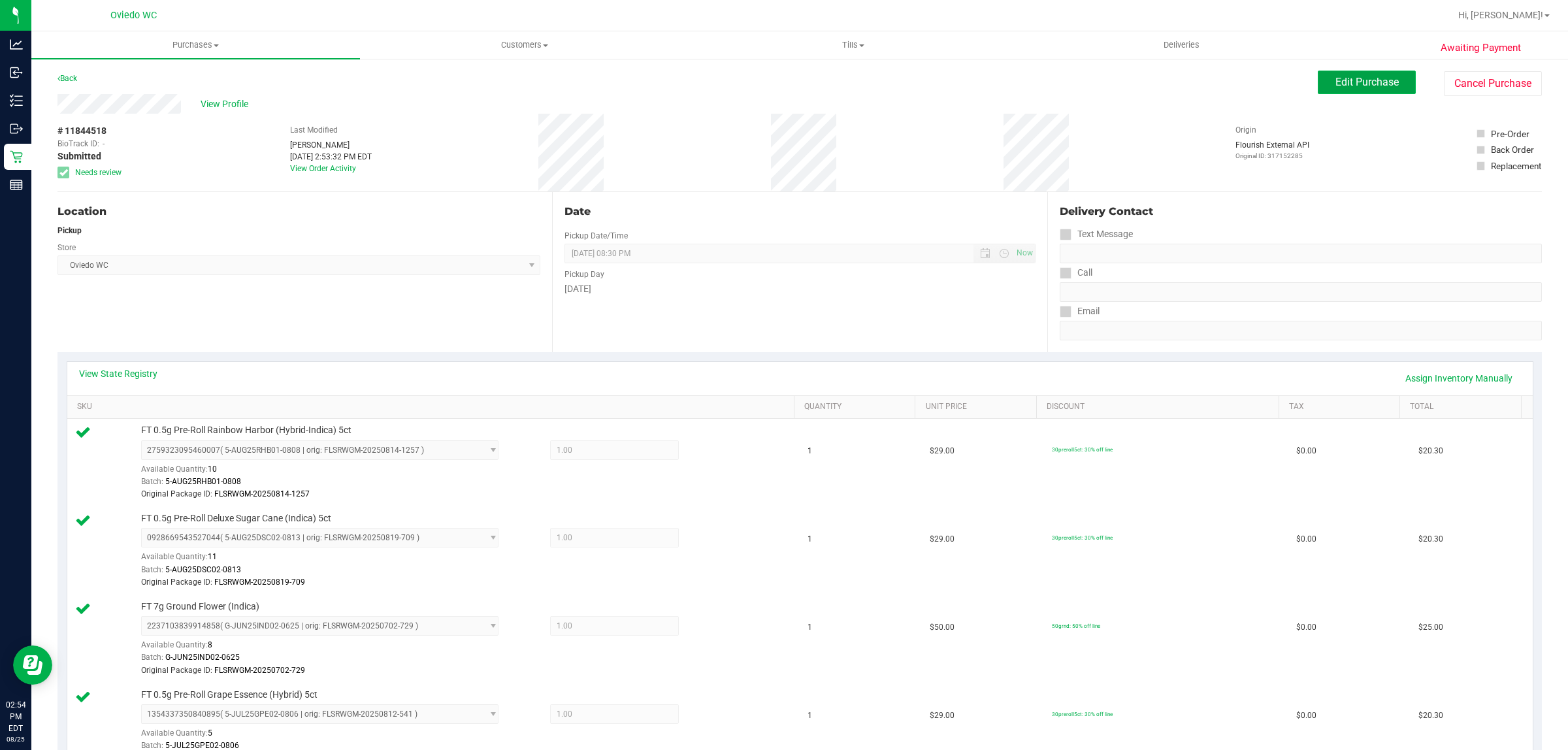
click at [1334, 74] on button "Edit Purchase" at bounding box center [1367, 82] width 98 height 23
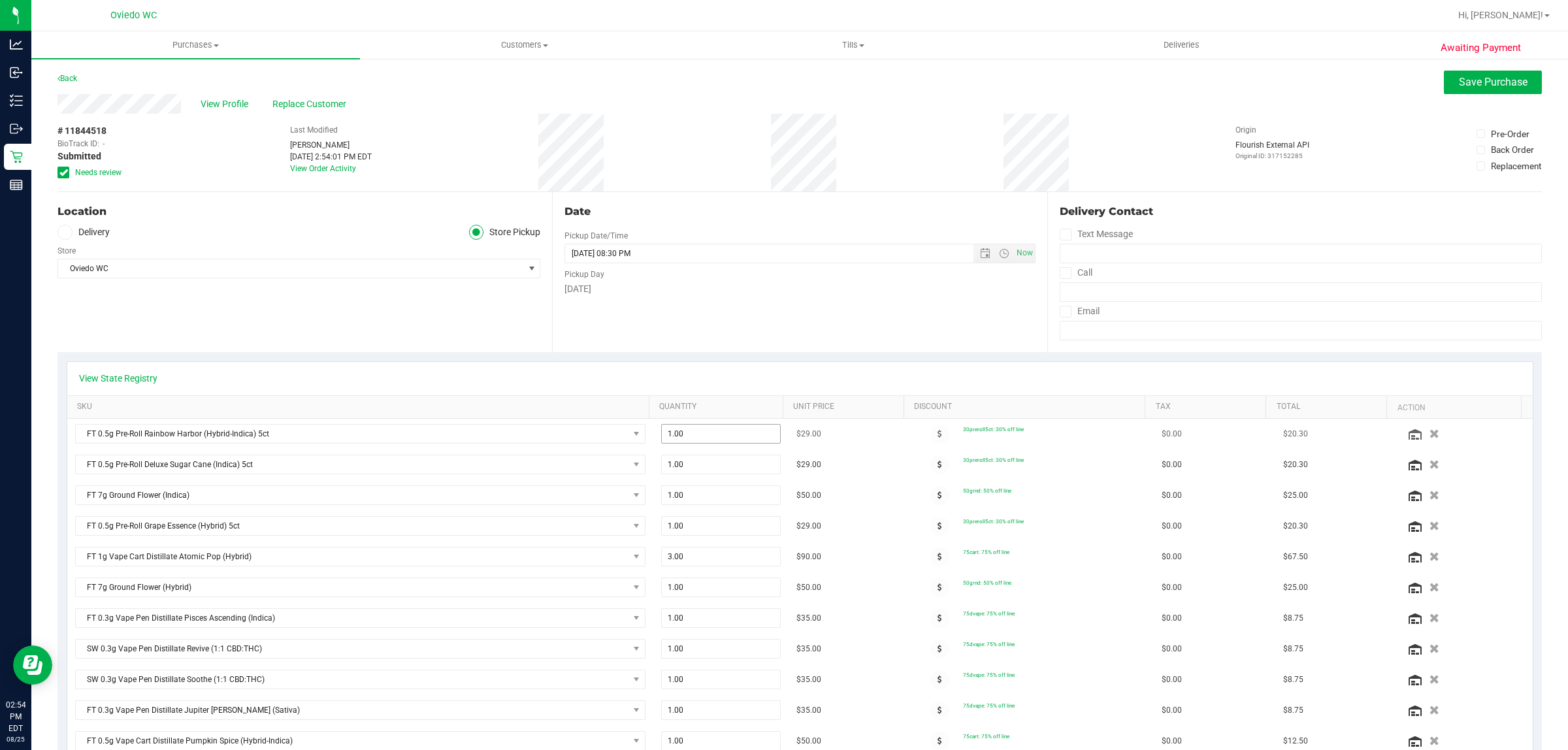
click at [711, 425] on span "1.00 1" at bounding box center [721, 434] width 119 height 20
click at [707, 434] on span "1.00 1" at bounding box center [721, 434] width 119 height 20
click at [707, 434] on input "1" at bounding box center [721, 434] width 118 height 18
type input "2"
type input "2.00"
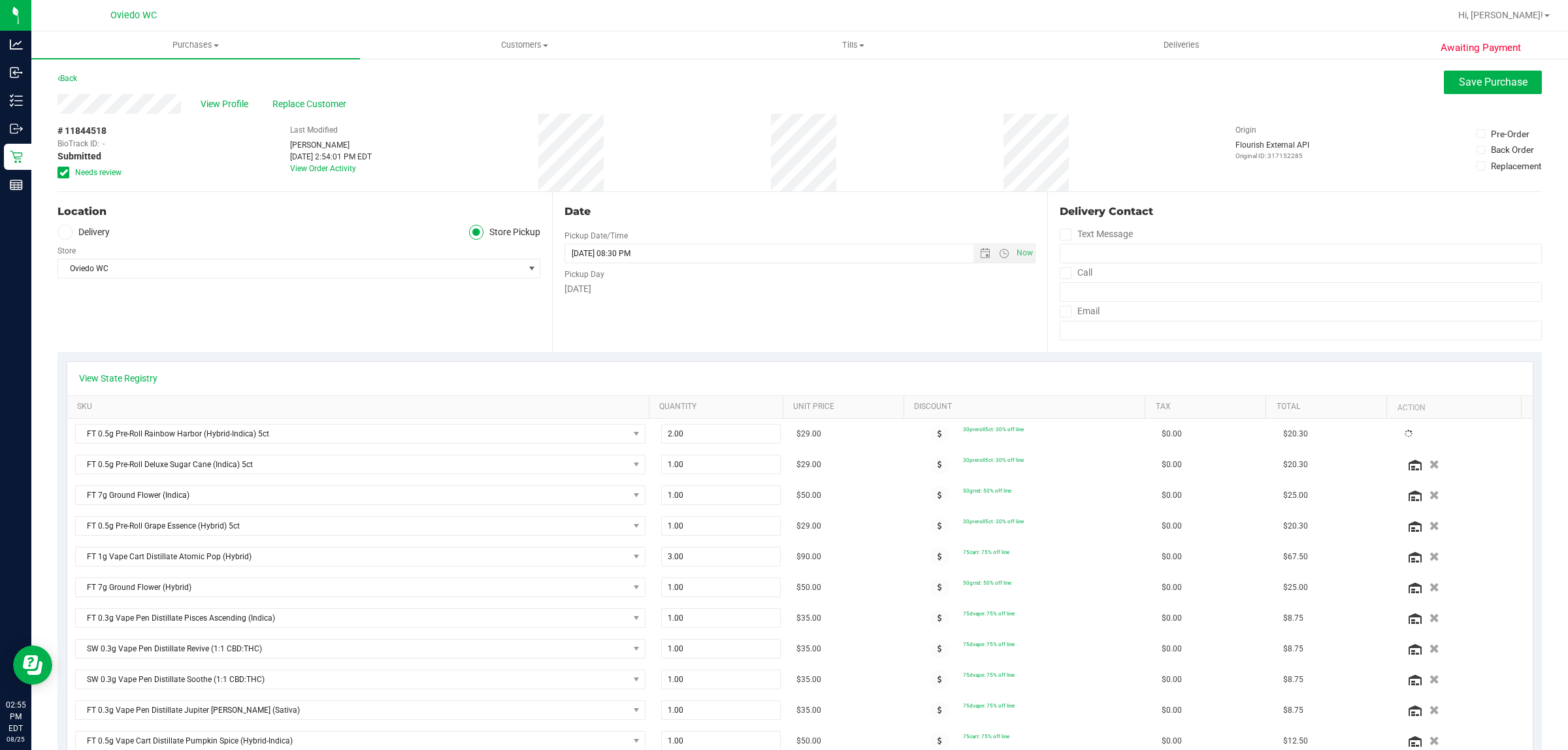
click at [772, 341] on div "Date Pickup Date/Time [DATE] Now [DATE] 08:30 PM Now Pickup Day [DATE]" at bounding box center [799, 272] width 494 height 160
click at [1483, 76] on span "Save Purchase" at bounding box center [1492, 82] width 68 height 13
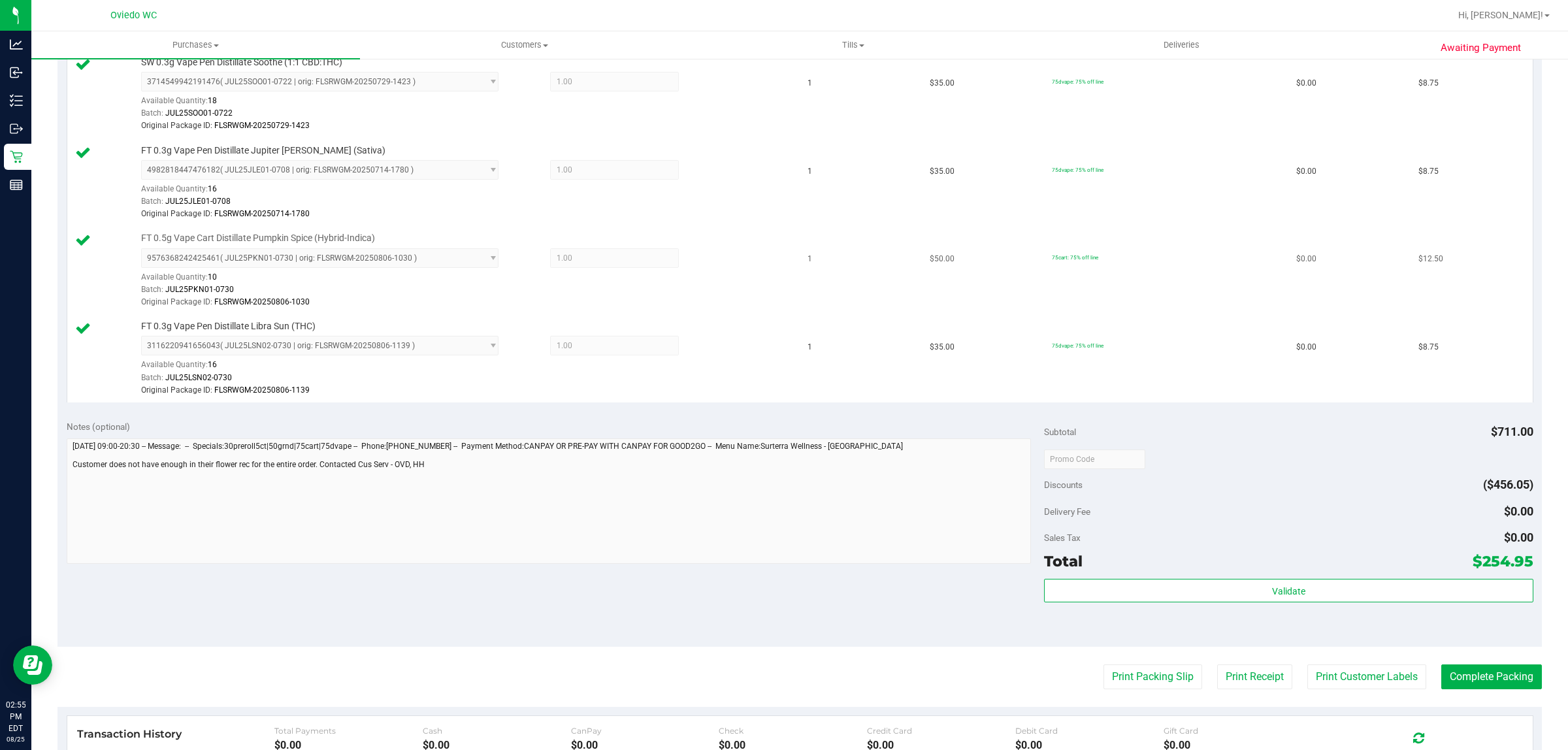
scroll to position [1225, 0]
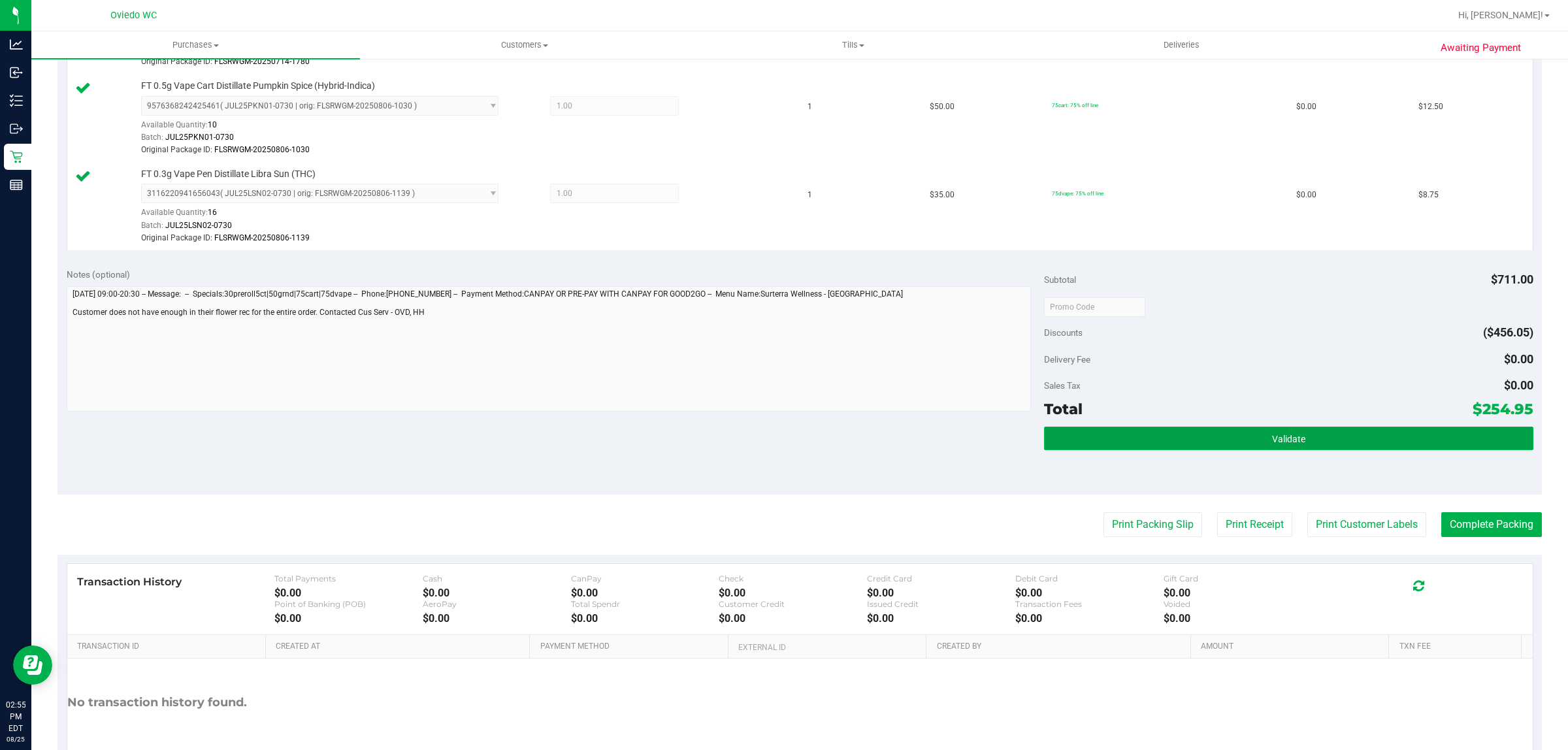
click at [1422, 444] on button "Validate" at bounding box center [1288, 438] width 488 height 23
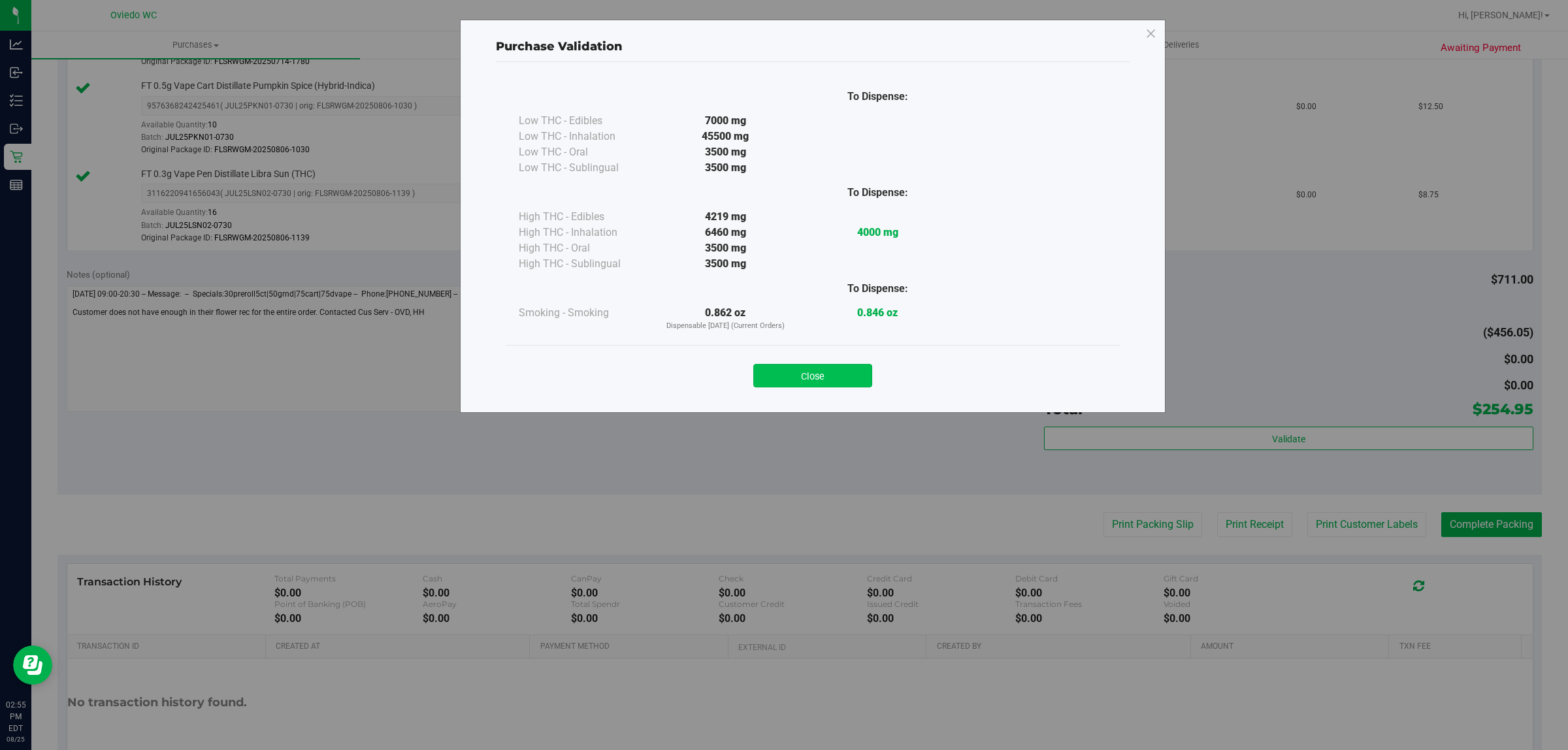
click at [832, 374] on button "Close" at bounding box center [812, 375] width 119 height 23
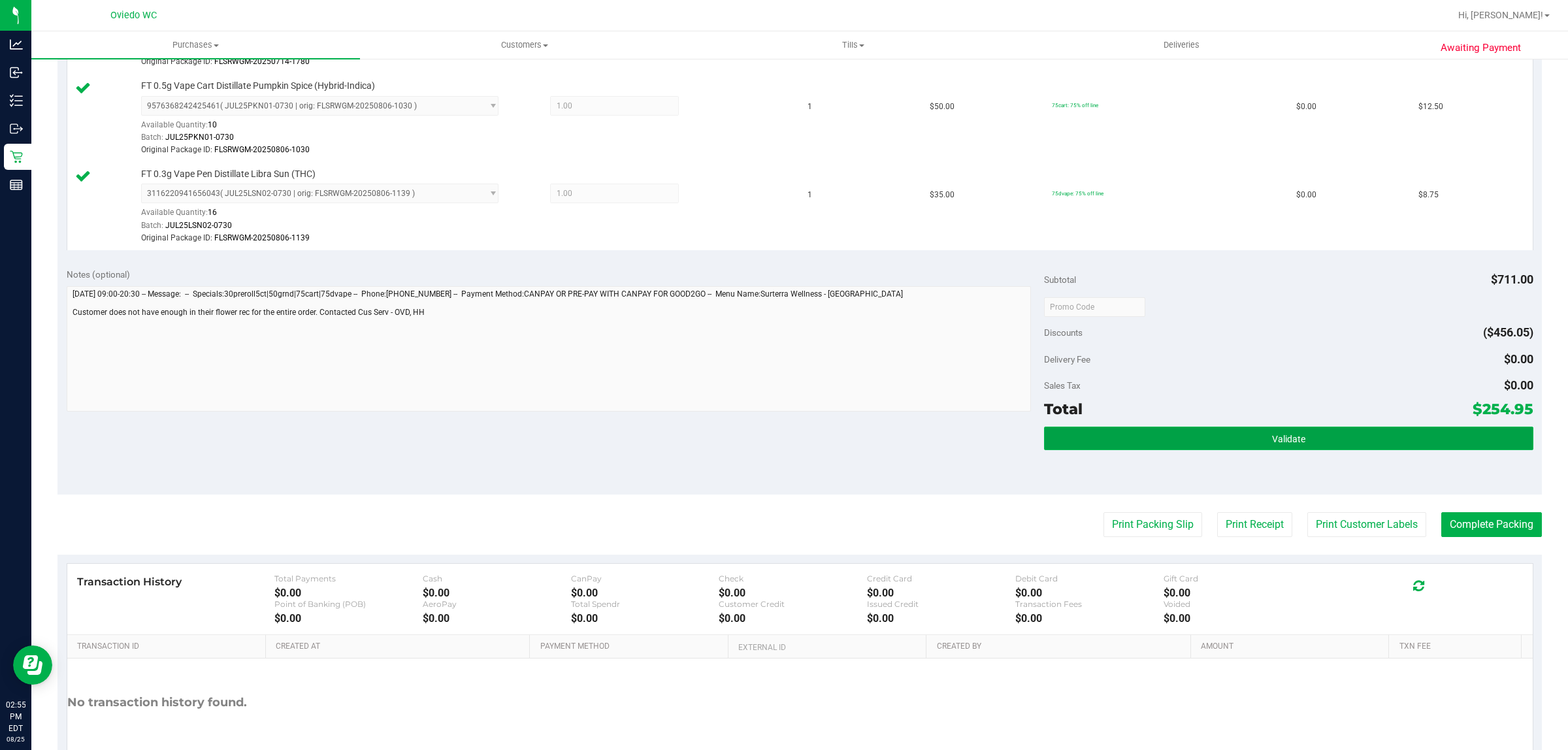
click at [1311, 448] on button "Validate" at bounding box center [1288, 438] width 488 height 23
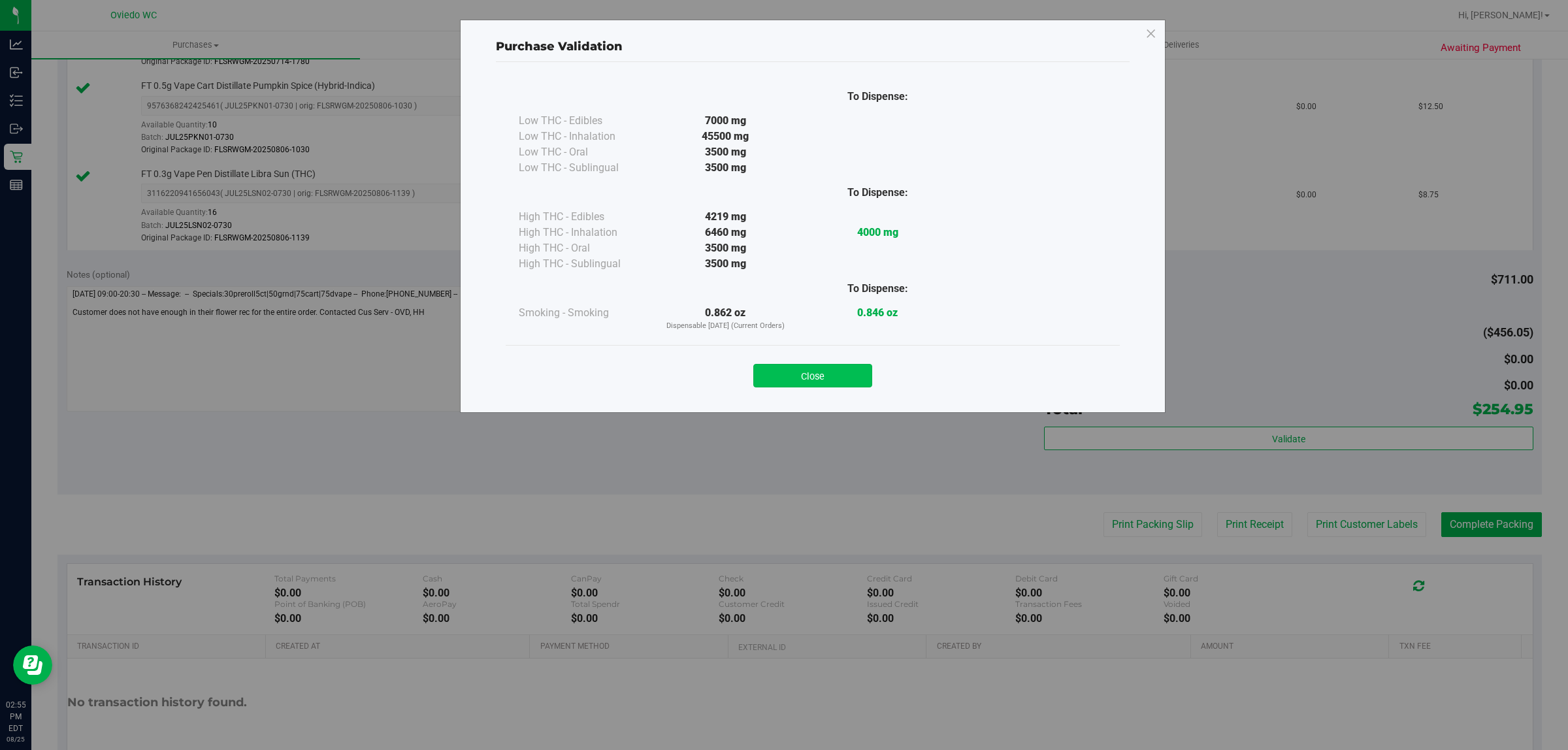
click at [844, 376] on button "Close" at bounding box center [812, 375] width 119 height 23
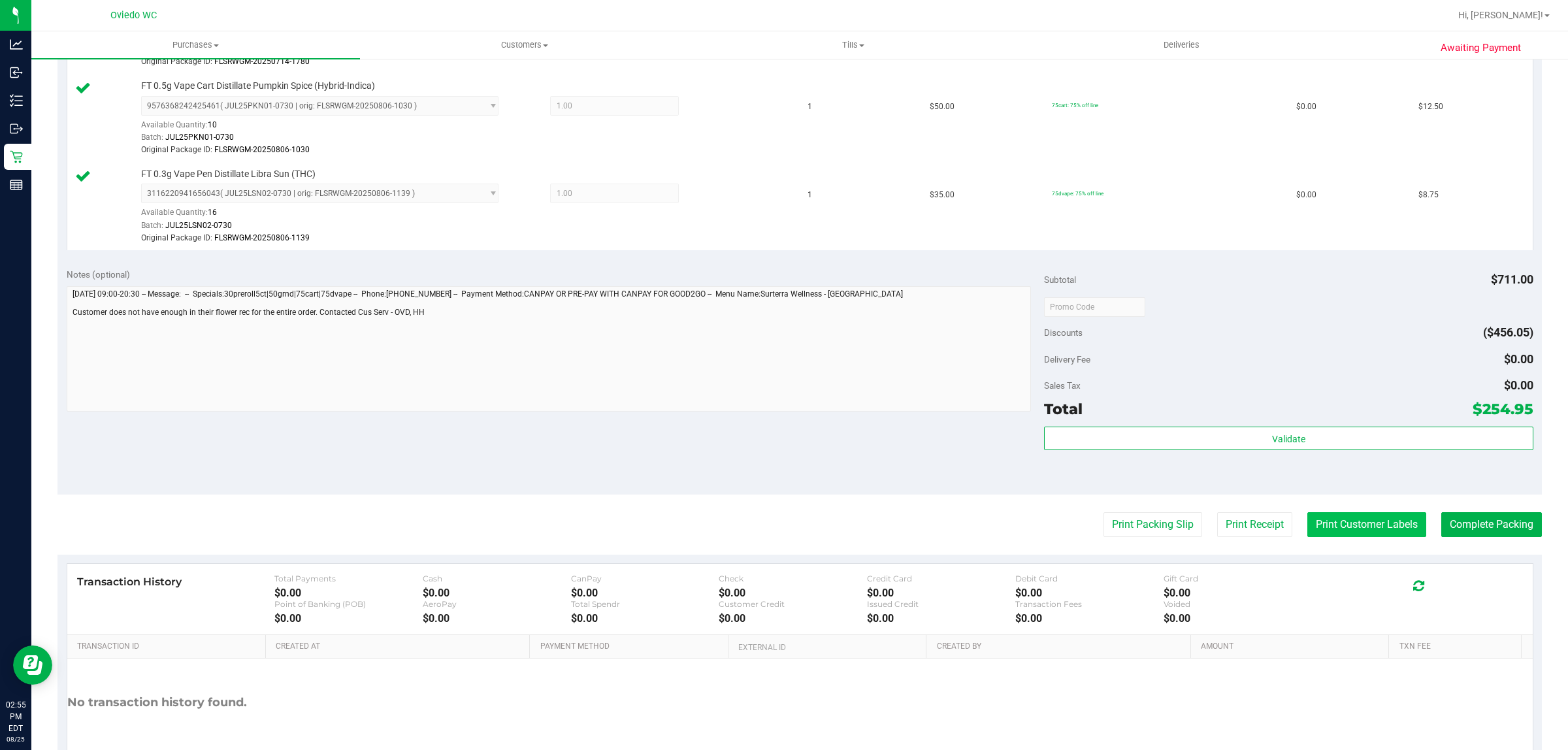
click at [1363, 531] on button "Print Customer Labels" at bounding box center [1367, 525] width 119 height 25
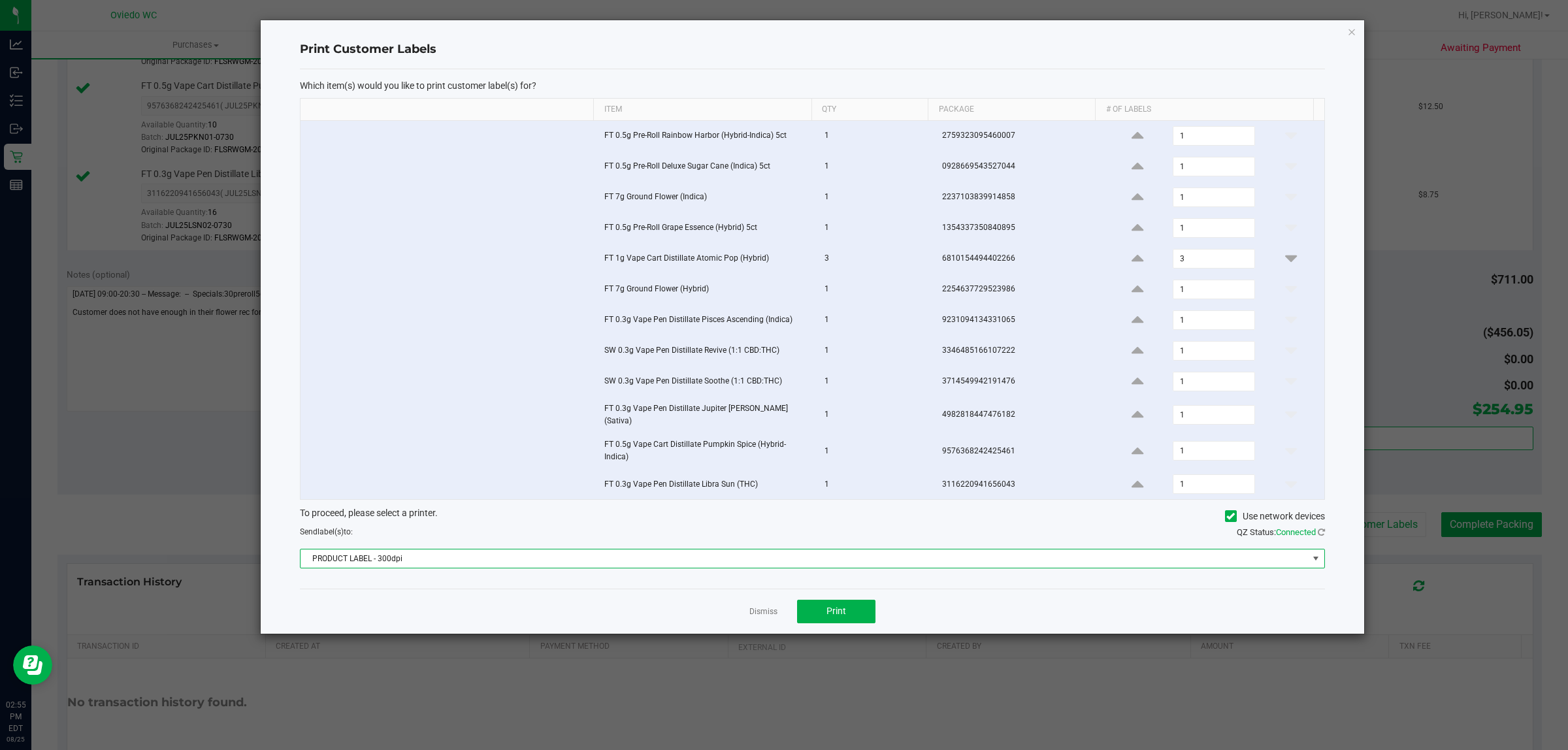
click at [609, 556] on span "PRODUCT LABEL - 300dpi" at bounding box center [804, 558] width 1008 height 18
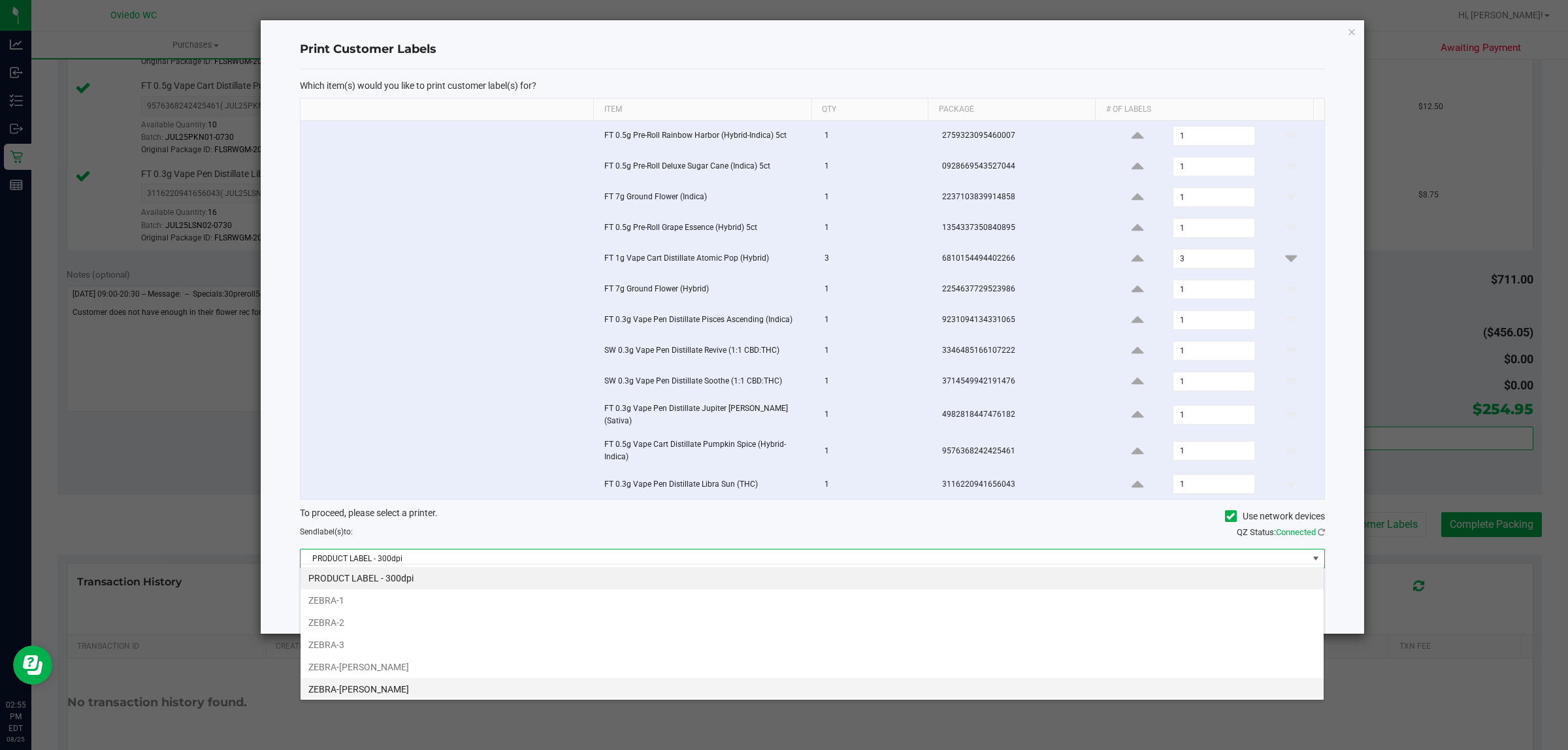
scroll to position [72, 0]
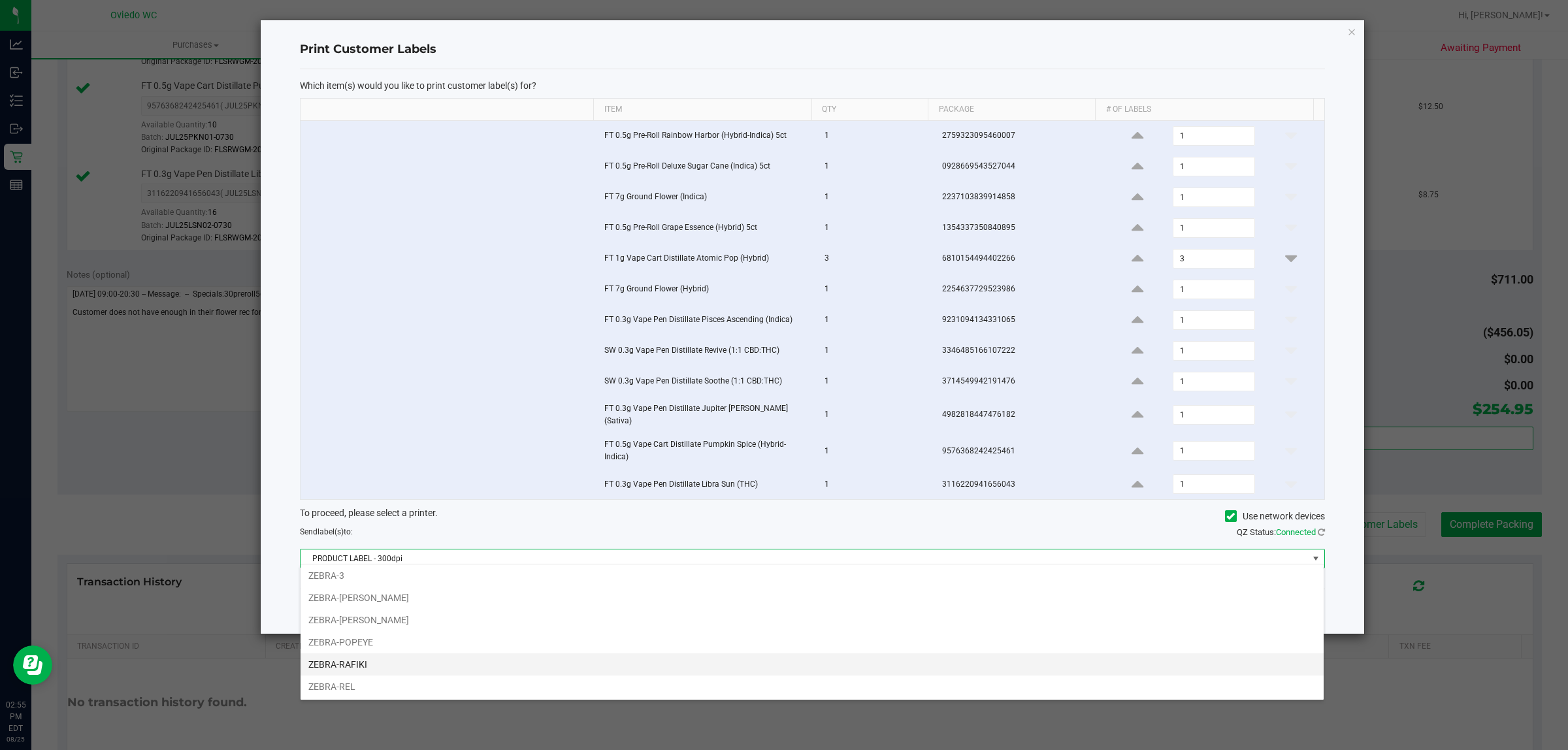
click at [424, 662] on li "ZEBRA-RAFIKI" at bounding box center [811, 664] width 1023 height 23
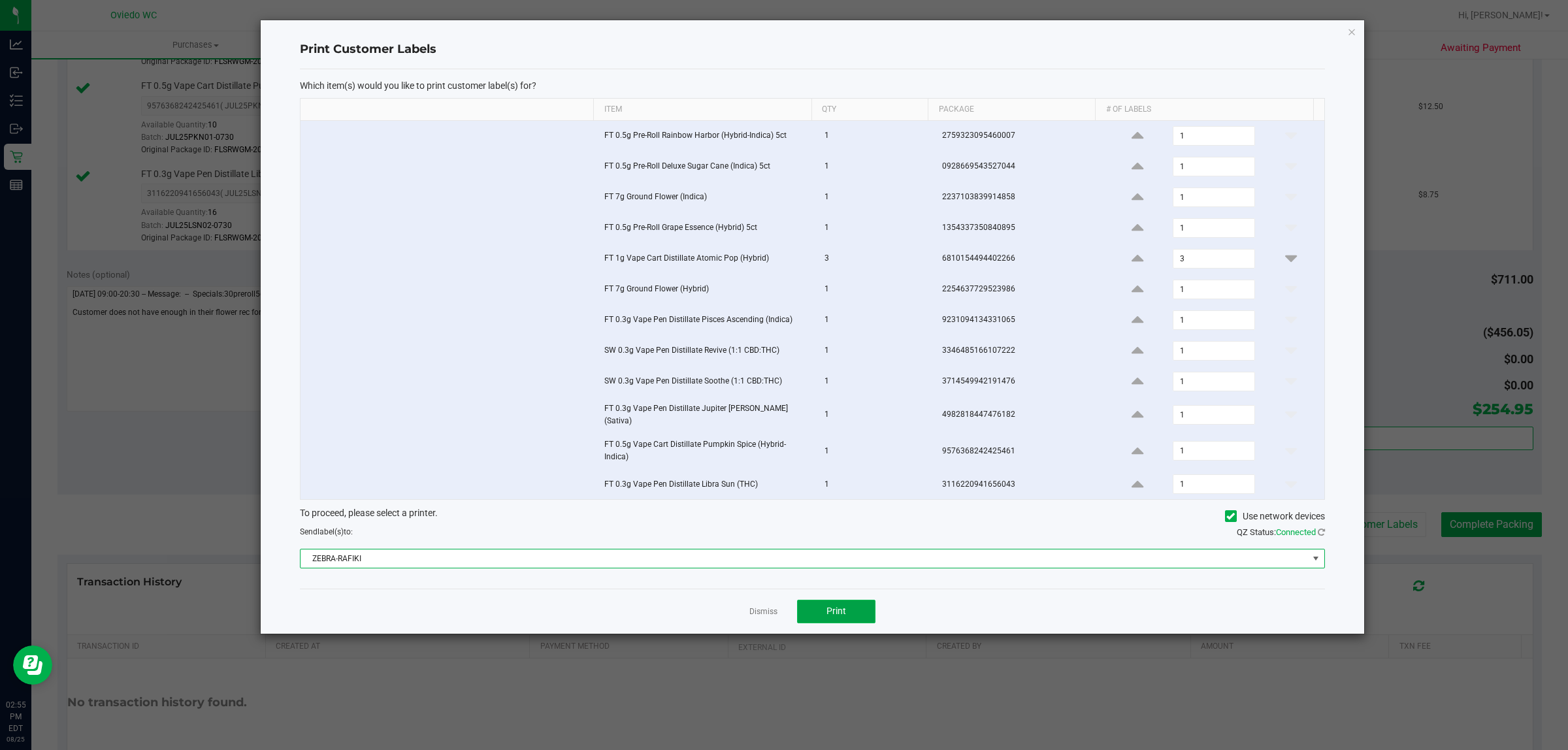
click at [832, 606] on span "Print" at bounding box center [836, 611] width 20 height 11
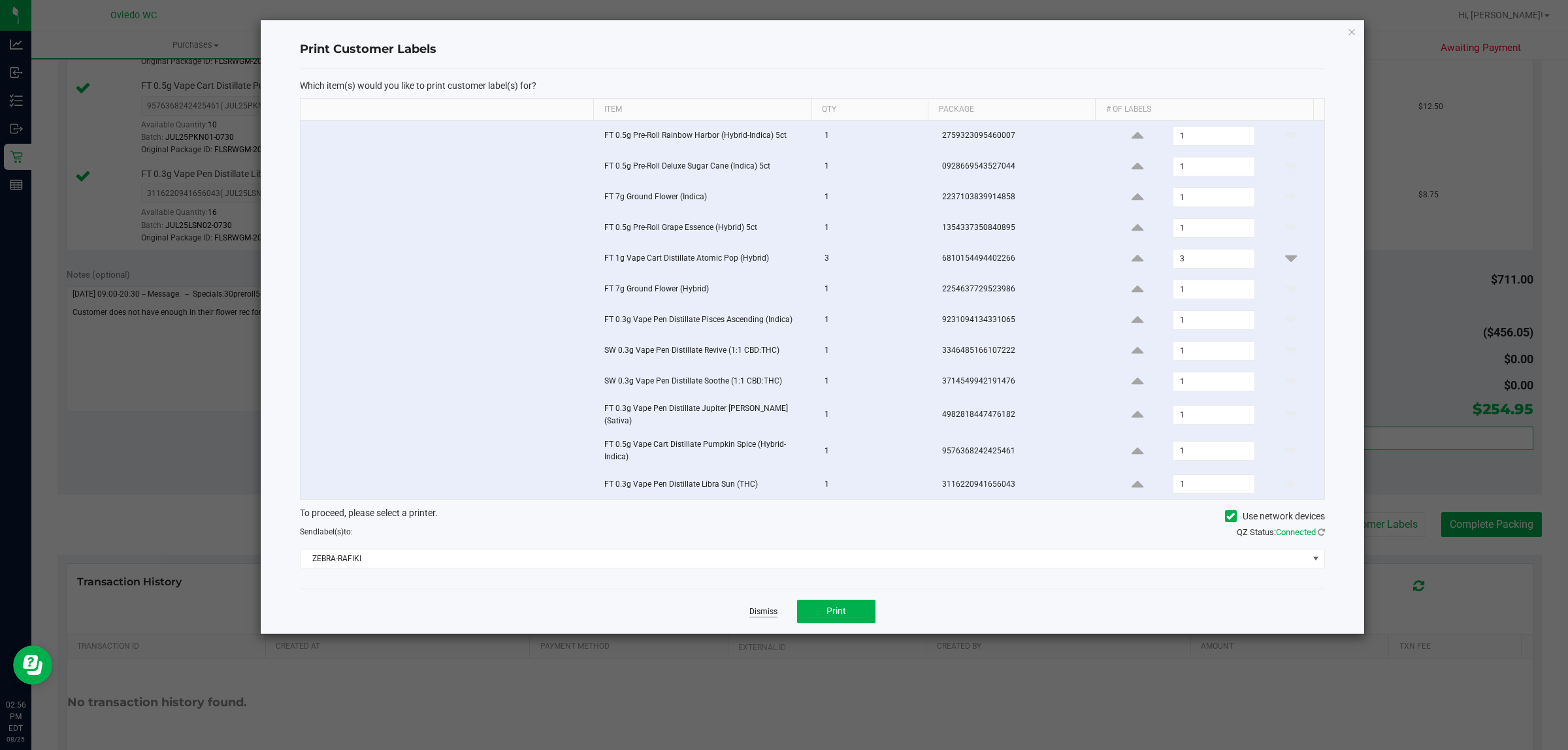
click at [764, 609] on link "Dismiss" at bounding box center [763, 612] width 28 height 11
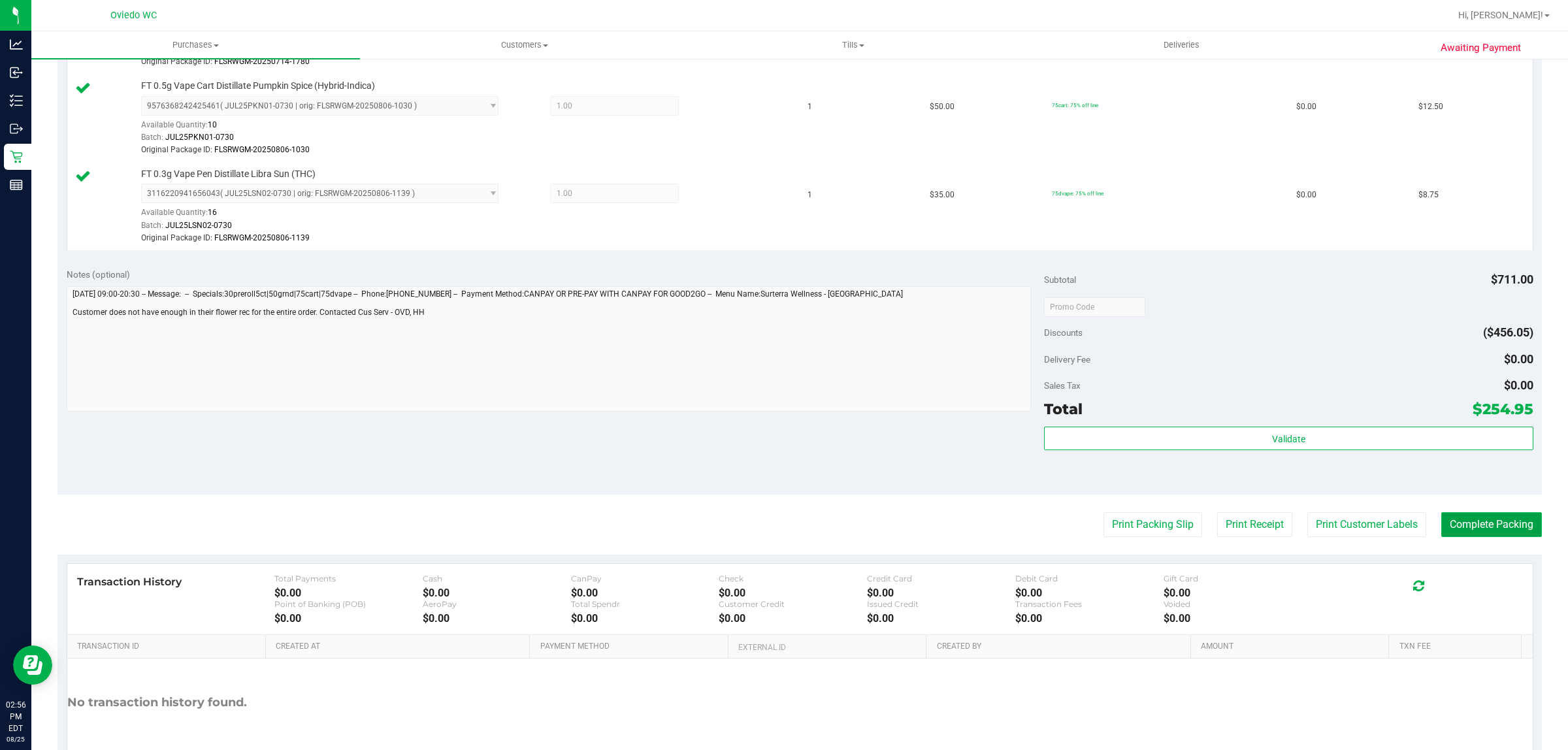
click at [1478, 531] on button "Complete Packing" at bounding box center [1491, 525] width 101 height 25
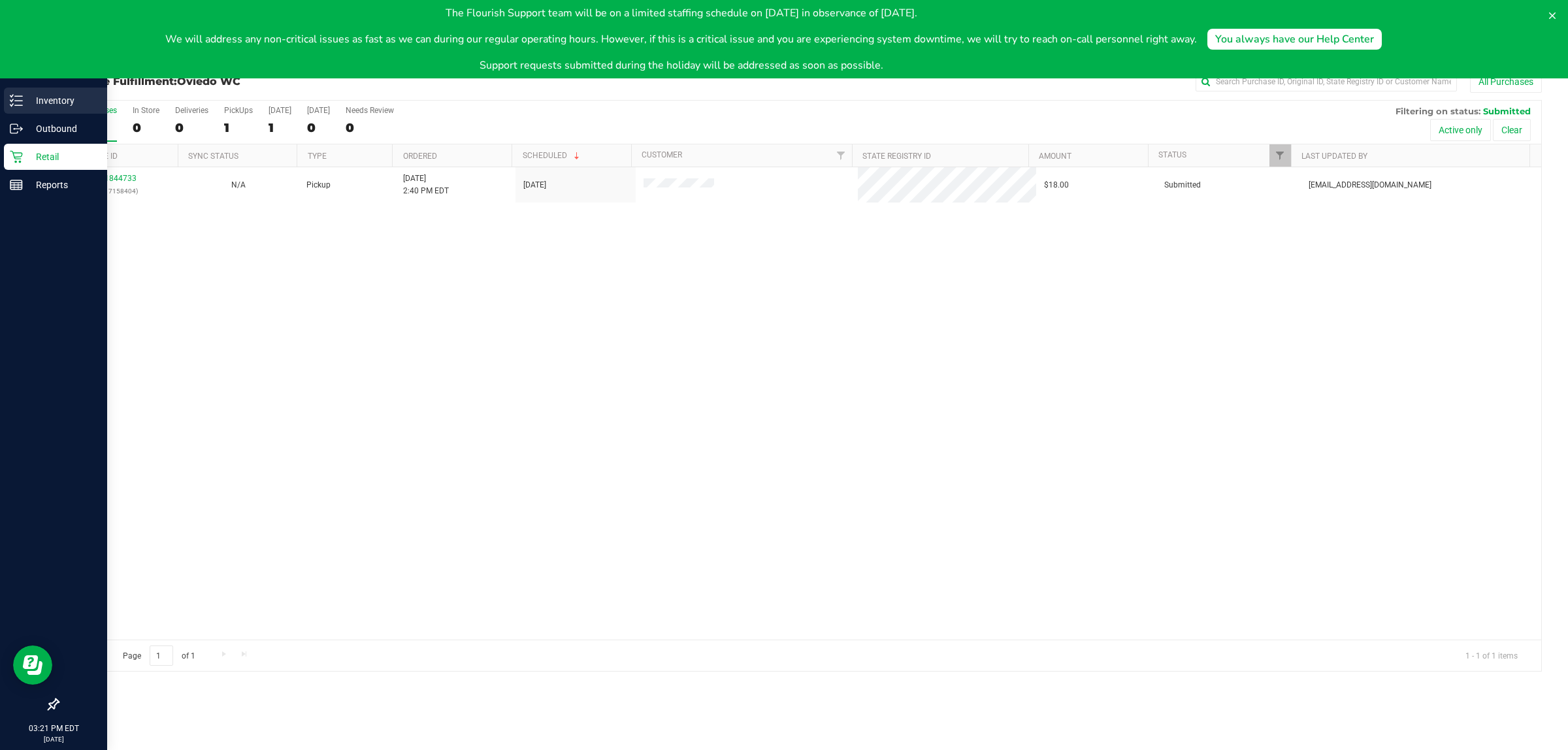
click at [23, 107] on p "Inventory" at bounding box center [62, 100] width 78 height 16
click at [17, 95] on icon at bounding box center [16, 100] width 13 height 13
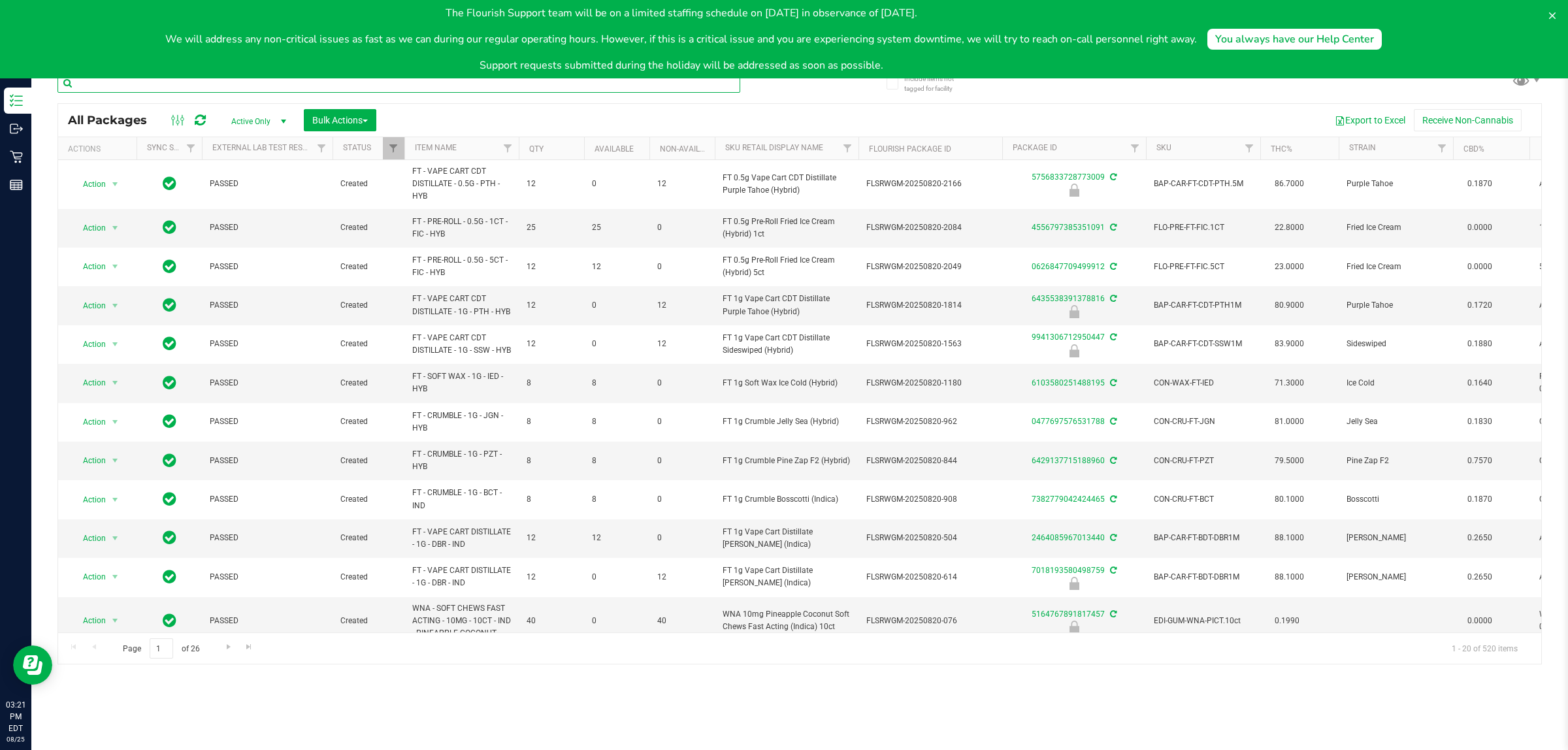
click at [167, 83] on input "text" at bounding box center [399, 83] width 683 height 20
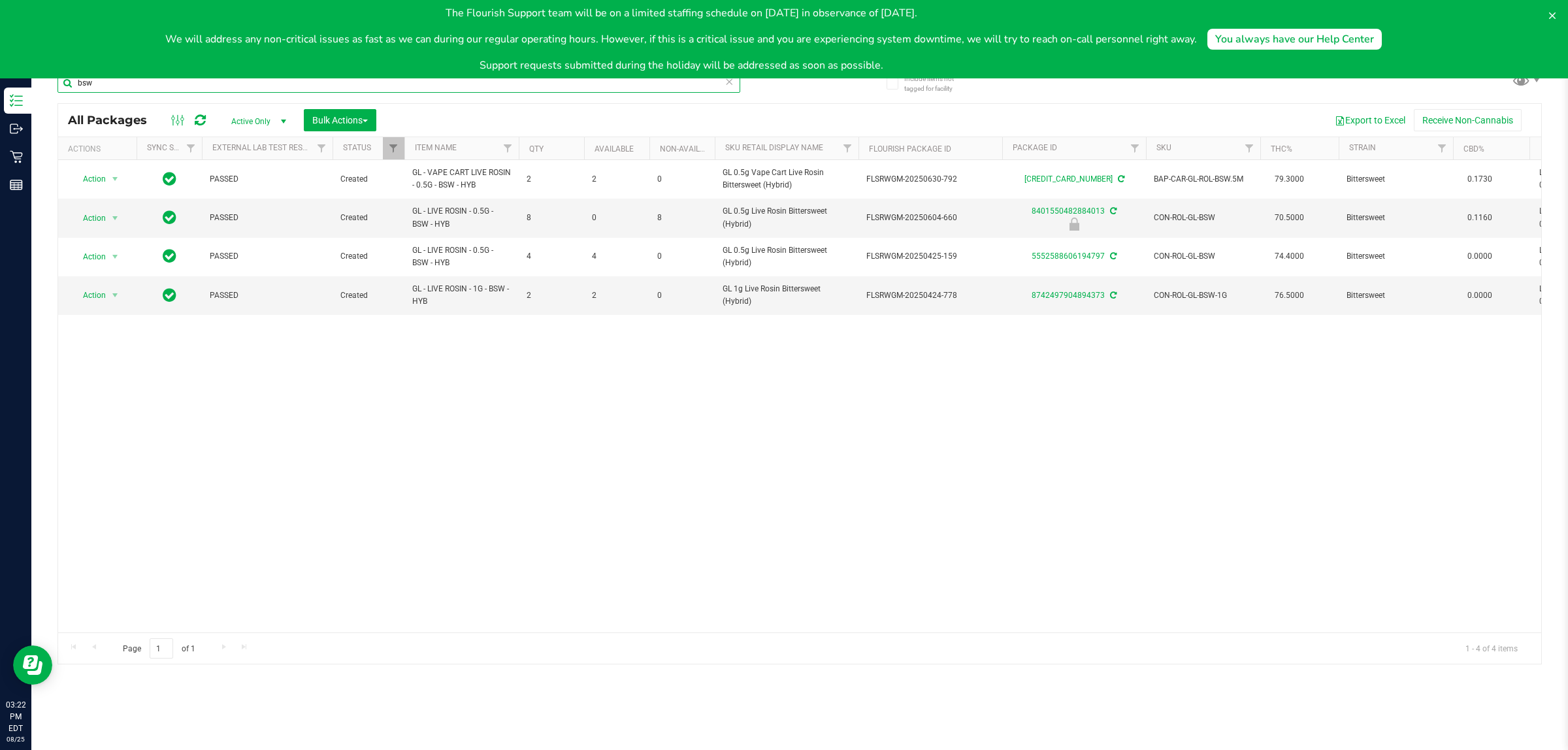
type input "bsw"
